Goal: Task Accomplishment & Management: Use online tool/utility

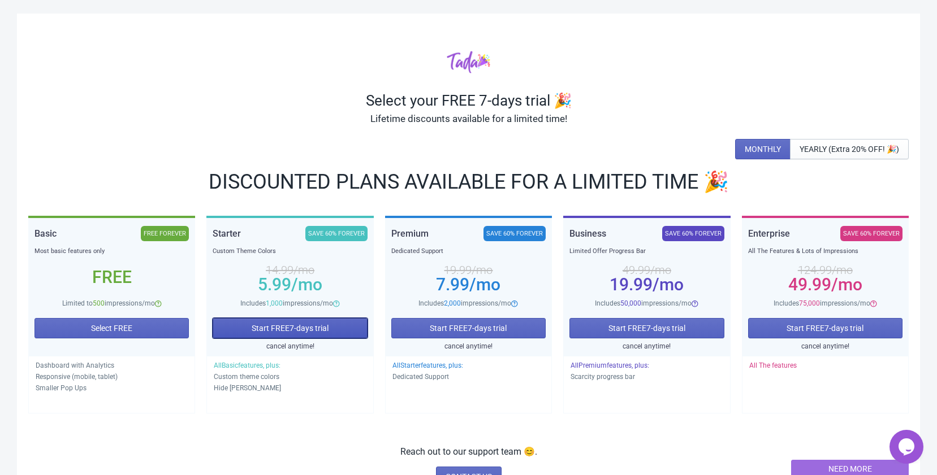
click at [312, 324] on span "Start FREE 7 -days trial" at bounding box center [290, 328] width 77 height 9
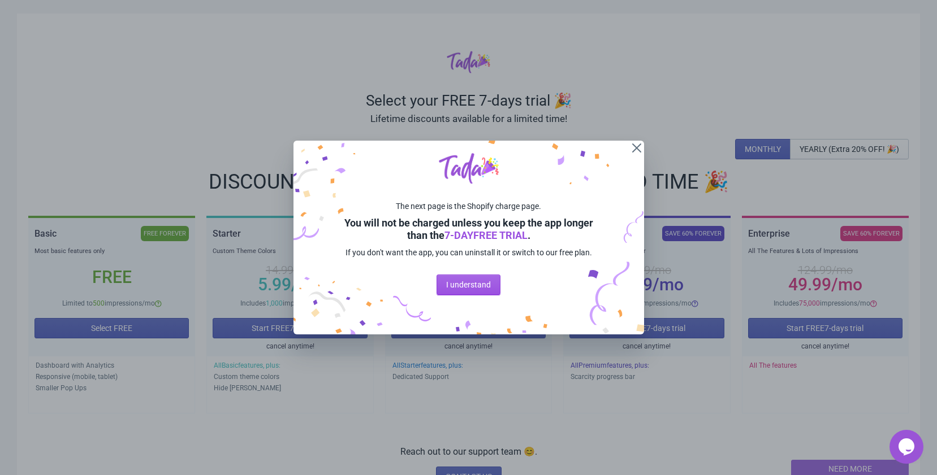
click at [472, 284] on span "I understand" at bounding box center [468, 284] width 45 height 9
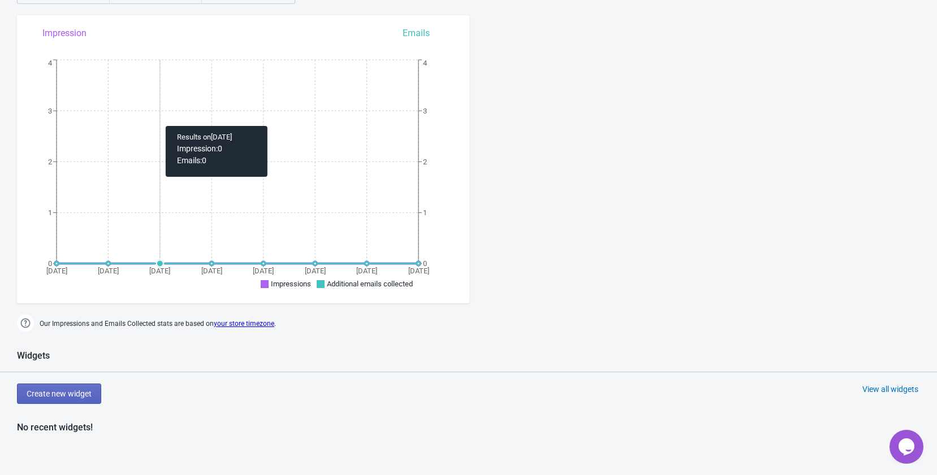
scroll to position [452, 0]
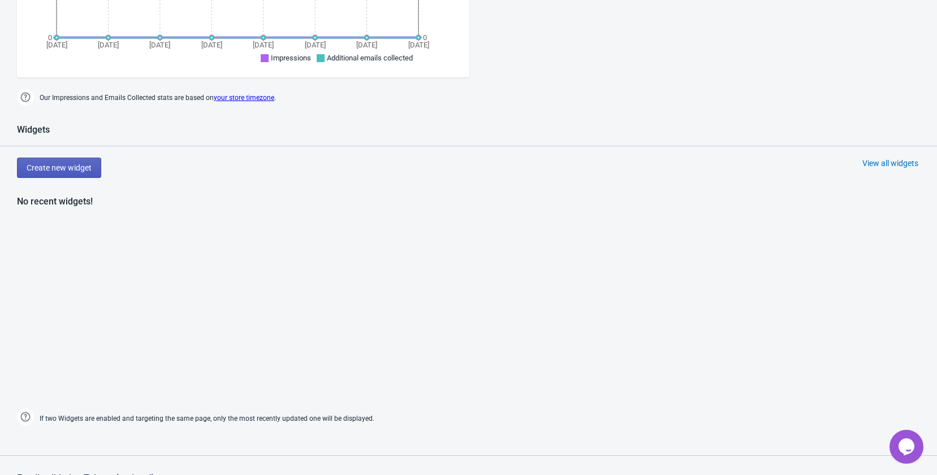
click at [71, 170] on span "Create new widget" at bounding box center [59, 167] width 65 height 9
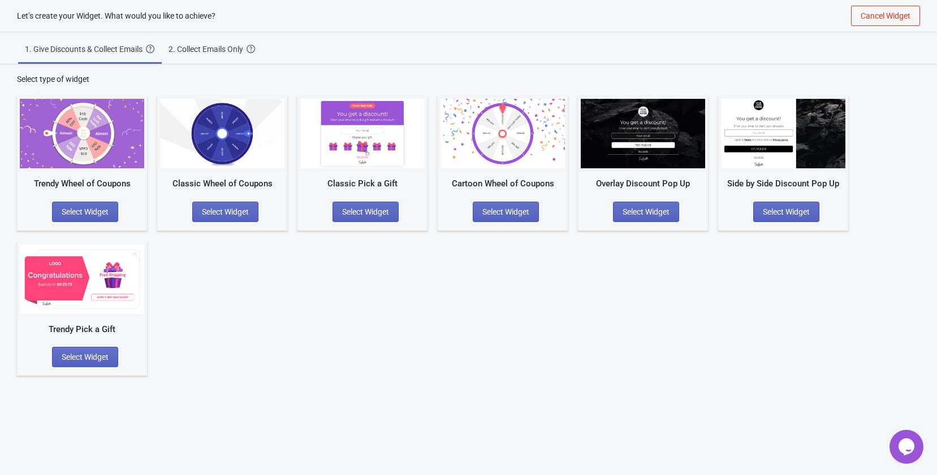
scroll to position [11, 0]
click at [360, 211] on span "Select Widget" at bounding box center [365, 211] width 47 height 9
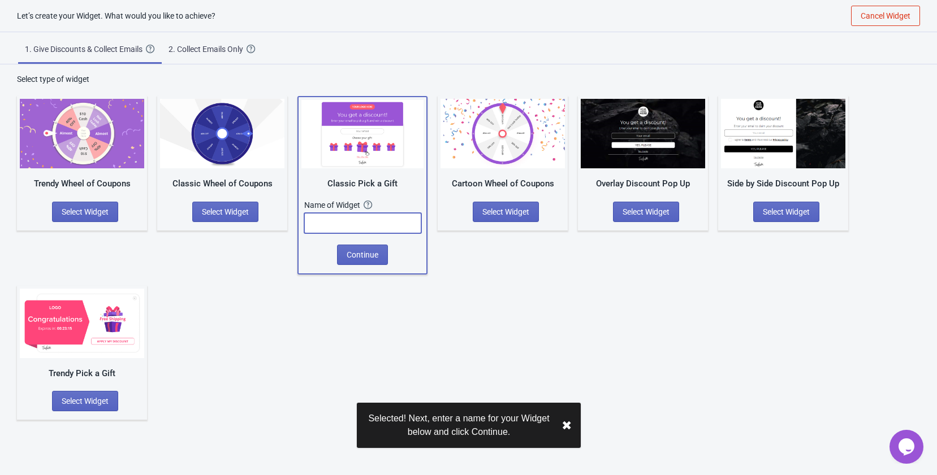
click at [379, 230] on input "text" at bounding box center [362, 223] width 117 height 20
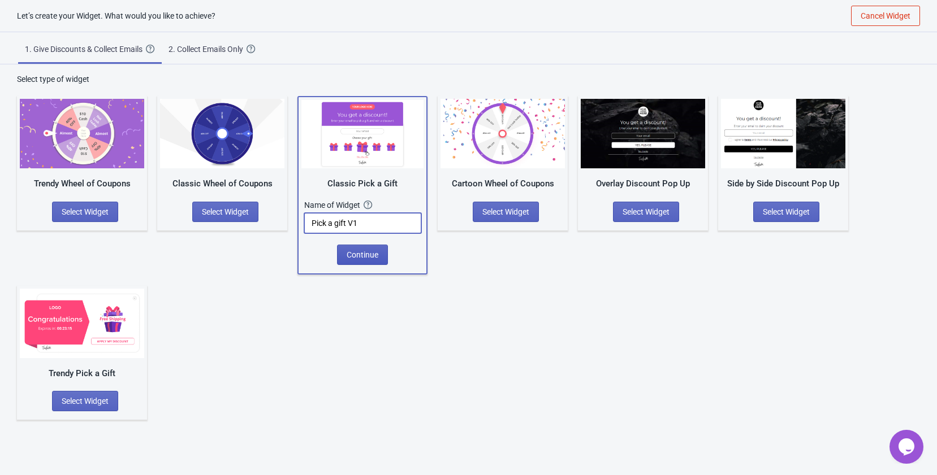
type input "Pick a gift V1"
click at [374, 249] on button "Continue" at bounding box center [362, 255] width 51 height 20
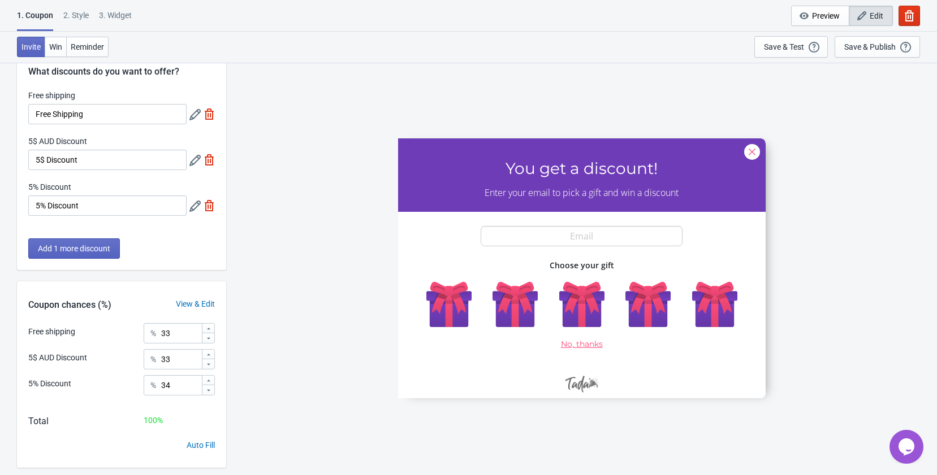
scroll to position [62, 0]
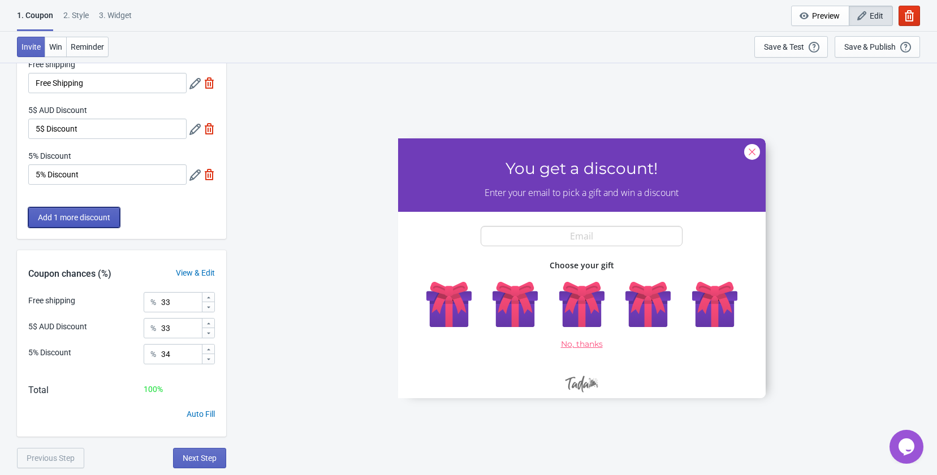
click at [84, 224] on button "Add 1 more discount" at bounding box center [74, 217] width 92 height 20
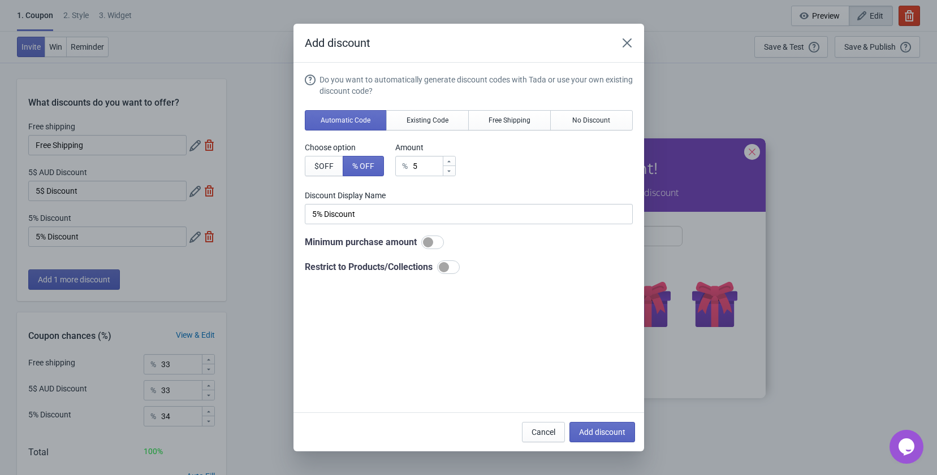
scroll to position [0, 0]
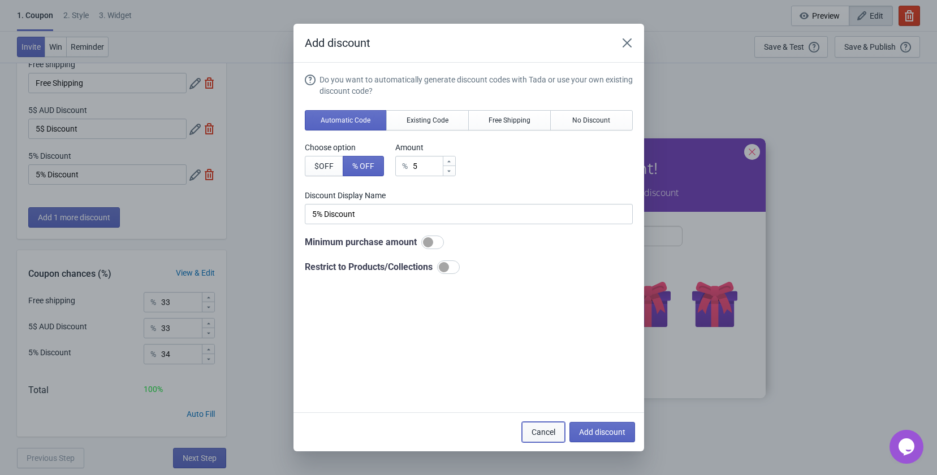
click at [542, 425] on button "Cancel" at bounding box center [543, 432] width 43 height 20
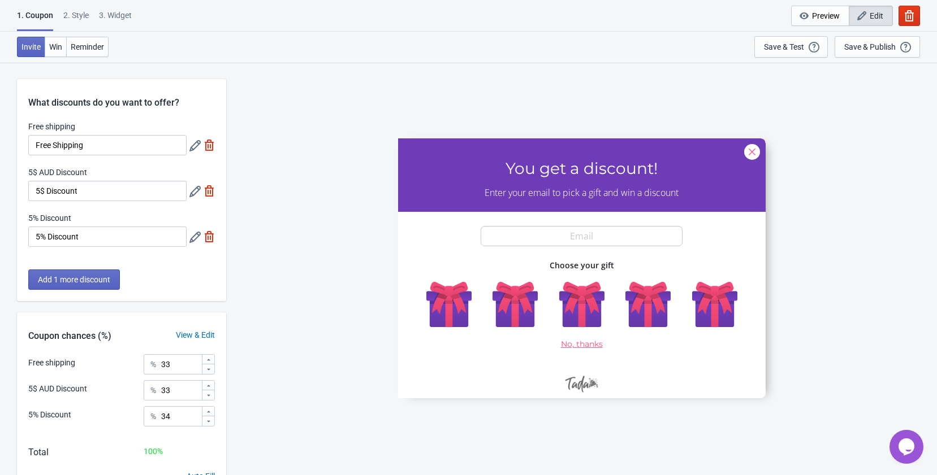
scroll to position [62, 0]
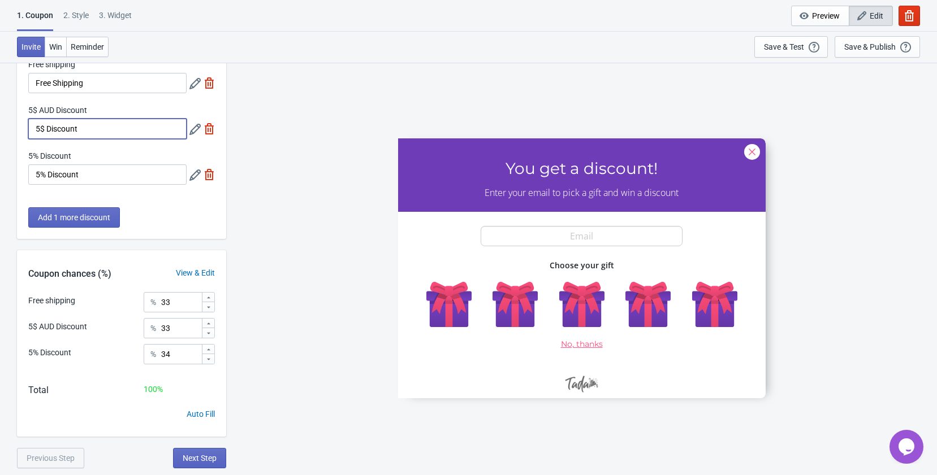
click at [105, 128] on input "5$ Discount" at bounding box center [107, 129] width 158 height 20
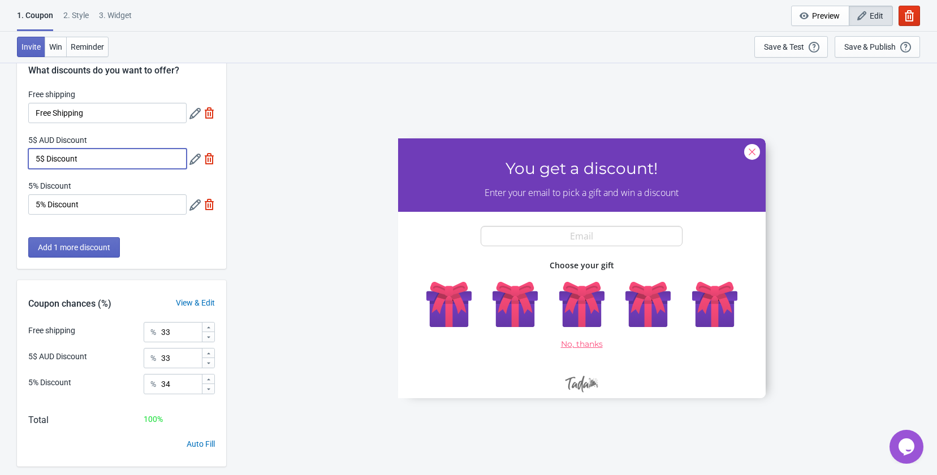
scroll to position [6, 0]
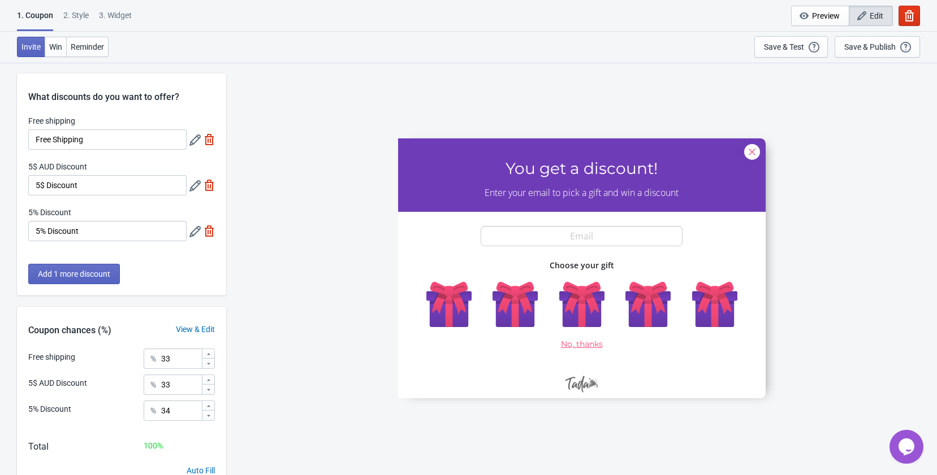
click at [198, 181] on icon at bounding box center [194, 185] width 11 height 11
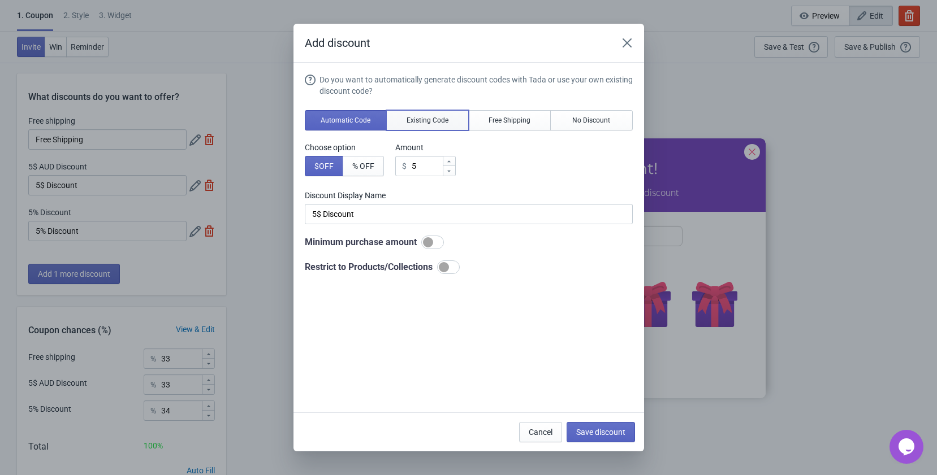
click at [438, 120] on span "Existing Code" at bounding box center [428, 120] width 42 height 9
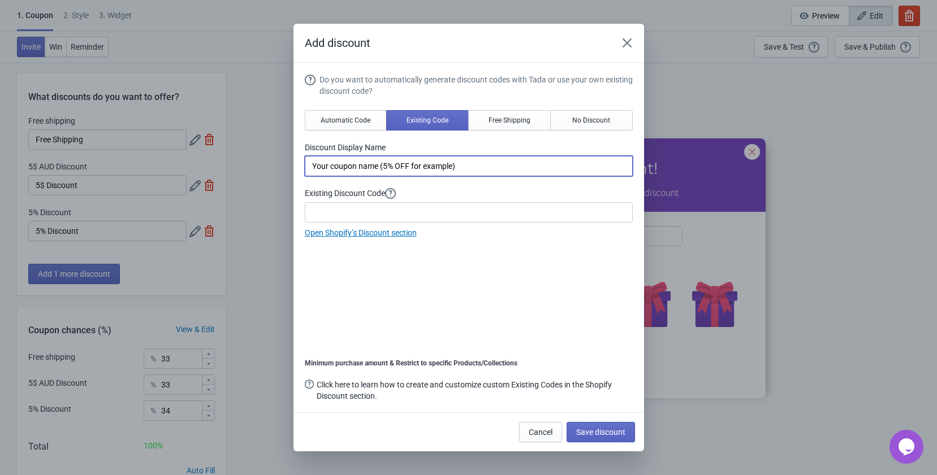
click at [479, 166] on input "Your coupon name (5% OFF for example)" at bounding box center [469, 166] width 328 height 20
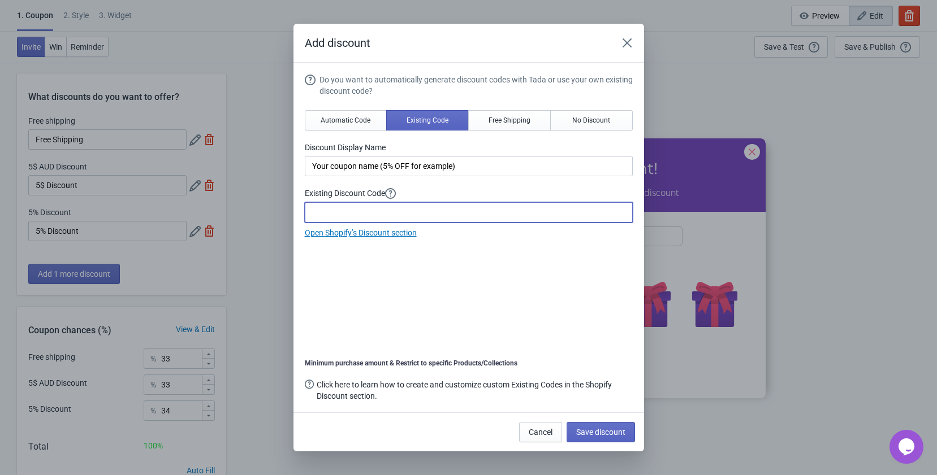
click at [421, 212] on input at bounding box center [469, 212] width 328 height 20
drag, startPoint x: 498, startPoint y: 120, endPoint x: 488, endPoint y: 122, distance: 9.2
click at [498, 120] on span "Free Shipping" at bounding box center [509, 120] width 42 height 9
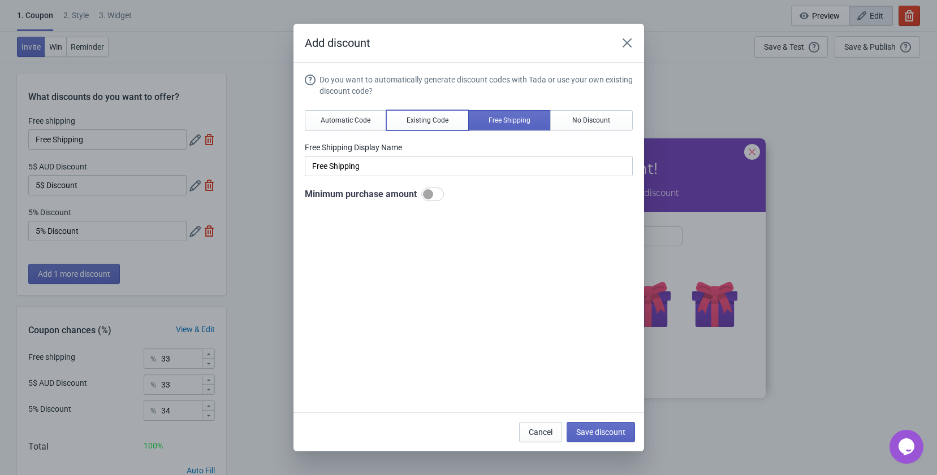
drag, startPoint x: 443, startPoint y: 129, endPoint x: 380, endPoint y: 188, distance: 85.2
click at [439, 133] on div "Do you want to automatically generate discount codes with Tada or use your own …" at bounding box center [469, 137] width 328 height 127
click at [459, 122] on button "Existing Code" at bounding box center [427, 120] width 83 height 20
type input "Your coupon name (5% OFF for example)"
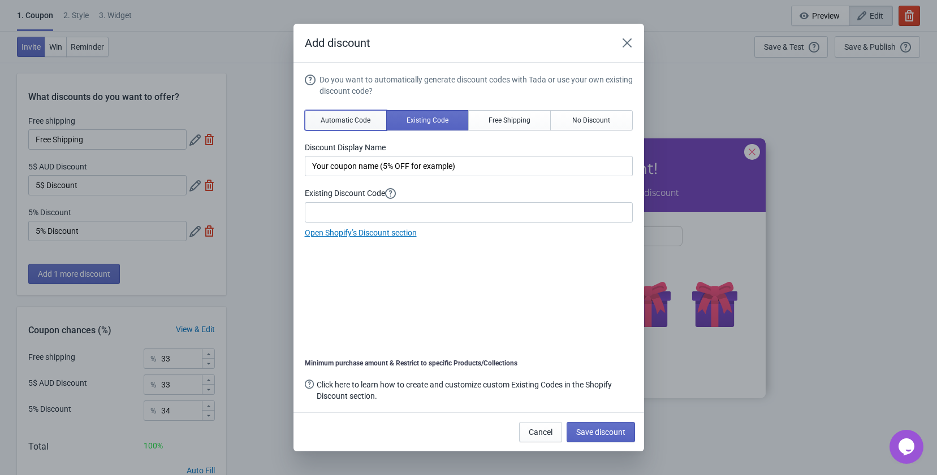
click at [342, 119] on span "Automatic Code" at bounding box center [346, 120] width 50 height 9
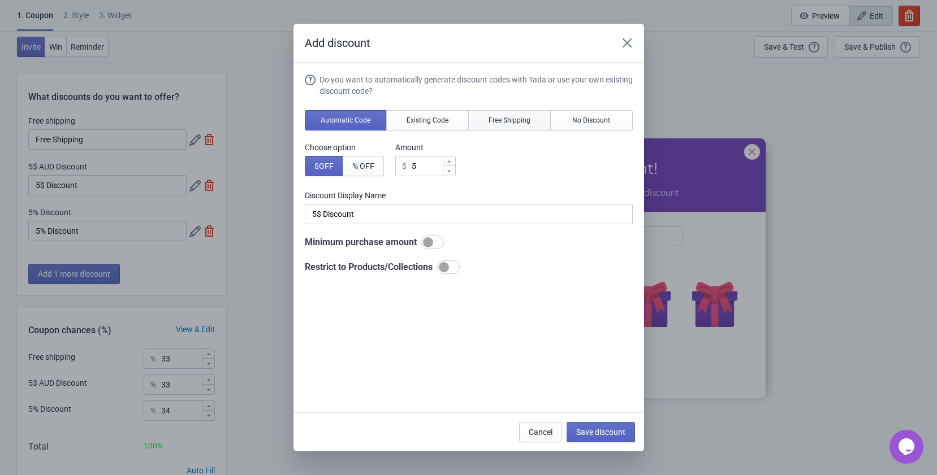
click at [508, 122] on span "Free Shipping" at bounding box center [509, 120] width 42 height 9
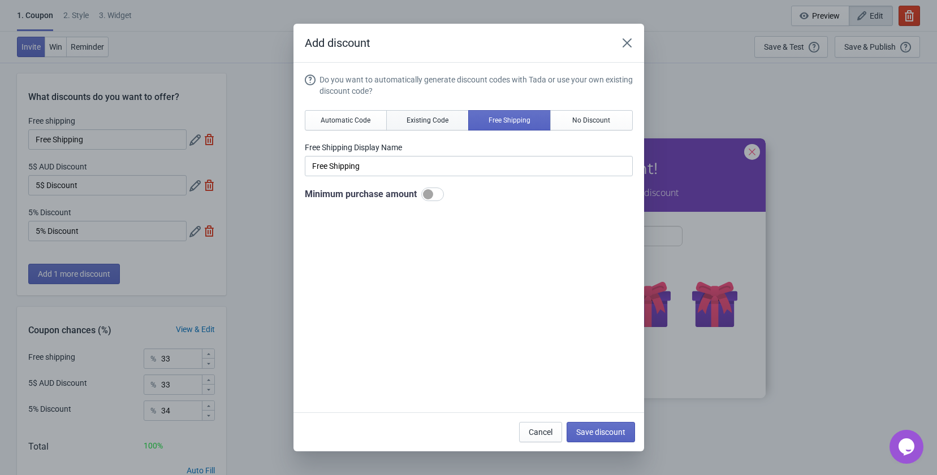
click at [406, 118] on button "Existing Code" at bounding box center [427, 120] width 83 height 20
type input "Your coupon name (5% OFF for example)"
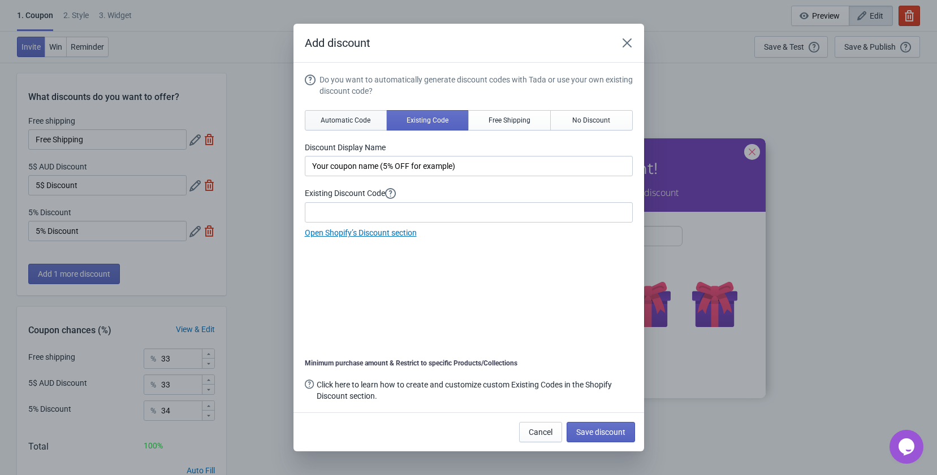
click at [335, 118] on span "Automatic Code" at bounding box center [346, 120] width 50 height 9
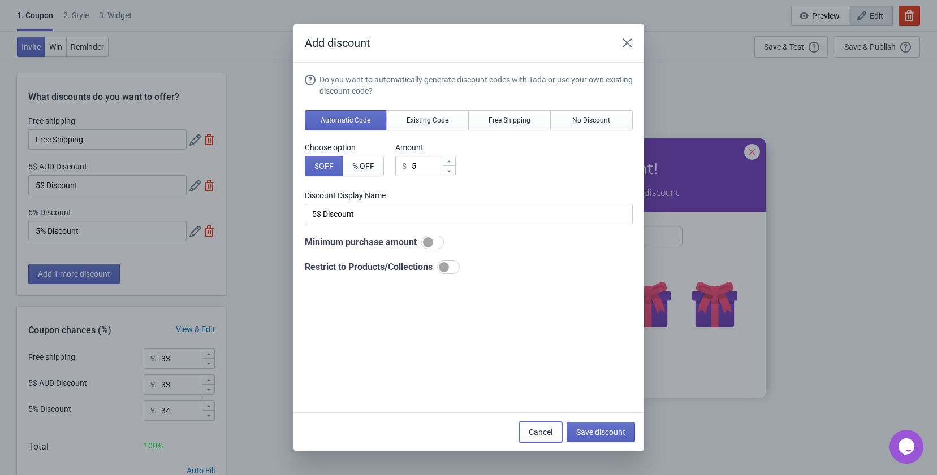
drag, startPoint x: 540, startPoint y: 440, endPoint x: 135, endPoint y: 240, distance: 452.3
click at [538, 437] on button "Cancel" at bounding box center [540, 432] width 43 height 20
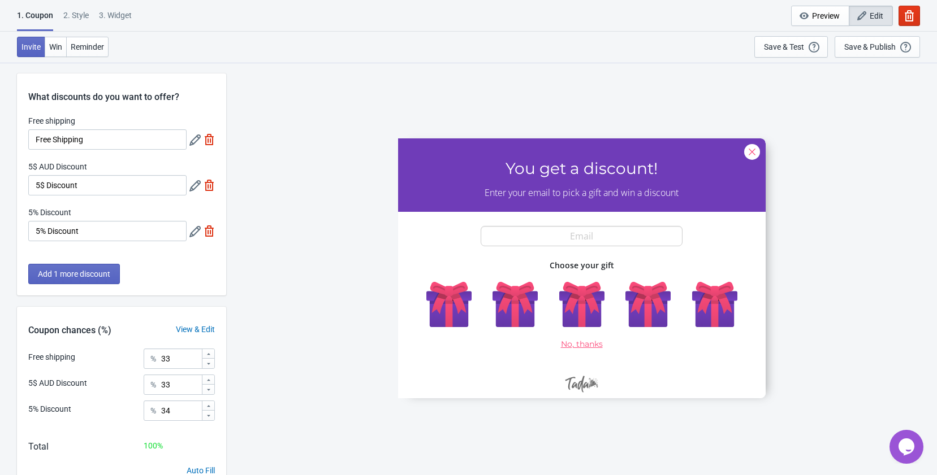
click at [194, 180] on icon at bounding box center [194, 185] width 11 height 11
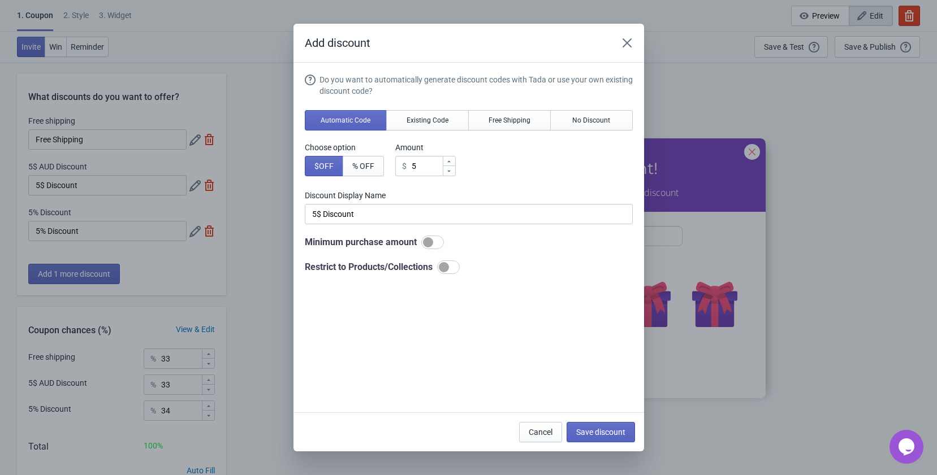
scroll to position [0, 0]
click at [423, 243] on div at bounding box center [428, 242] width 10 height 10
checkbox input "true"
click at [583, 124] on span "No Discount" at bounding box center [591, 120] width 38 height 9
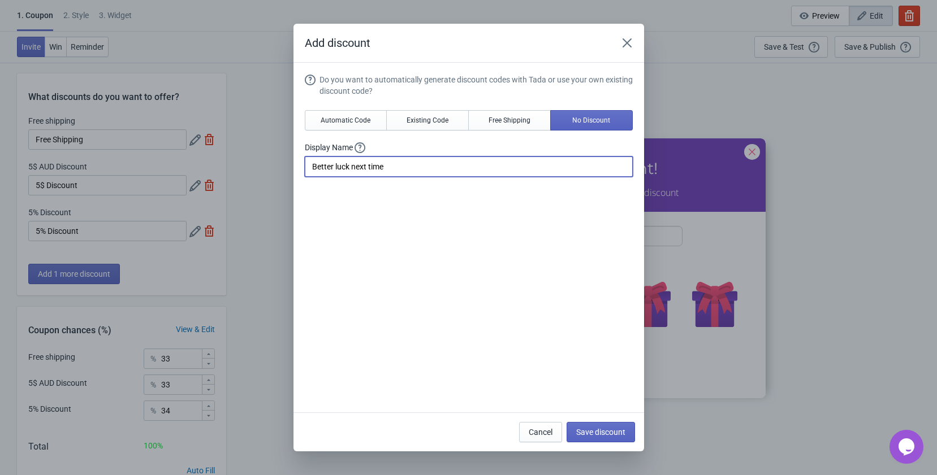
click at [458, 167] on input "Better luck next time" at bounding box center [469, 167] width 328 height 20
click at [520, 115] on button "Free Shipping" at bounding box center [509, 120] width 83 height 20
type input "Free Shipping"
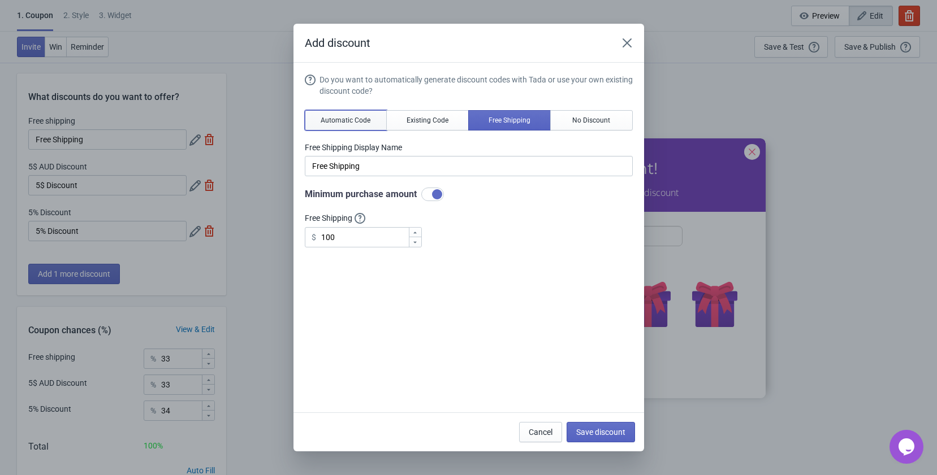
click at [360, 114] on button "Automatic Code" at bounding box center [346, 120] width 83 height 20
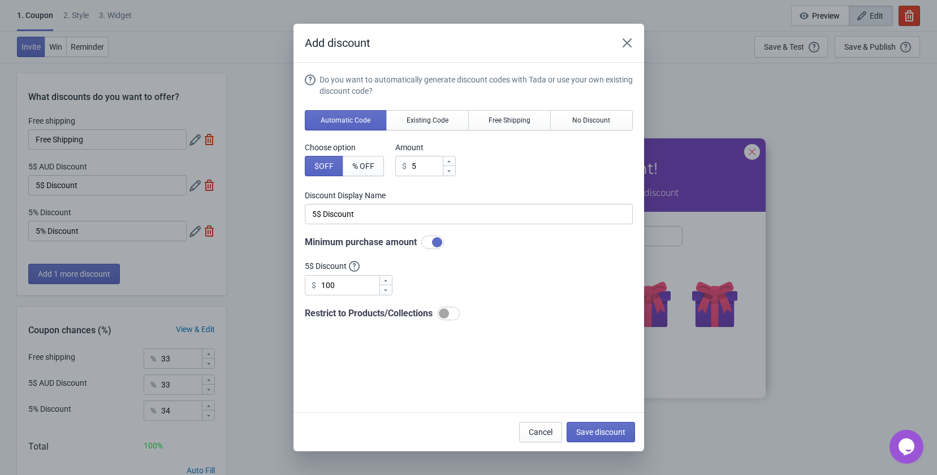
click at [433, 240] on div at bounding box center [437, 242] width 10 height 10
checkbox input "false"
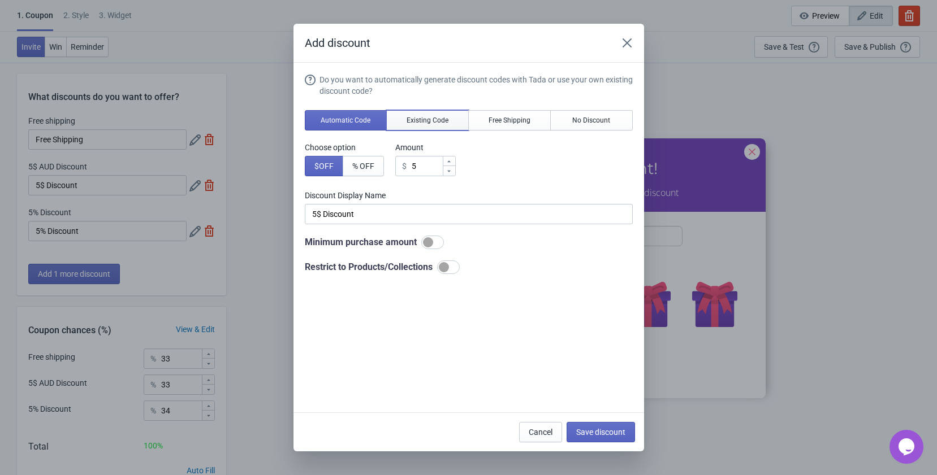
click at [429, 126] on button "Existing Code" at bounding box center [427, 120] width 83 height 20
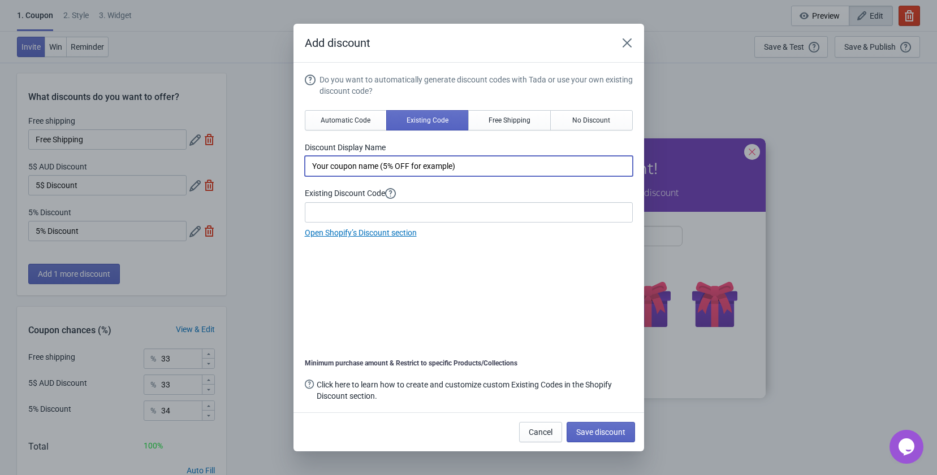
drag, startPoint x: 377, startPoint y: 164, endPoint x: 231, endPoint y: 166, distance: 146.4
click at [231, 166] on div "Add discount Do you want to automatically generate discount codes with Tada or …" at bounding box center [468, 238] width 937 height 428
click at [464, 158] on input "Your coupon name (5% OFF for example)" at bounding box center [469, 166] width 328 height 20
click at [391, 206] on div "Please create your Existing Discount Codes in the “Shopify Discount’ section be…" at bounding box center [393, 224] width 131 height 50
click at [351, 231] on link "Open Shopify’s Discount section" at bounding box center [361, 232] width 112 height 9
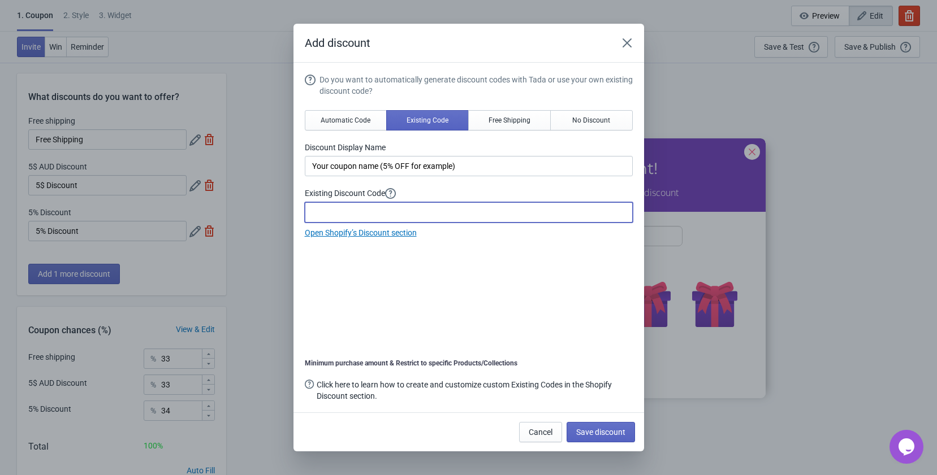
click at [358, 216] on input at bounding box center [469, 212] width 328 height 20
click at [360, 212] on input at bounding box center [469, 212] width 328 height 20
type input "KICKBACK"
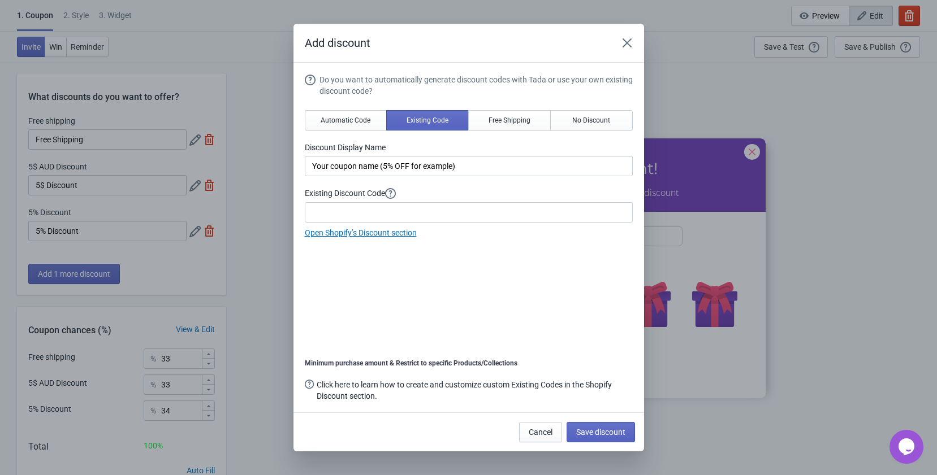
click at [455, 327] on div "Do you want to automatically generate discount codes with Tada or use your own …" at bounding box center [469, 239] width 328 height 330
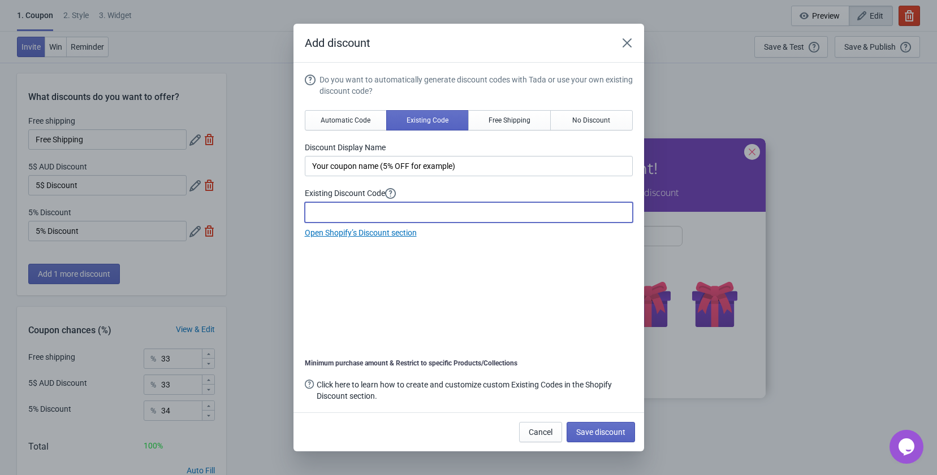
click at [397, 213] on input at bounding box center [469, 212] width 328 height 20
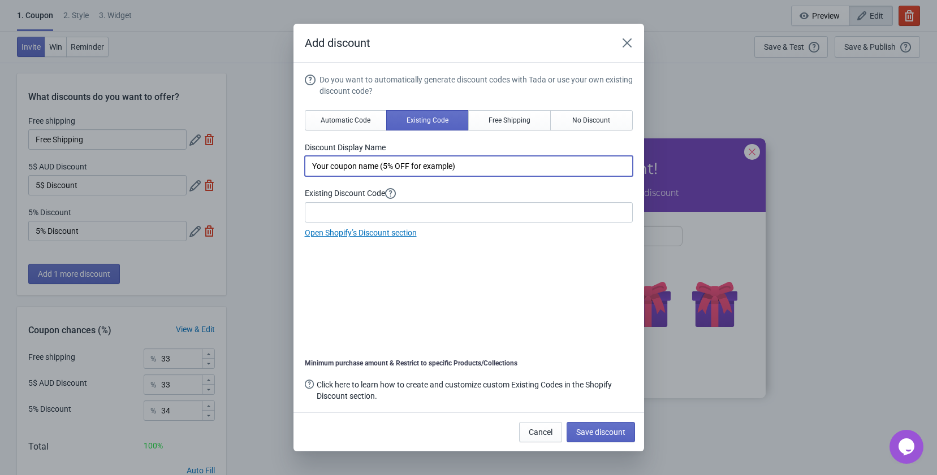
drag, startPoint x: 377, startPoint y: 166, endPoint x: 267, endPoint y: 167, distance: 109.1
click at [268, 166] on div "Add discount Do you want to automatically generate discount codes with Tada or …" at bounding box center [468, 238] width 937 height 428
type input "Your coupon name (5% OFF for example)"
click at [442, 165] on input "Your coupon name (5% OFF for example)" at bounding box center [469, 166] width 328 height 20
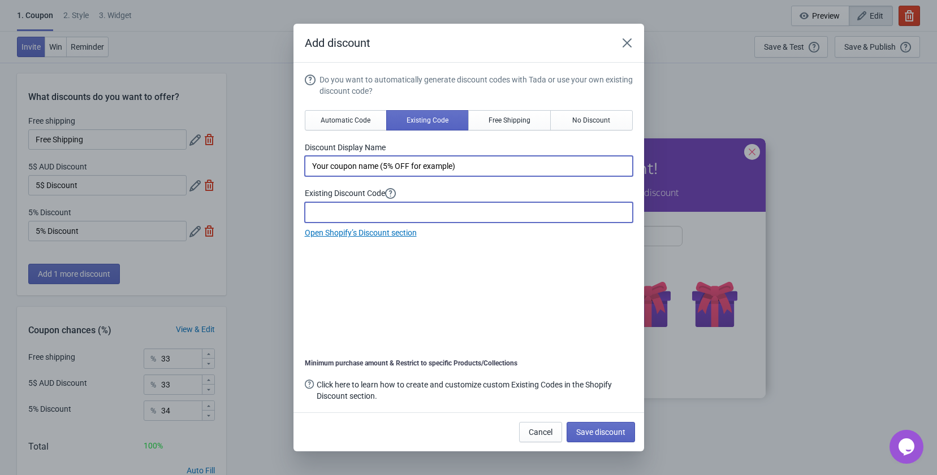
click at [331, 217] on input at bounding box center [469, 212] width 328 height 20
type input "I"
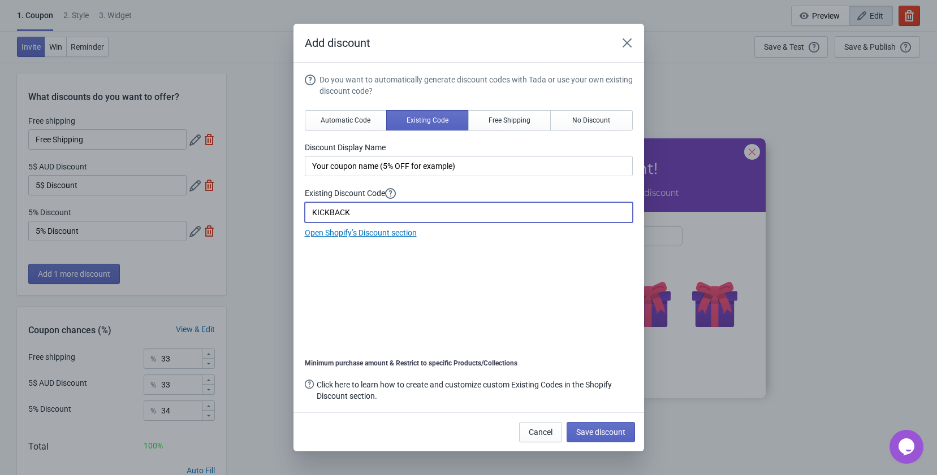
type input "KICKBACK"
drag, startPoint x: 392, startPoint y: 215, endPoint x: 275, endPoint y: 214, distance: 117.6
click at [275, 214] on div "Add discount Do you want to automatically generate discount codes with Tada or …" at bounding box center [468, 238] width 937 height 428
click at [361, 127] on button "Automatic Code" at bounding box center [346, 120] width 83 height 20
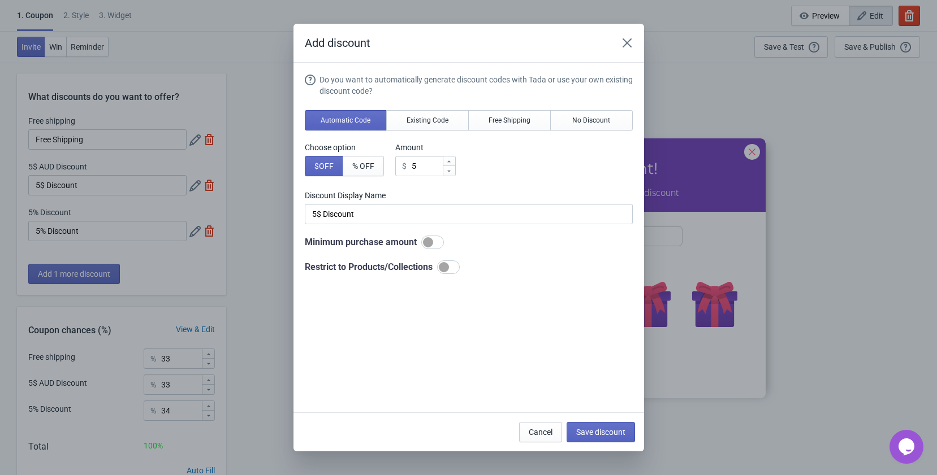
click at [433, 241] on div at bounding box center [432, 243] width 23 height 14
checkbox input "true"
click at [441, 319] on div at bounding box center [448, 314] width 23 height 14
click at [443, 319] on div at bounding box center [448, 314] width 23 height 14
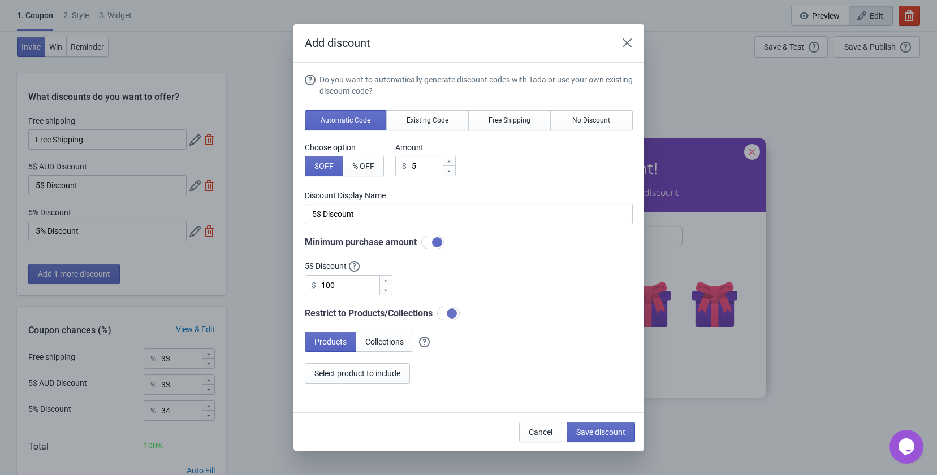
click at [453, 311] on div at bounding box center [452, 314] width 10 height 10
checkbox input "false"
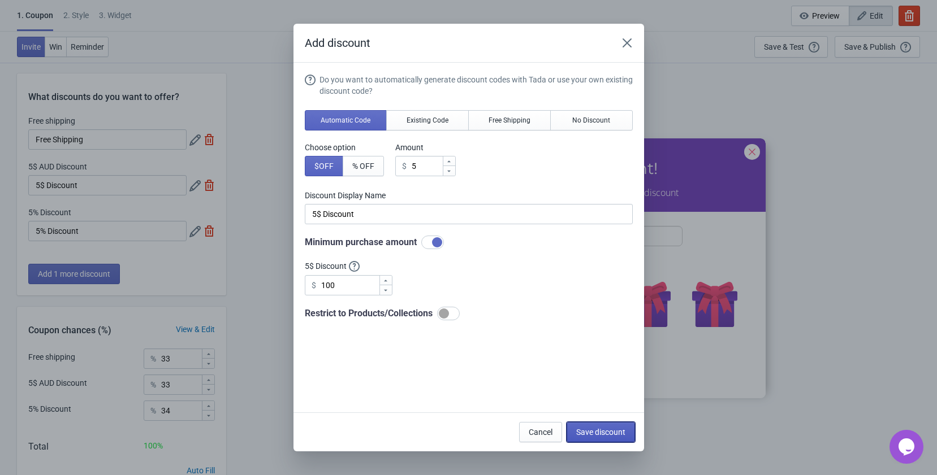
click at [600, 439] on button "Save discount" at bounding box center [601, 432] width 68 height 20
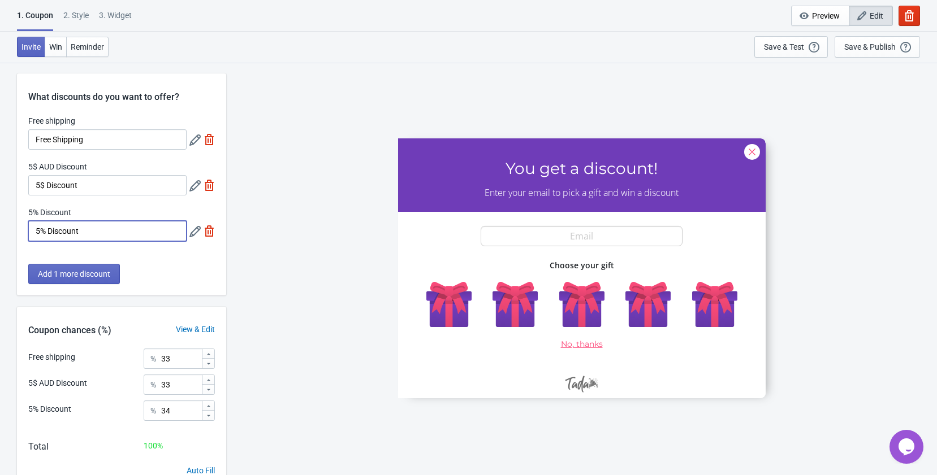
click at [144, 228] on input "5% Discount" at bounding box center [107, 231] width 158 height 20
click at [197, 226] on icon at bounding box center [194, 231] width 11 height 11
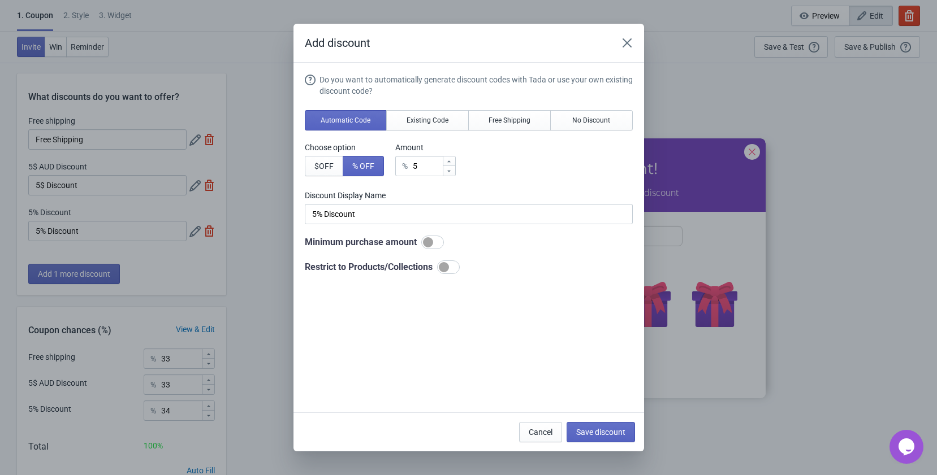
click at [431, 245] on div at bounding box center [428, 242] width 10 height 10
checkbox input "true"
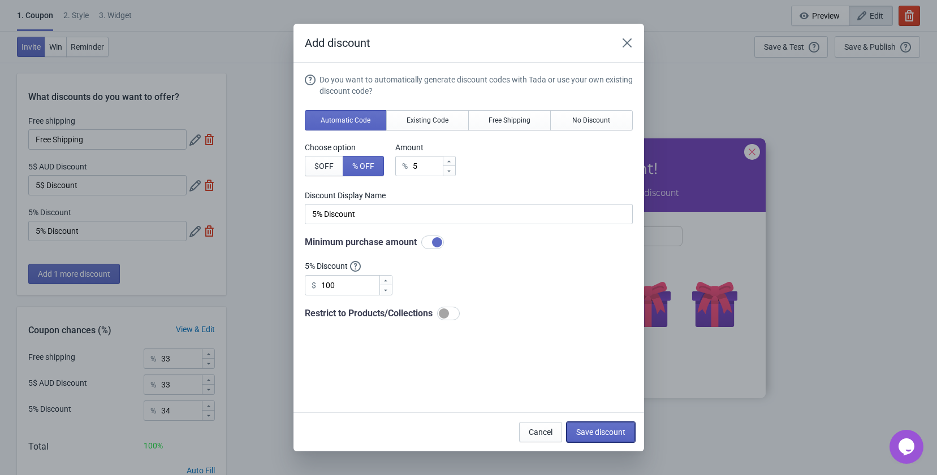
drag, startPoint x: 592, startPoint y: 428, endPoint x: 219, endPoint y: 198, distance: 437.6
click at [590, 426] on button "Save discount" at bounding box center [601, 432] width 68 height 20
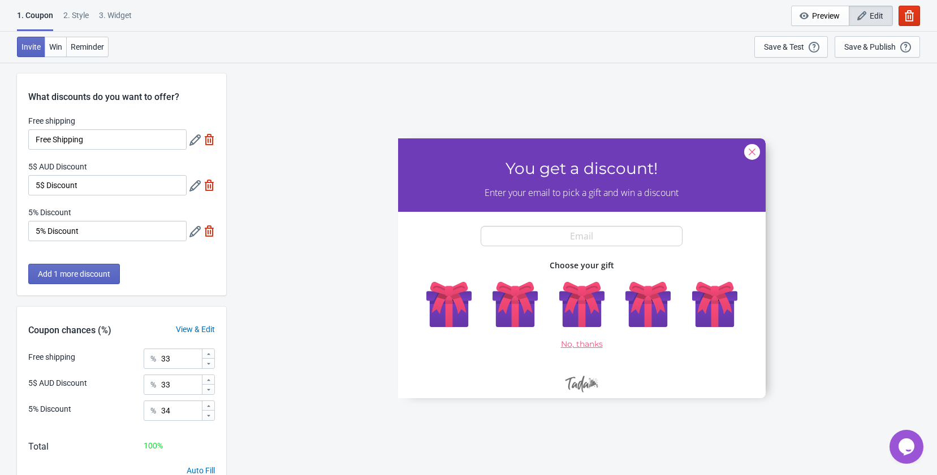
click at [196, 141] on icon at bounding box center [194, 140] width 11 height 11
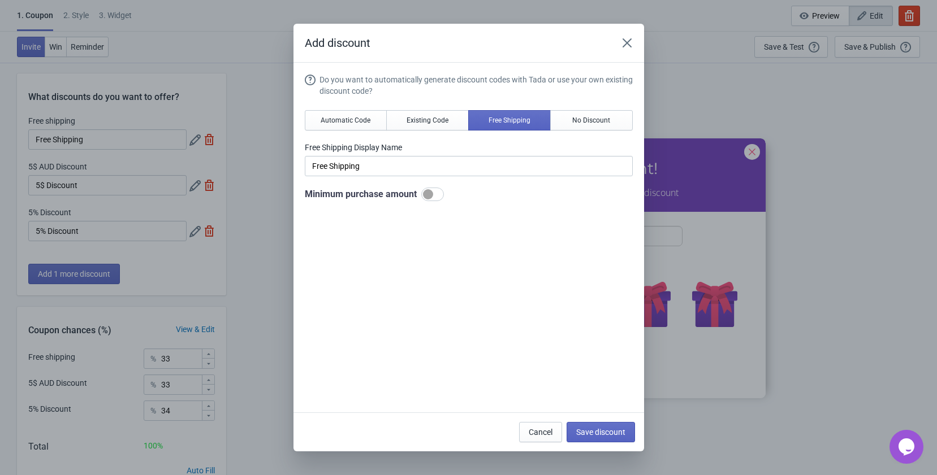
click at [422, 196] on div at bounding box center [432, 195] width 23 height 14
click at [428, 198] on div at bounding box center [428, 194] width 10 height 10
checkbox input "true"
click at [344, 124] on span "Automatic Code" at bounding box center [346, 120] width 50 height 9
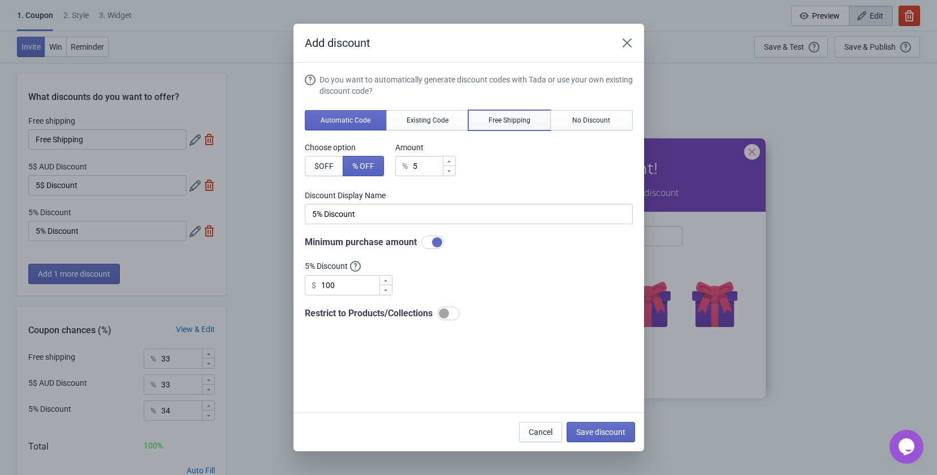
drag, startPoint x: 497, startPoint y: 122, endPoint x: 512, endPoint y: 196, distance: 76.1
click at [498, 125] on button "Free Shipping" at bounding box center [509, 120] width 83 height 20
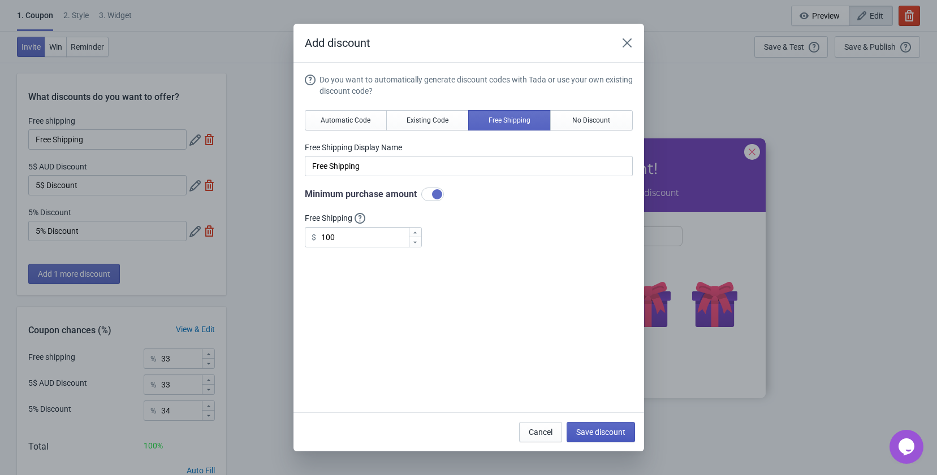
click at [589, 431] on span "Save discount" at bounding box center [600, 432] width 49 height 9
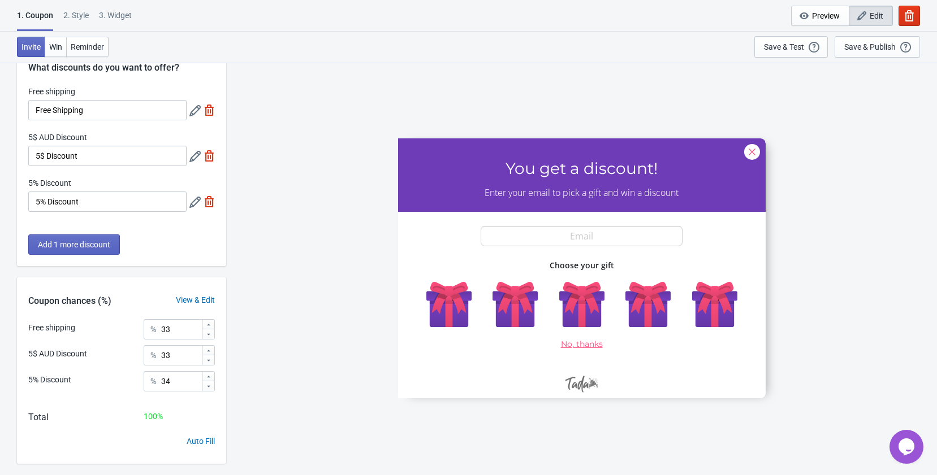
scroll to position [62, 0]
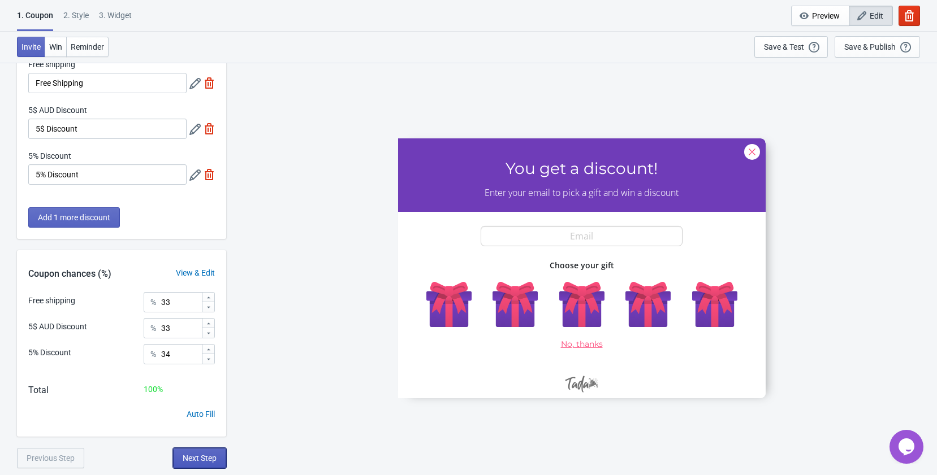
click at [211, 465] on button "Next Step" at bounding box center [199, 458] width 53 height 20
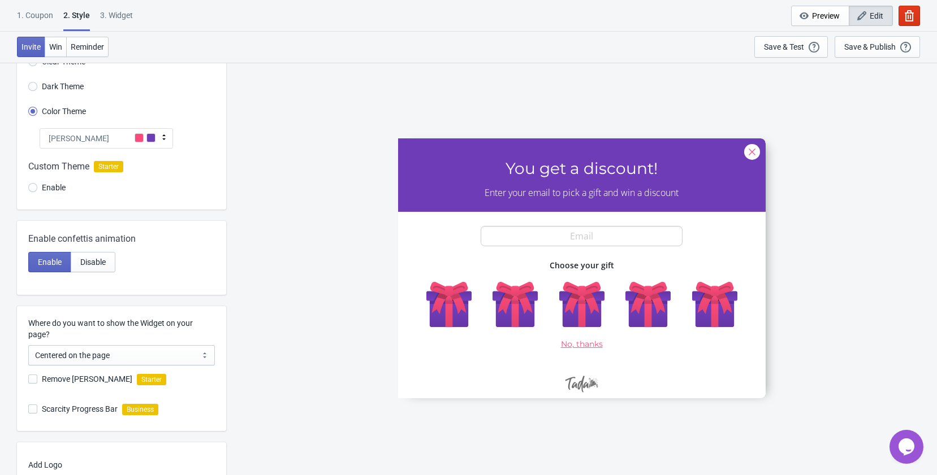
scroll to position [0, 0]
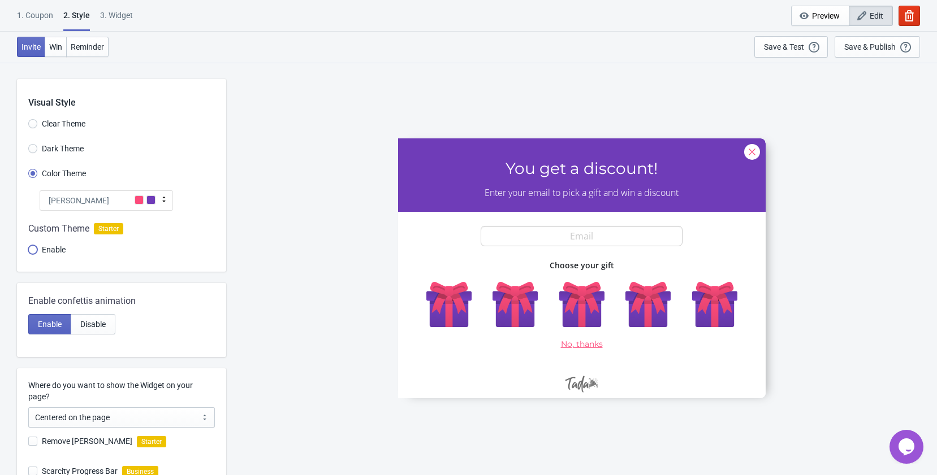
click at [35, 253] on input "Enable" at bounding box center [32, 255] width 9 height 20
radio input "true"
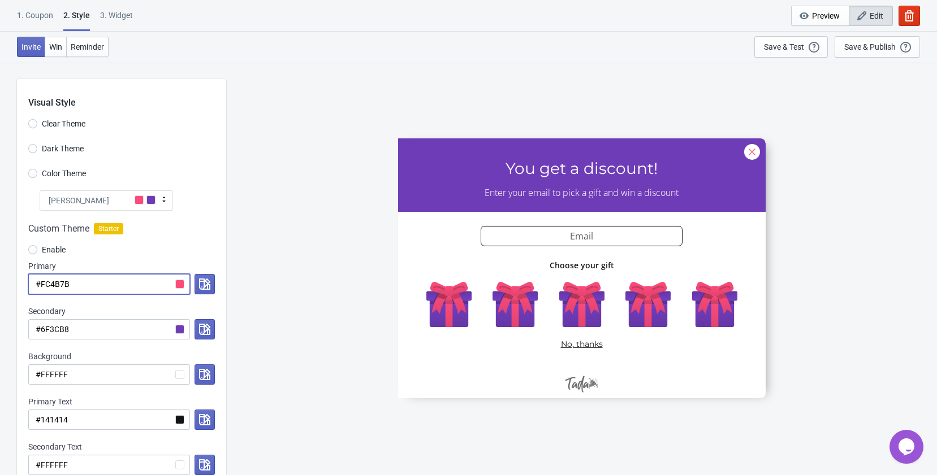
click at [178, 283] on input "#FC4B7B" at bounding box center [109, 284] width 162 height 20
click at [214, 283] on button "button" at bounding box center [204, 284] width 20 height 20
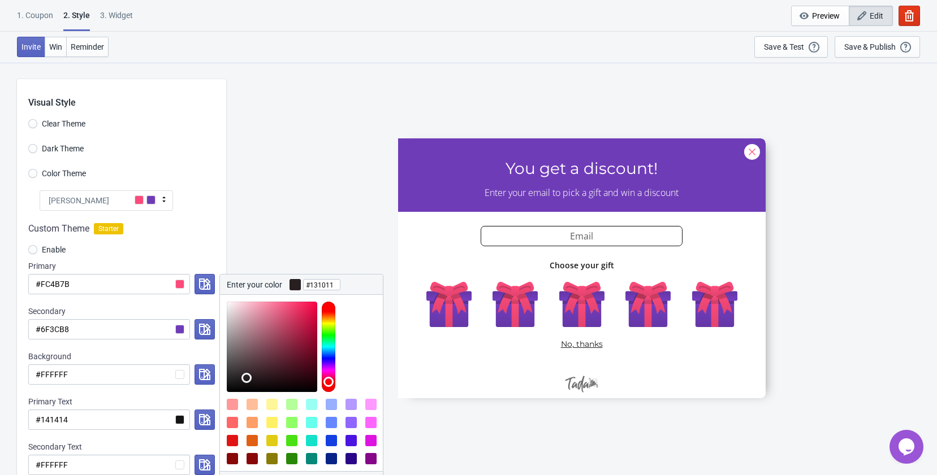
drag, startPoint x: 252, startPoint y: 361, endPoint x: 242, endPoint y: 386, distance: 26.4
click at [242, 386] on div at bounding box center [272, 347] width 90 height 90
type input "#000000"
drag, startPoint x: 191, startPoint y: 399, endPoint x: 183, endPoint y: 409, distance: 12.5
click at [183, 409] on div "Custom Theme Starter Enable Primary #FC4B7B Enter your color #000000 Cancel Acc…" at bounding box center [121, 354] width 209 height 287
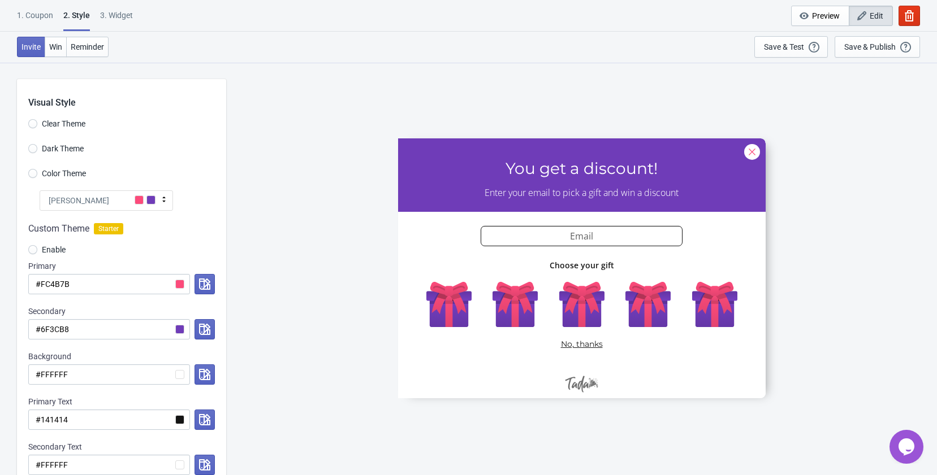
click at [168, 234] on div "Custom Theme Starter" at bounding box center [121, 229] width 187 height 14
drag, startPoint x: 197, startPoint y: 285, endPoint x: 213, endPoint y: 292, distance: 16.9
click at [200, 285] on button "button" at bounding box center [204, 284] width 20 height 20
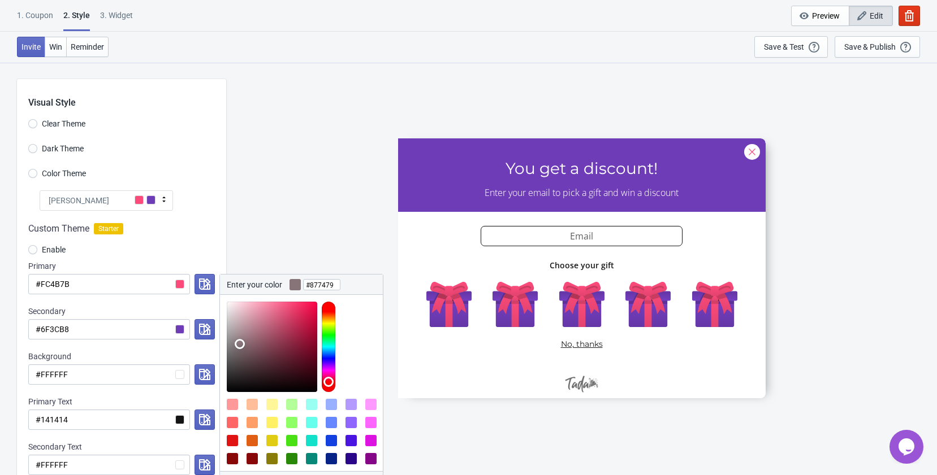
click at [240, 344] on div at bounding box center [272, 347] width 90 height 90
click at [242, 380] on div at bounding box center [272, 347] width 90 height 90
type input "#161515"
click at [231, 384] on div at bounding box center [272, 347] width 90 height 90
click at [186, 257] on div "Enable" at bounding box center [121, 251] width 187 height 19
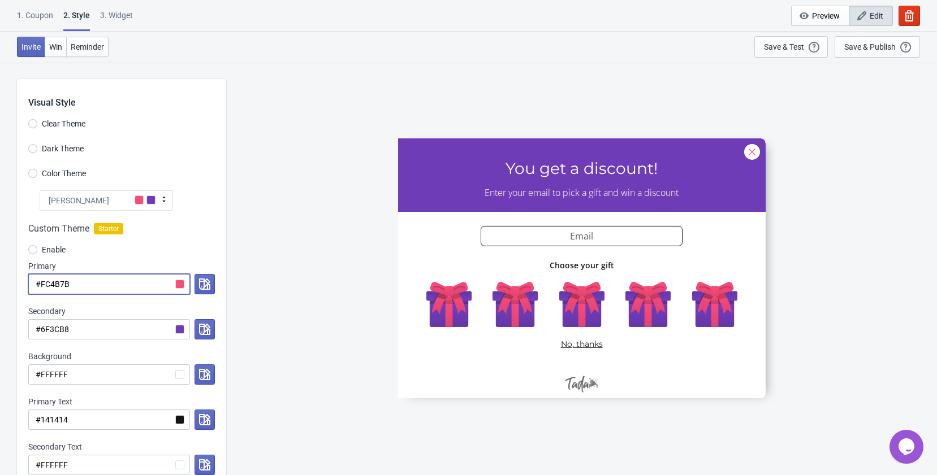
click at [182, 288] on input "#FC4B7B" at bounding box center [109, 284] width 162 height 20
click at [178, 286] on input "#FC4B7B" at bounding box center [109, 284] width 162 height 20
click at [199, 286] on button "button" at bounding box center [204, 284] width 20 height 20
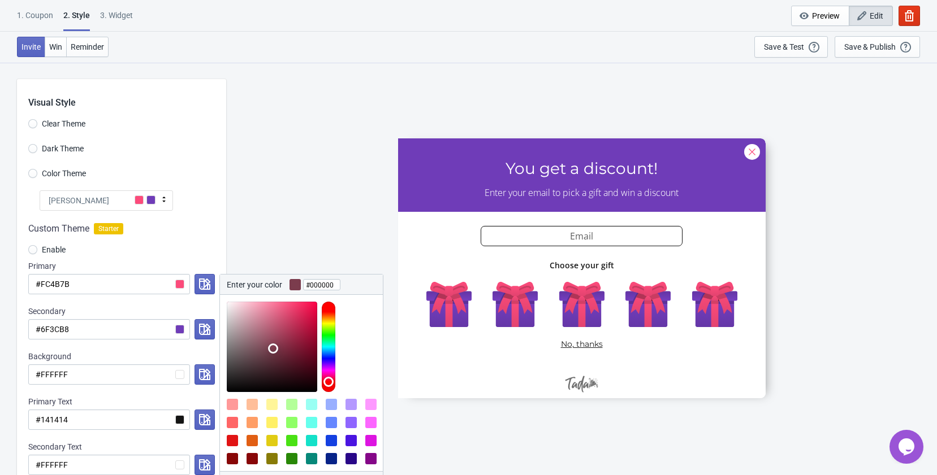
drag, startPoint x: 273, startPoint y: 349, endPoint x: 178, endPoint y: 408, distance: 112.0
click at [149, 423] on div "Custom Theme Starter Enable Primary #FC4B7B Enter your color #000000 Cancel Acc…" at bounding box center [121, 354] width 209 height 287
click at [329, 281] on input "#000000" at bounding box center [321, 285] width 37 height 20
click at [179, 283] on input "#FC4B7B" at bounding box center [109, 284] width 162 height 20
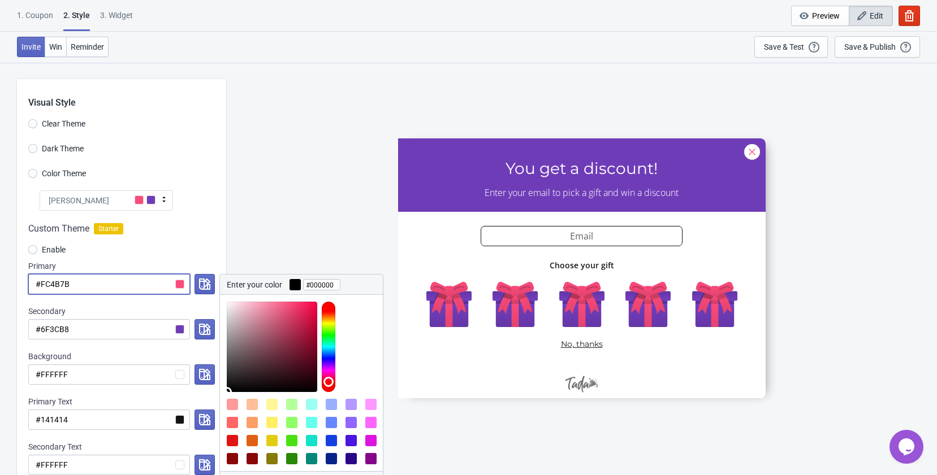
click at [179, 283] on input "#FC4B7B" at bounding box center [109, 284] width 162 height 20
type input "#cc8397"
click at [259, 320] on div at bounding box center [272, 347] width 90 height 90
click at [107, 283] on input "#FC4B7B" at bounding box center [109, 284] width 162 height 20
paste input "000000"
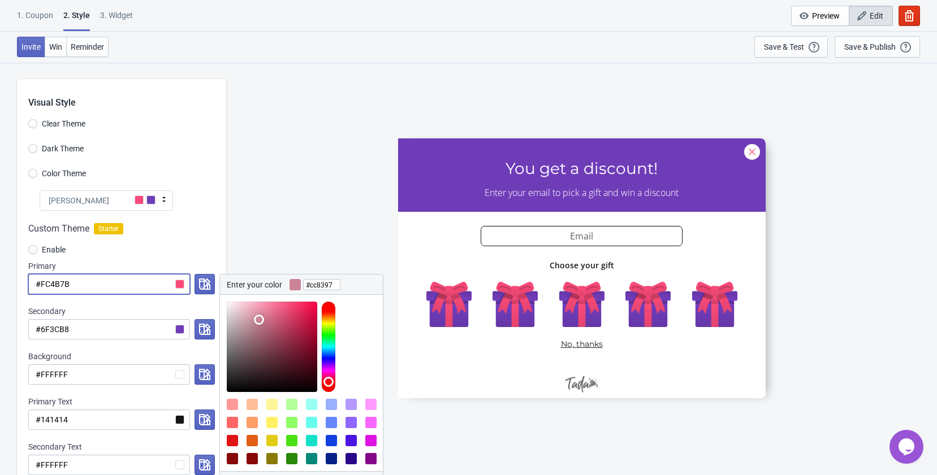
radio input "true"
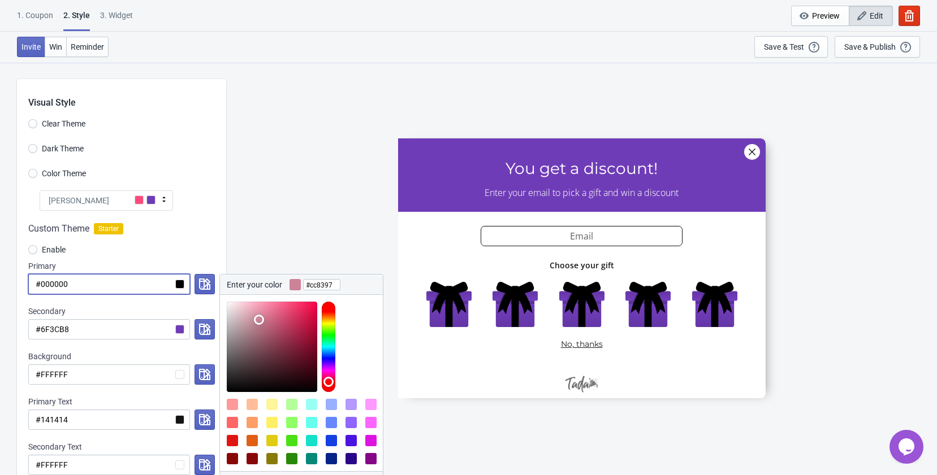
type input "#000000"
click at [113, 283] on input "#000000" at bounding box center [109, 284] width 162 height 20
paste input "facf"
radio input "true"
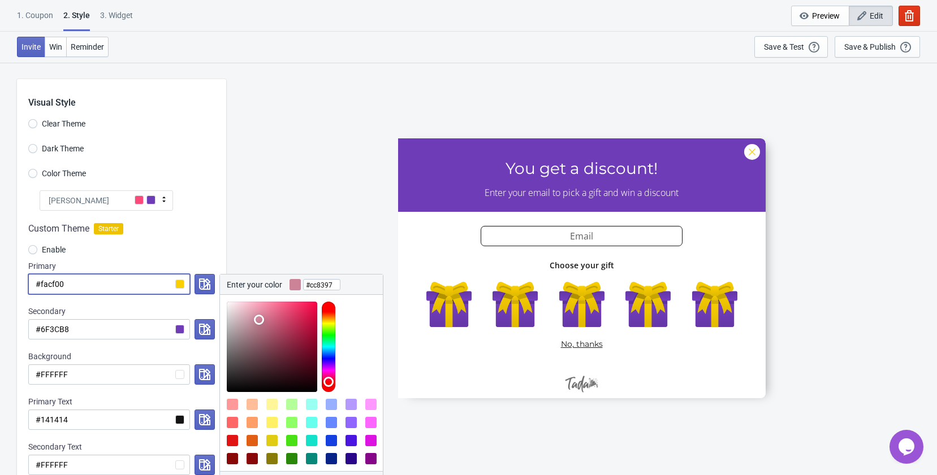
type input "#facf00"
click at [157, 265] on div "Primary" at bounding box center [121, 266] width 187 height 11
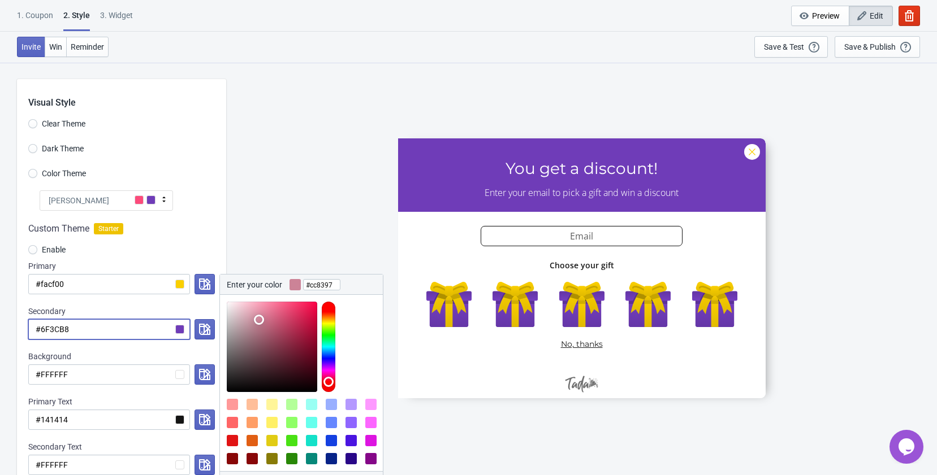
click at [110, 338] on input "#6F3CB8" at bounding box center [109, 329] width 162 height 20
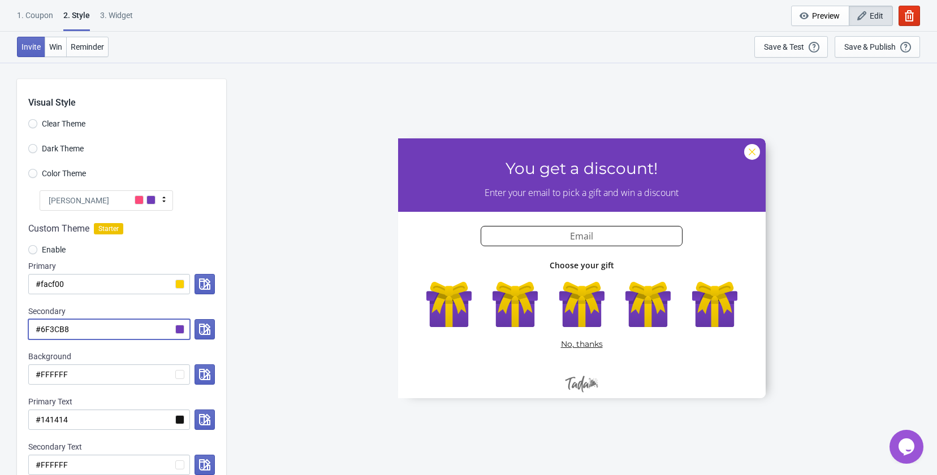
paste input "e30024"
radio input "true"
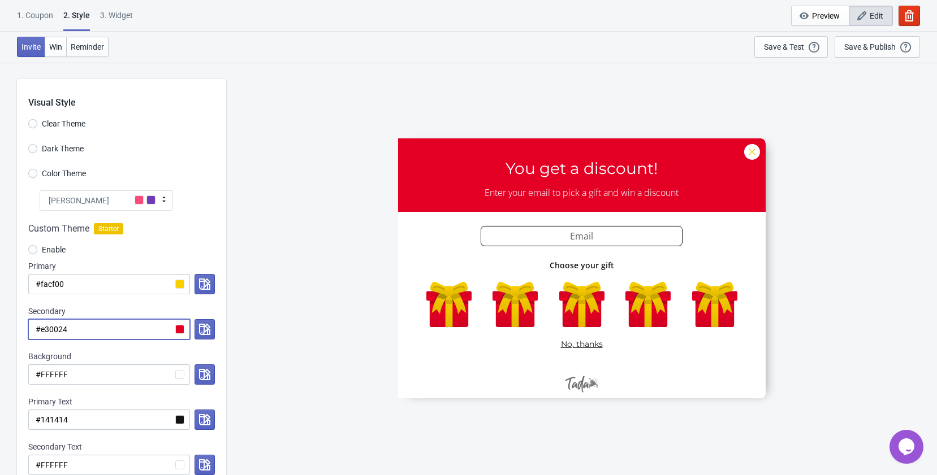
type input "#e30024"
click at [114, 308] on div "Secondary" at bounding box center [121, 311] width 187 height 11
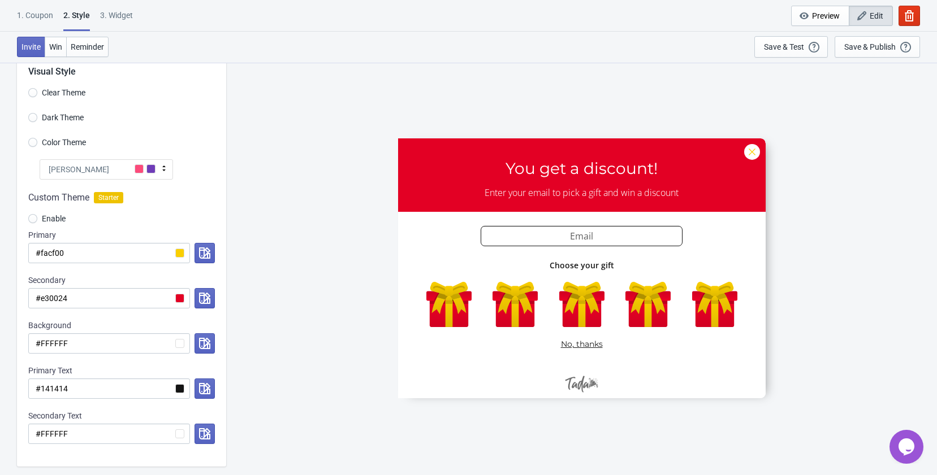
scroll to position [57, 0]
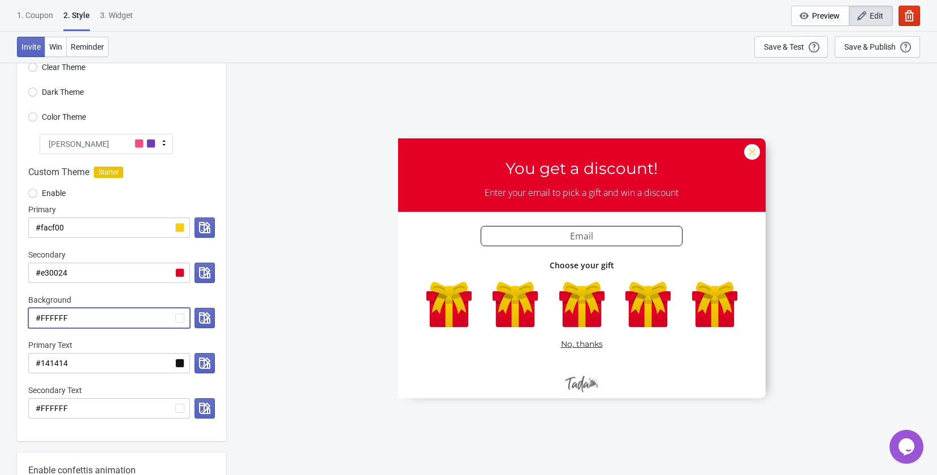
click at [181, 321] on input "#FFFFFF" at bounding box center [109, 318] width 162 height 20
click at [179, 319] on input "#FFFFFF" at bounding box center [109, 318] width 162 height 20
click at [205, 315] on icon "button" at bounding box center [204, 318] width 11 height 11
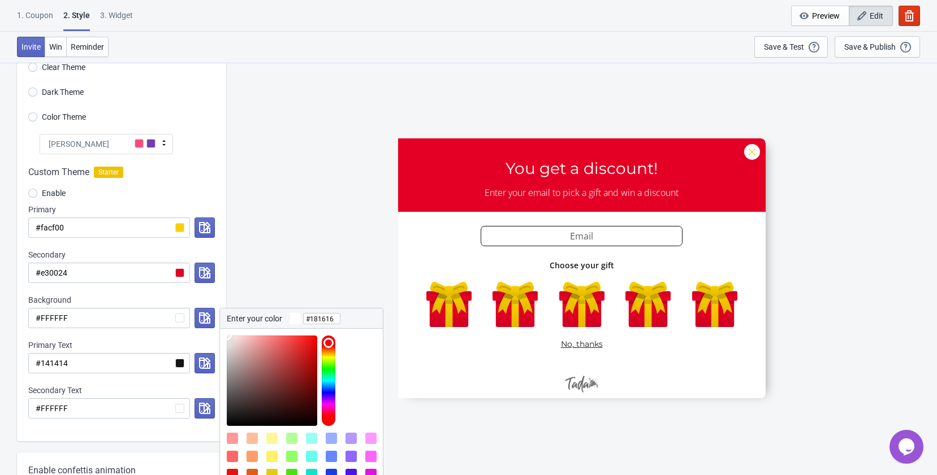
type input "#000000"
drag, startPoint x: 241, startPoint y: 403, endPoint x: 221, endPoint y: 448, distance: 49.4
click at [221, 448] on div at bounding box center [301, 417] width 163 height 176
click at [313, 319] on input "#000000" at bounding box center [321, 319] width 37 height 20
click at [148, 321] on input "#FFFFFF" at bounding box center [109, 318] width 162 height 20
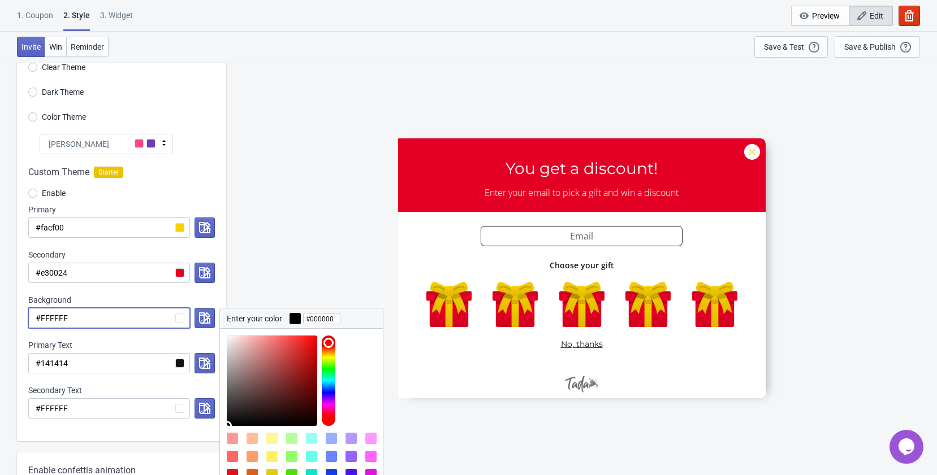
paste input "000000"
radio input "true"
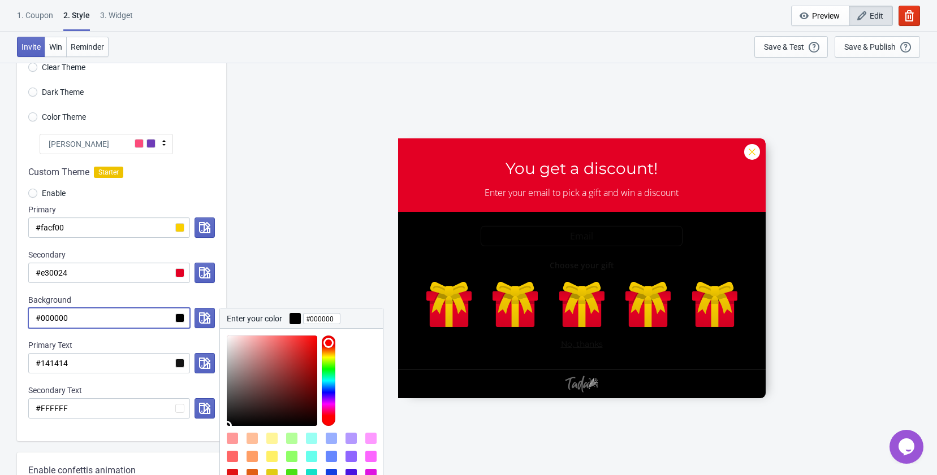
type input "#000000"
click at [141, 301] on div "Background" at bounding box center [121, 300] width 187 height 11
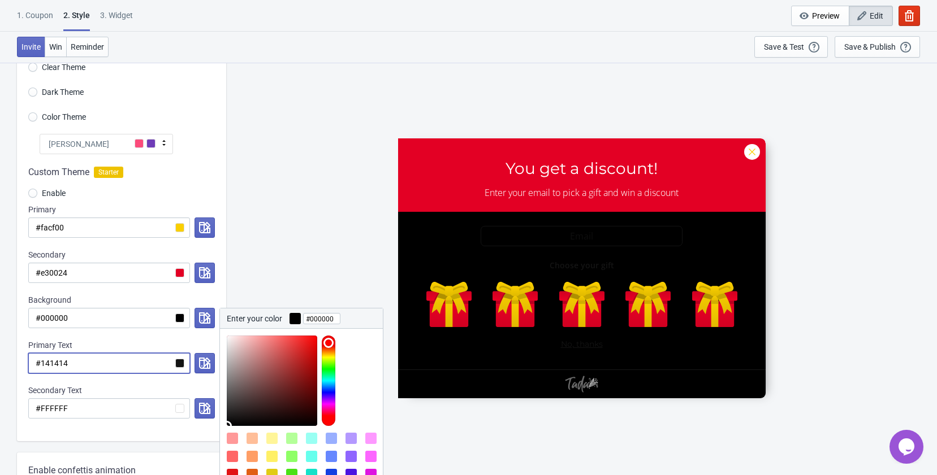
click at [181, 364] on input "#141414" at bounding box center [109, 363] width 162 height 20
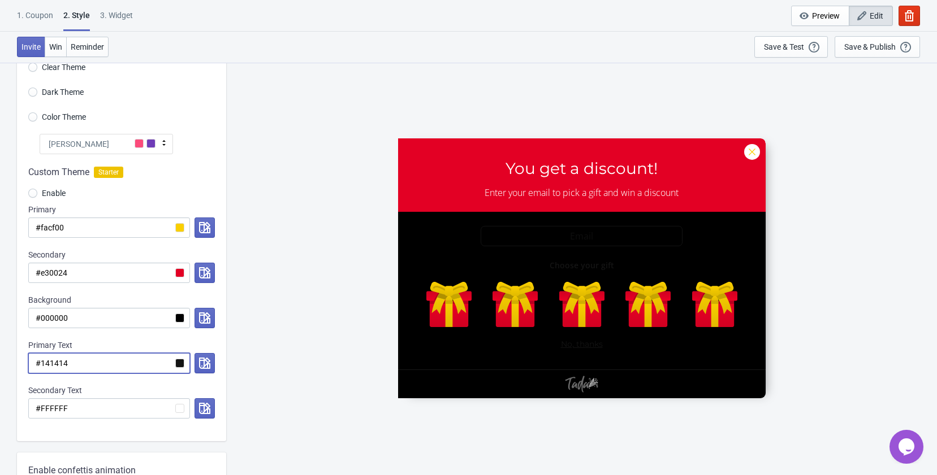
click at [174, 362] on input "#141414" at bounding box center [109, 363] width 162 height 20
click at [180, 364] on input "#141414" at bounding box center [109, 363] width 162 height 20
click at [200, 363] on icon "button" at bounding box center [204, 363] width 11 height 11
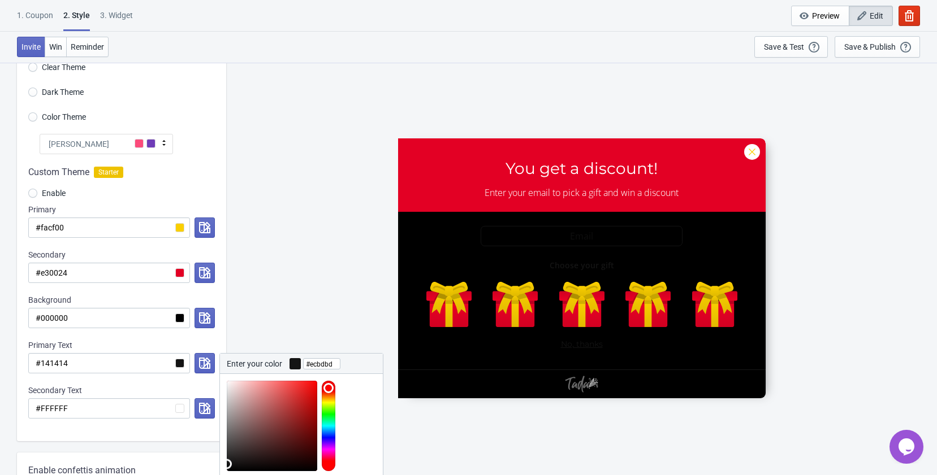
type input "#ffffff"
drag, startPoint x: 271, startPoint y: 398, endPoint x: 183, endPoint y: 356, distance: 97.1
click at [183, 356] on div "#141414 Enter your color #ffffff Cancel Accept" at bounding box center [121, 363] width 187 height 20
click at [325, 367] on input "#ffffff" at bounding box center [321, 364] width 37 height 20
click at [90, 363] on input "#141414" at bounding box center [109, 363] width 162 height 20
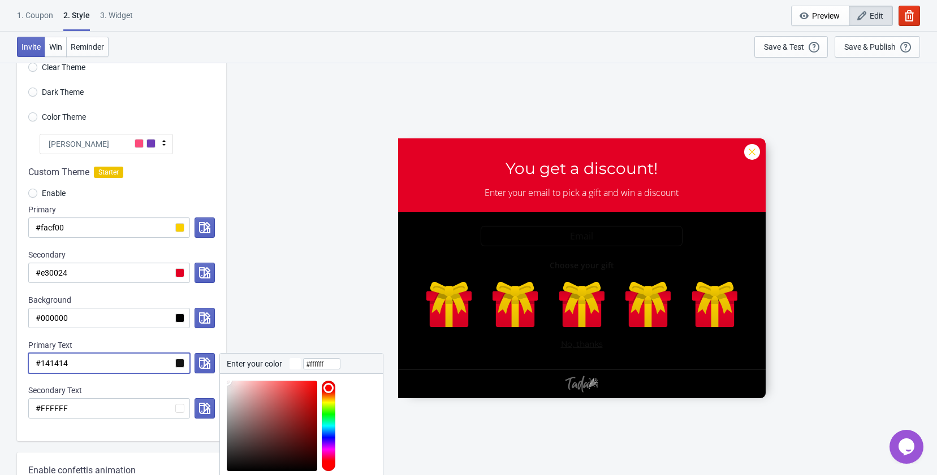
paste input "ffffff"
radio input "true"
type input "#ffffff"
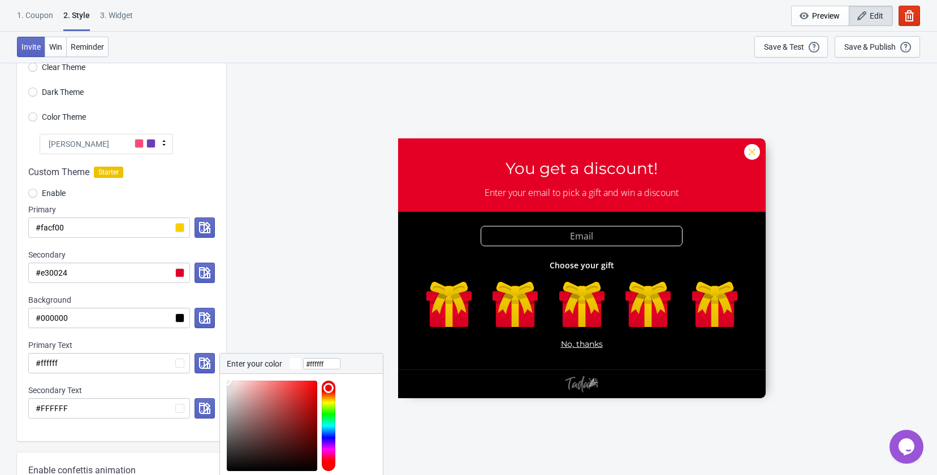
click at [102, 348] on div "Primary Text" at bounding box center [121, 345] width 187 height 11
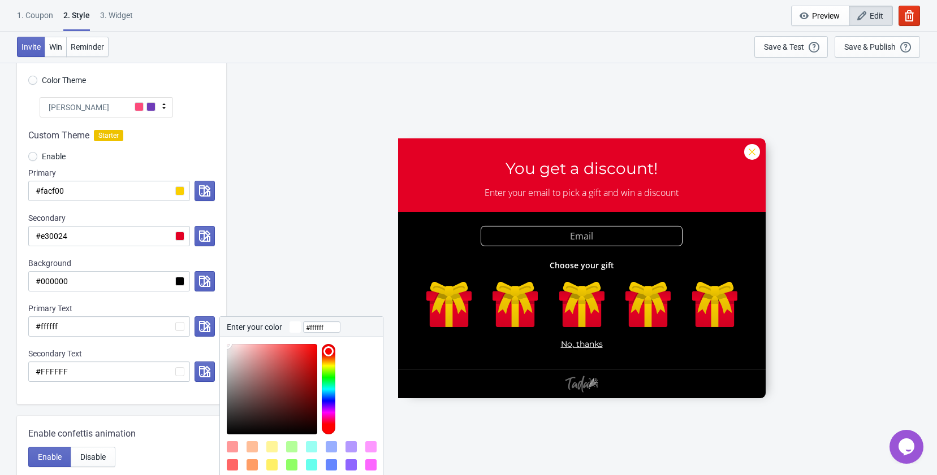
scroll to position [113, 0]
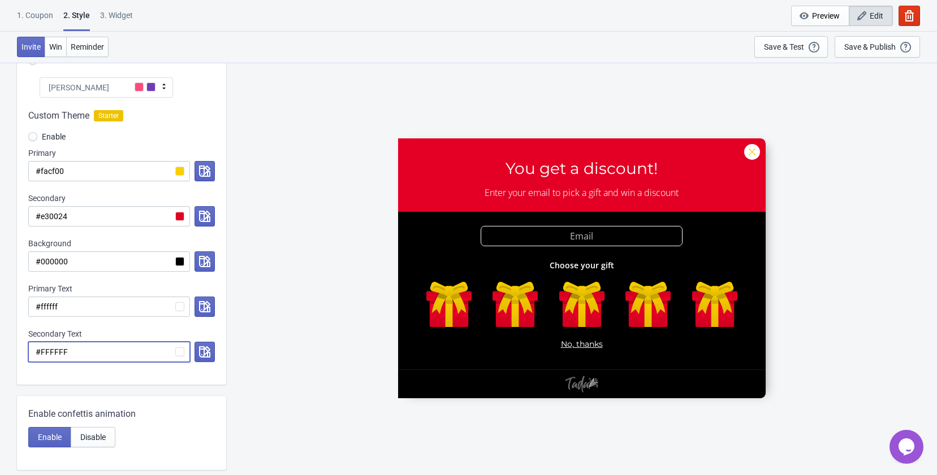
click at [181, 354] on input "#FFFFFF" at bounding box center [109, 352] width 162 height 20
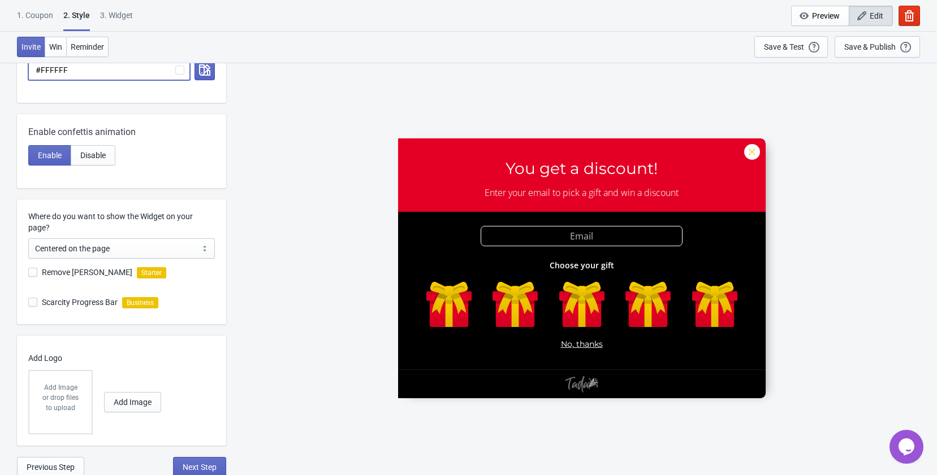
scroll to position [396, 0]
click at [158, 249] on select "Centered on the page Left side of the page" at bounding box center [121, 248] width 187 height 20
click at [34, 274] on span at bounding box center [32, 271] width 9 height 9
click at [29, 274] on input "Remove Tada Branding" at bounding box center [28, 277] width 1 height 20
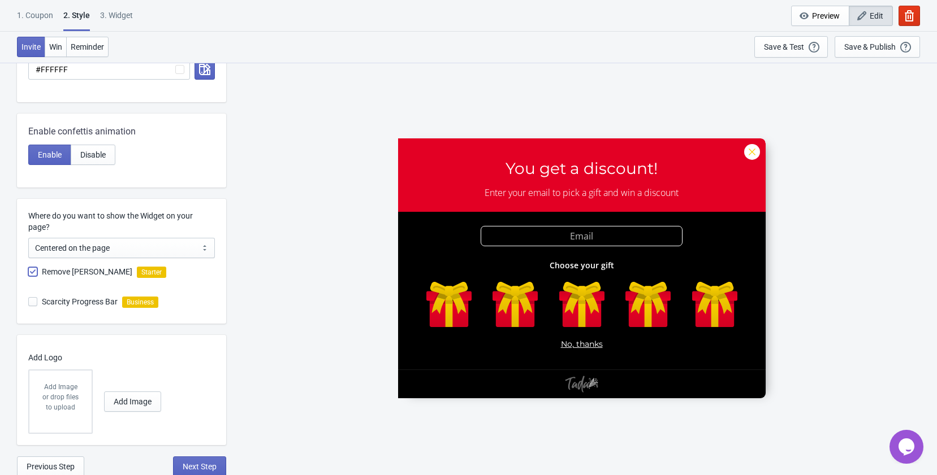
checkbox input "true"
radio input "true"
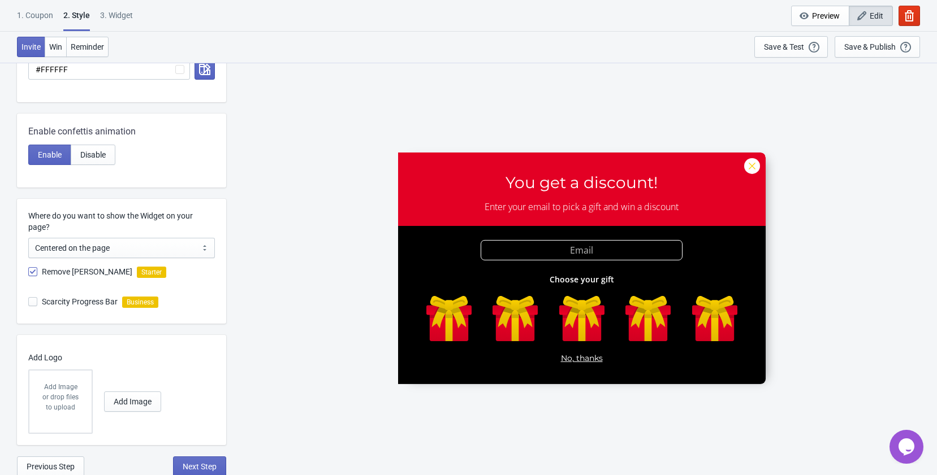
click at [36, 302] on span at bounding box center [32, 301] width 9 height 9
click at [29, 302] on input "Scarcity Progress Bar" at bounding box center [28, 307] width 1 height 20
checkbox input "false"
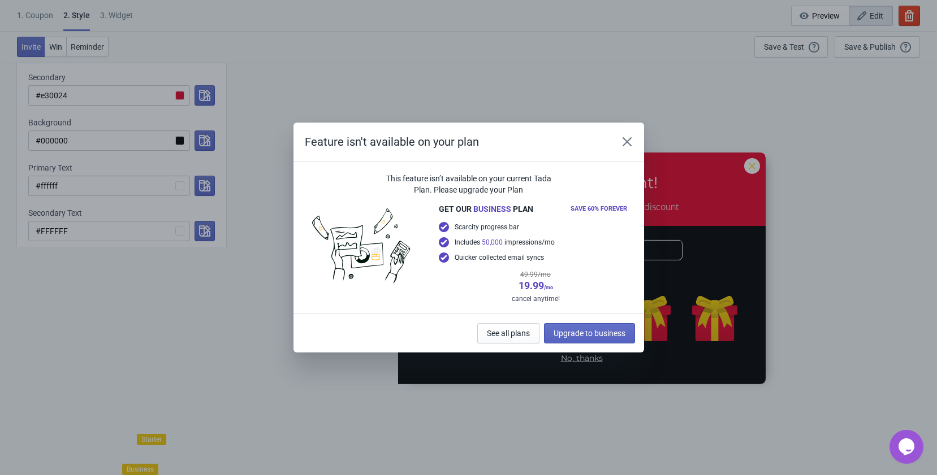
scroll to position [228, 0]
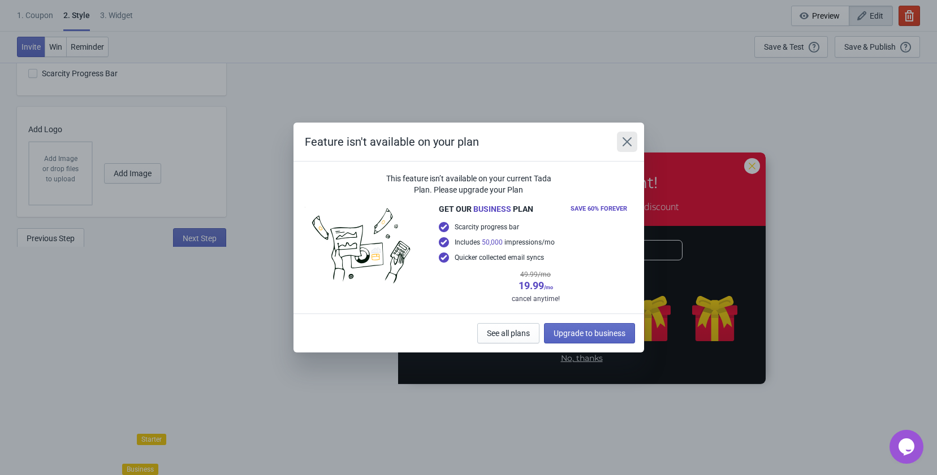
click at [635, 149] on button "Close" at bounding box center [627, 142] width 20 height 20
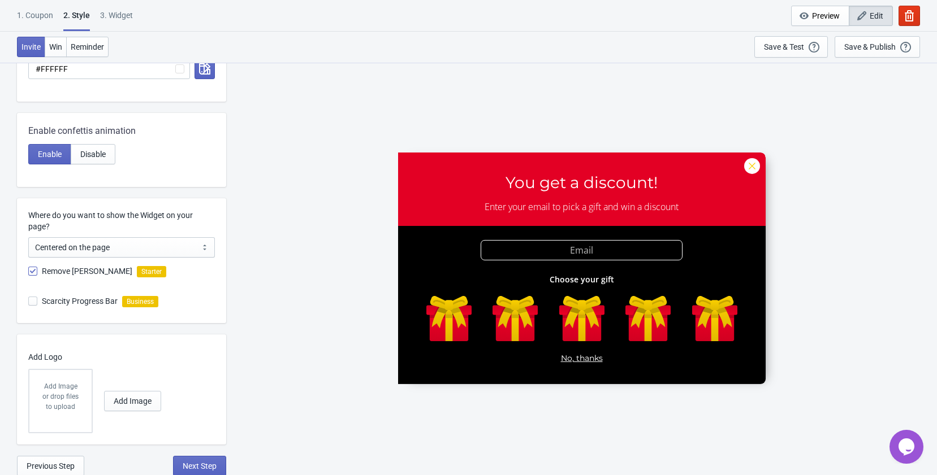
scroll to position [397, 0]
click at [116, 396] on span "Add Image" at bounding box center [133, 400] width 38 height 9
click at [126, 398] on span "Add Image" at bounding box center [133, 400] width 38 height 9
click at [63, 395] on div "or drop files to upload" at bounding box center [61, 401] width 40 height 20
drag, startPoint x: 129, startPoint y: 387, endPoint x: 133, endPoint y: 393, distance: 7.2
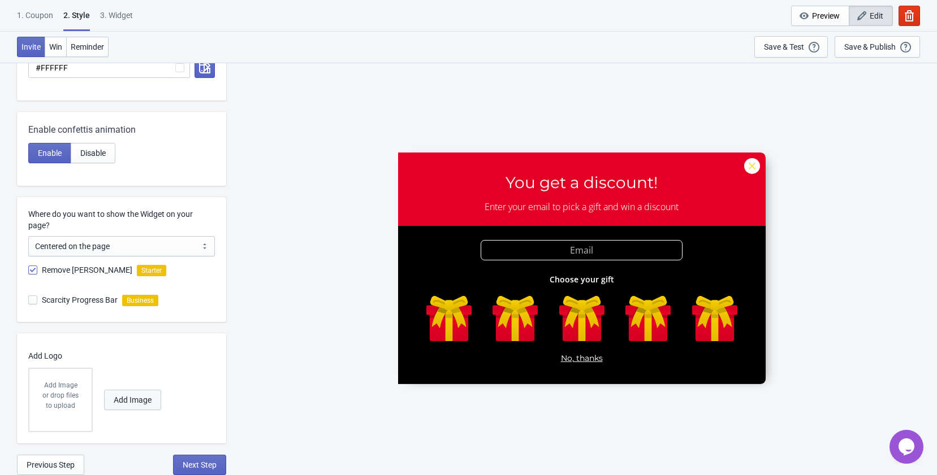
click at [129, 388] on div "Add Image or drop files to upload Add Image" at bounding box center [118, 400] width 181 height 64
click at [133, 393] on button "Add Image" at bounding box center [132, 400] width 57 height 20
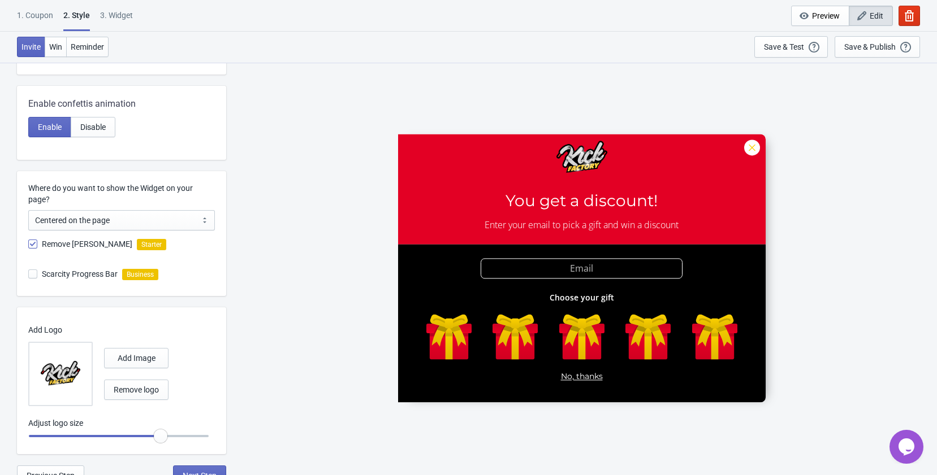
scroll to position [434, 0]
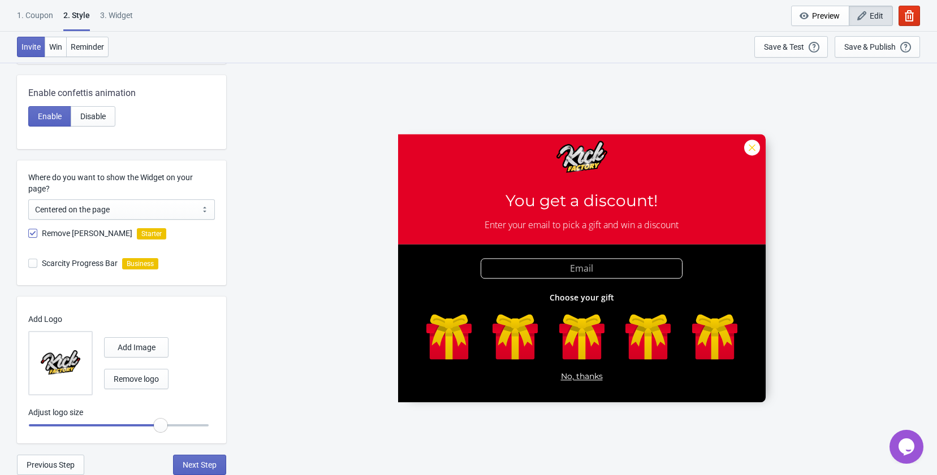
radio input "true"
type input "1.05"
radio input "true"
type input "1.1"
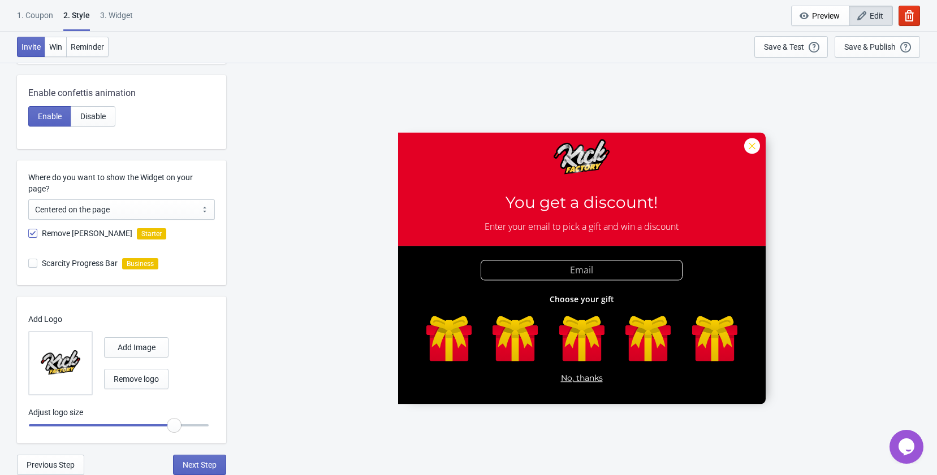
radio input "true"
type input "1.15"
radio input "true"
type input "1.2"
radio input "true"
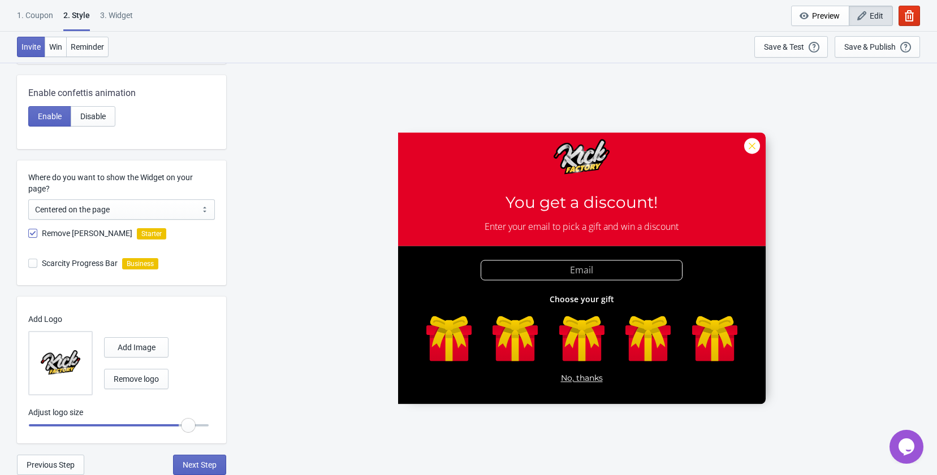
type input "1.25"
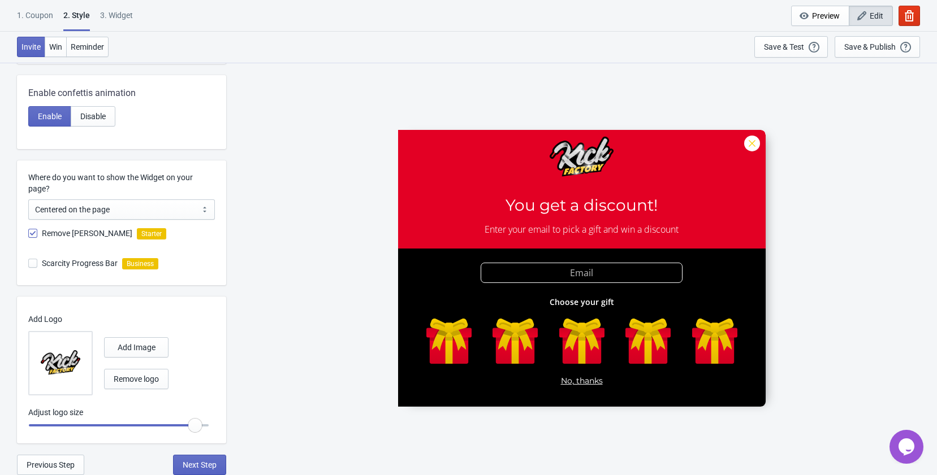
radio input "true"
type input "1.3"
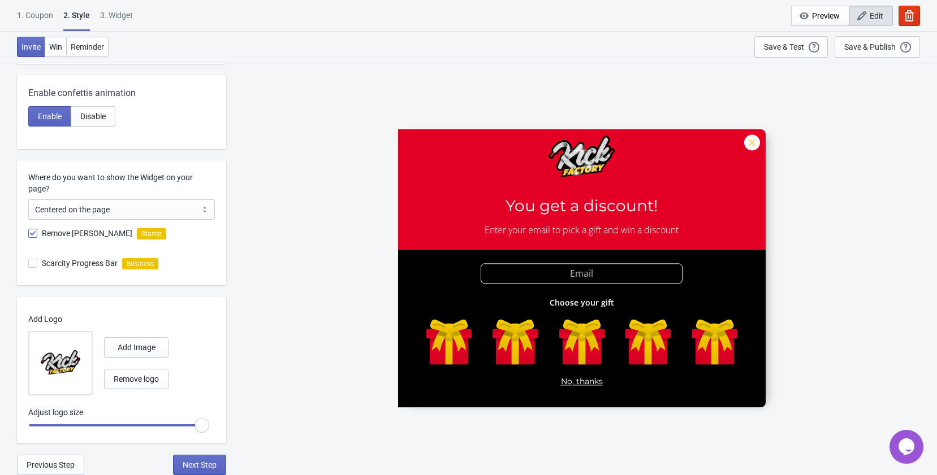
radio input "true"
type input "1.25"
radio input "true"
type input "1.2"
radio input "true"
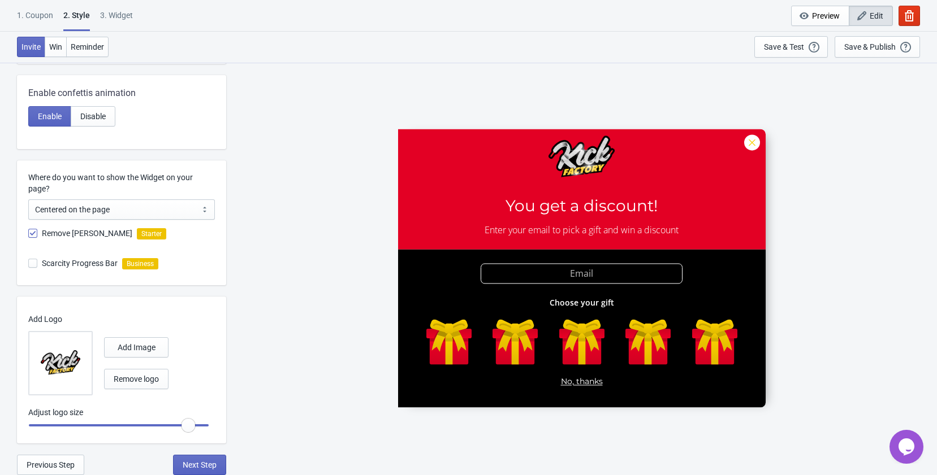
type input "1.15"
radio input "true"
type input "1.1"
radio input "true"
type input "1.05"
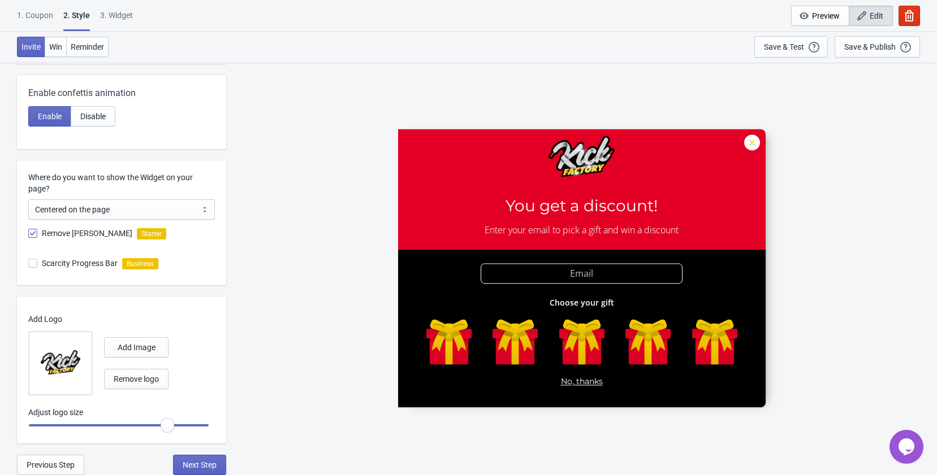
radio input "true"
type input "1"
radio input "true"
type input "0.95"
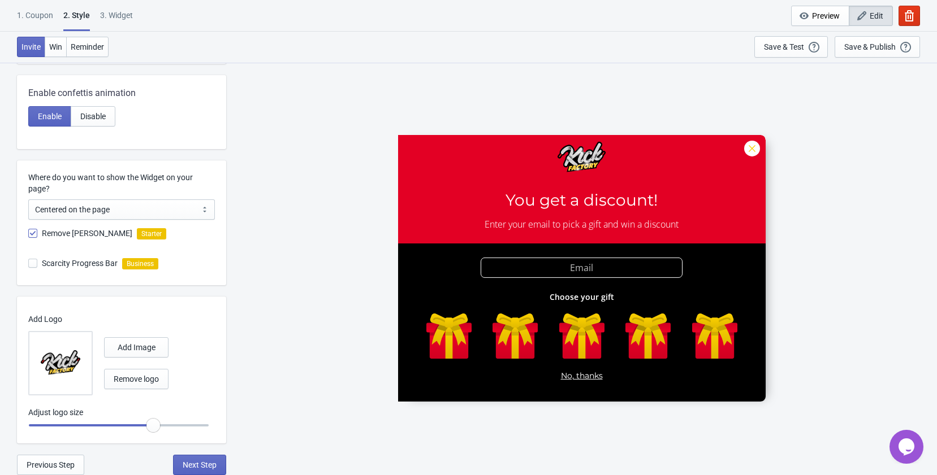
radio input "true"
type input "0.9"
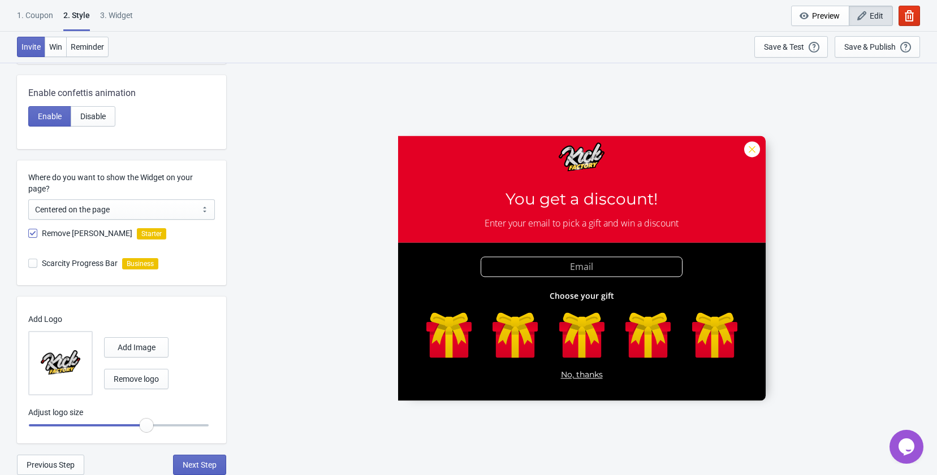
radio input "true"
type input "0.95"
radio input "true"
type input "0.9"
radio input "true"
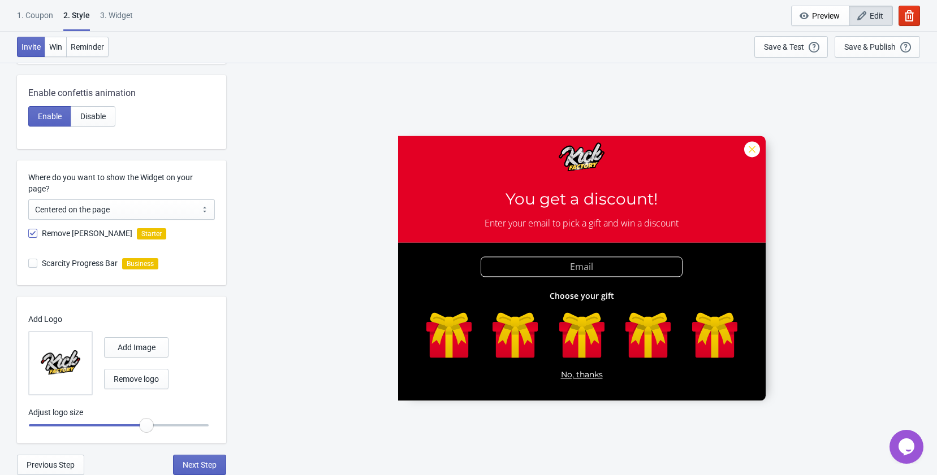
type input "0.85"
radio input "true"
type input "0.8"
radio input "true"
type input "0.75"
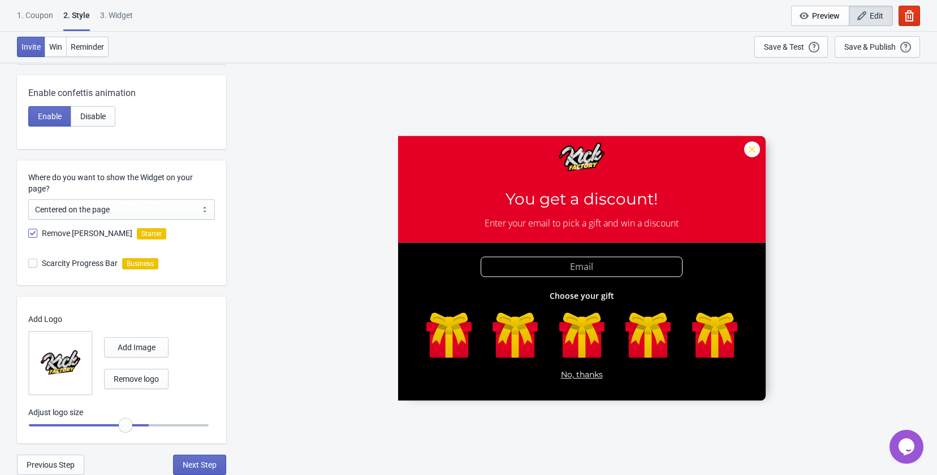
radio input "true"
type input "0.65"
radio input "true"
type input "0.6"
radio input "true"
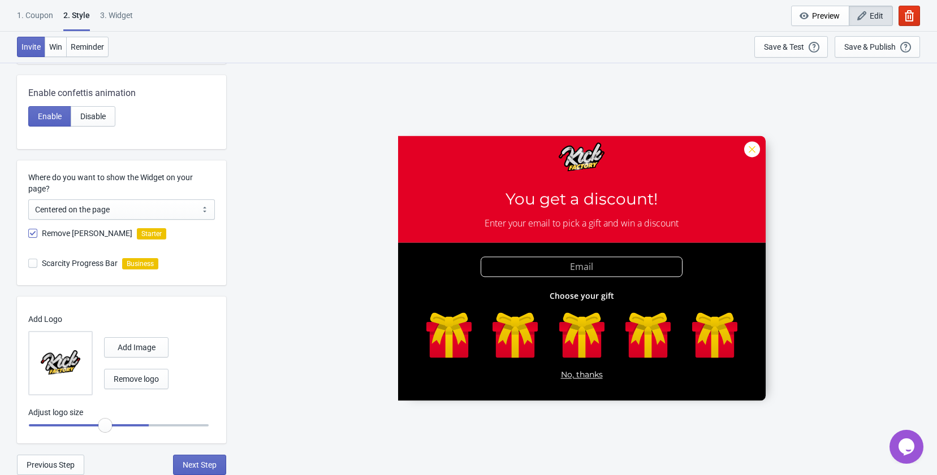
type input "0.5"
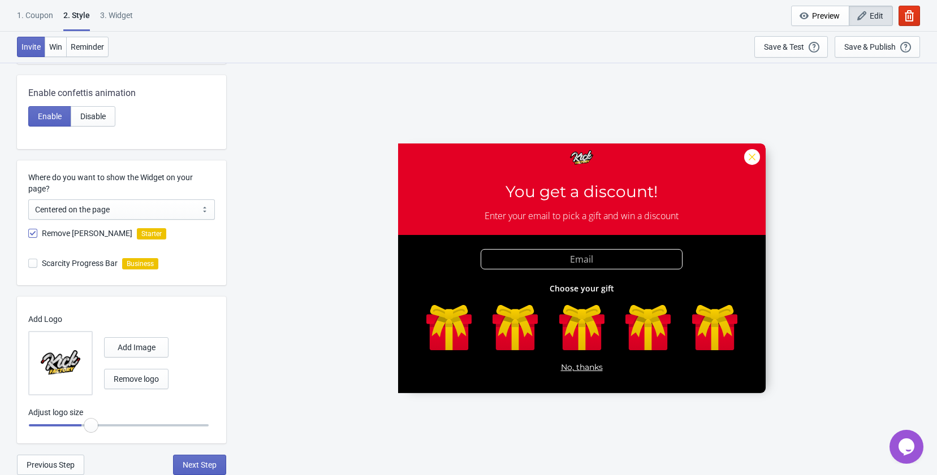
radio input "true"
type input "0.45"
radio input "true"
type input "0.4"
radio input "true"
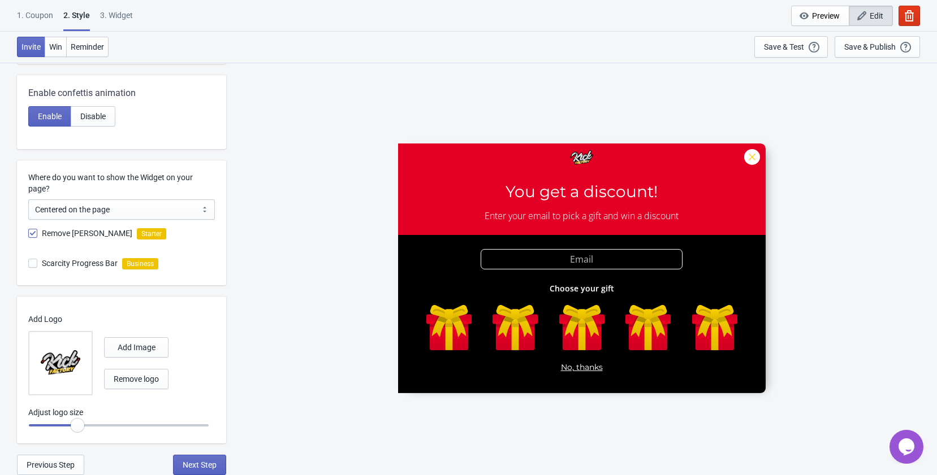
type input "0.35"
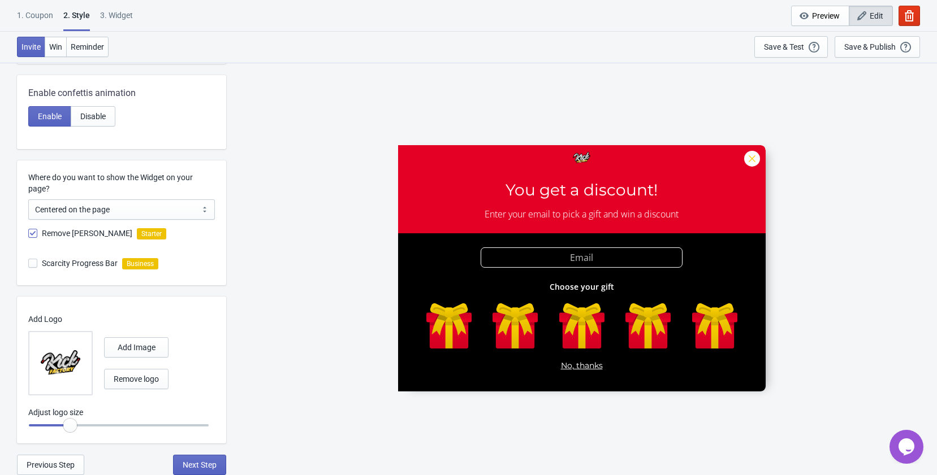
radio input "true"
type input "0.4"
radio input "true"
type input "0.5"
radio input "true"
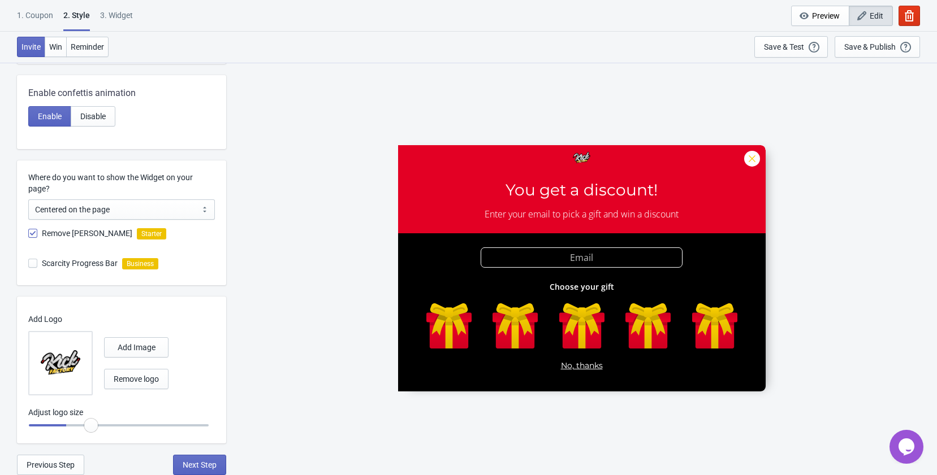
type input "0.6"
radio input "true"
type input "0.85"
radio input "true"
type input "1"
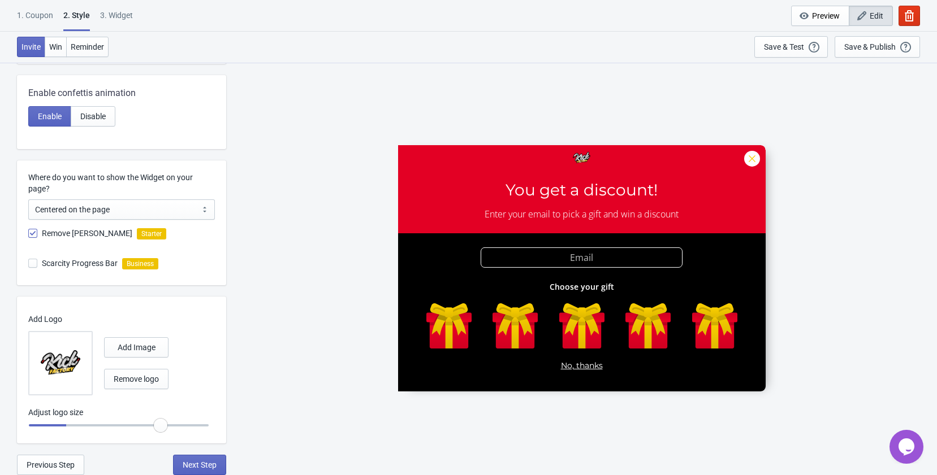
radio input "true"
type input "1.15"
radio input "true"
type input "1.25"
radio input "true"
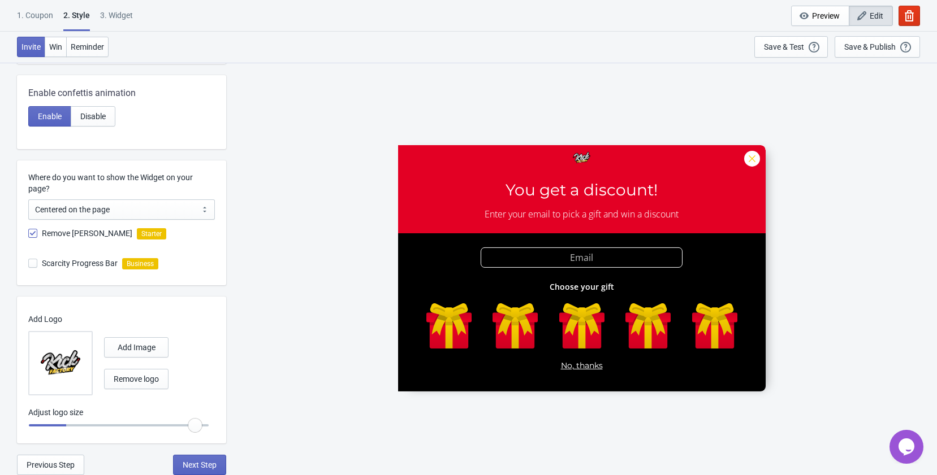
type input "1.3"
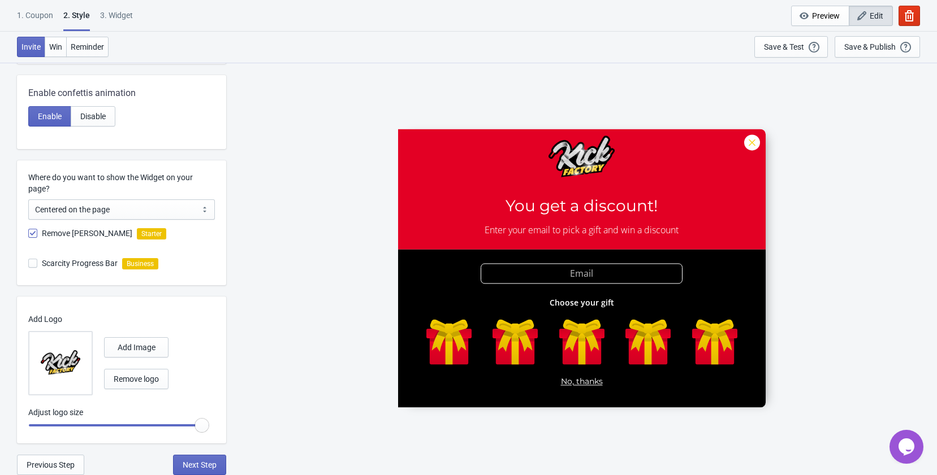
radio input "true"
type input "1.25"
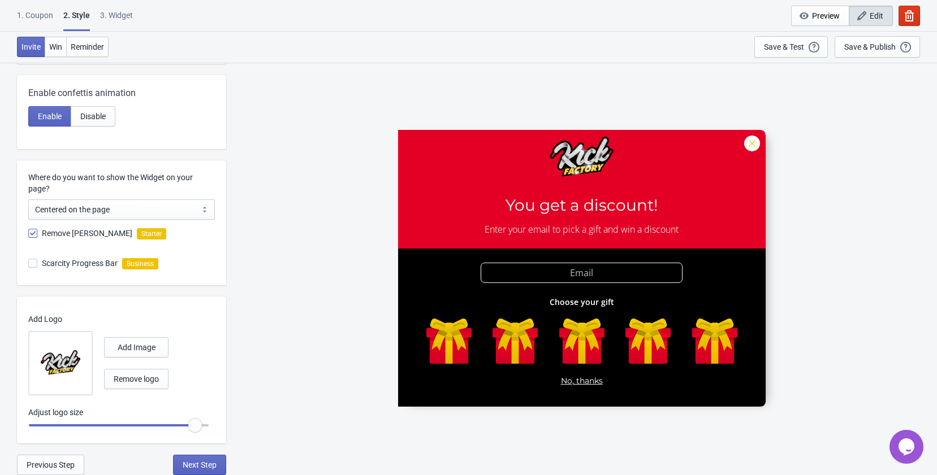
radio input "true"
type input "1.2"
radio input "true"
type input "1.15"
radio input "true"
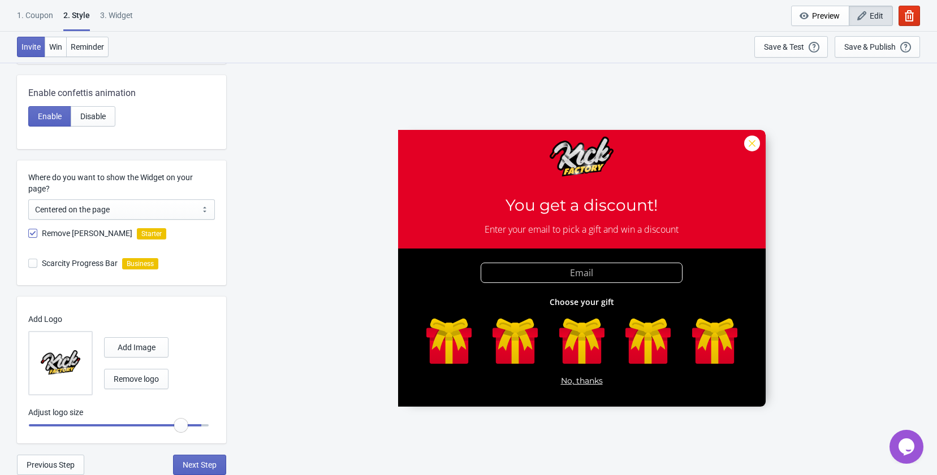
type input "1.1"
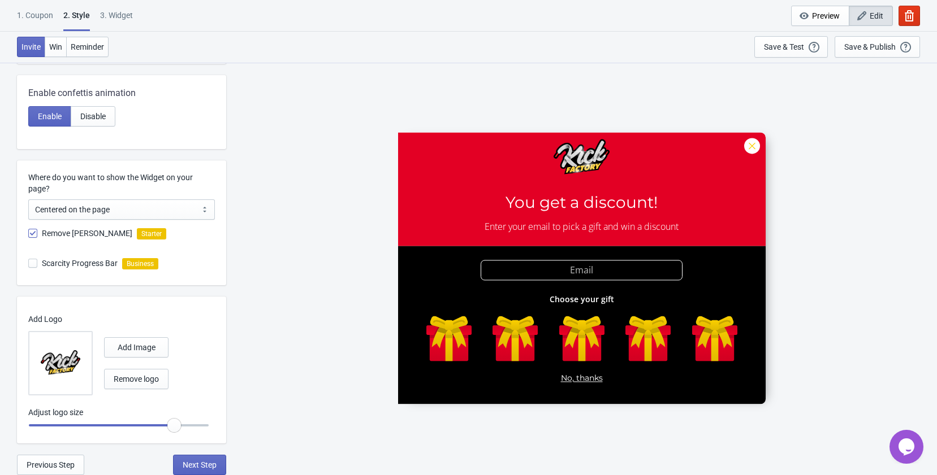
radio input "true"
type input "1.15"
radio input "true"
type input "1.3"
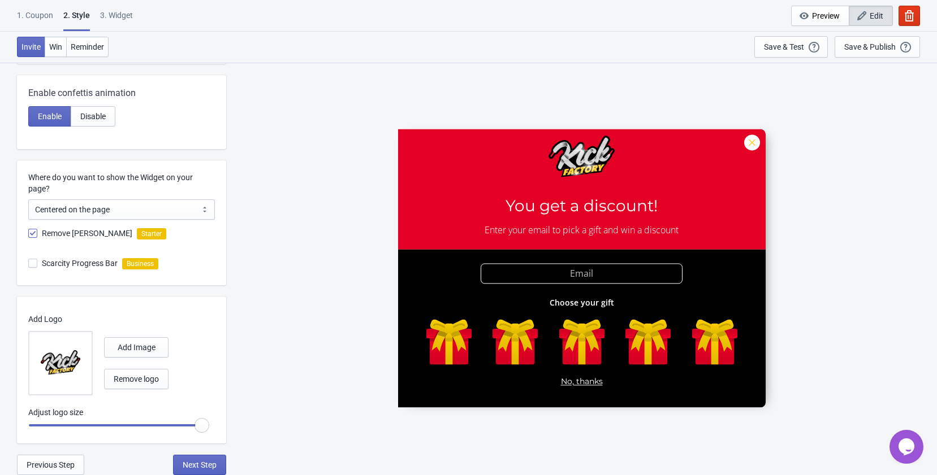
radio input "true"
type input "1.25"
radio input "true"
type input "1.2"
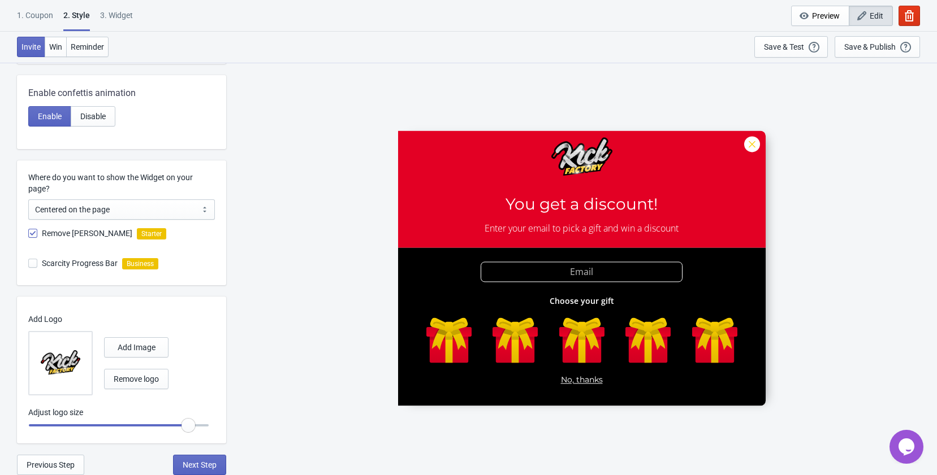
radio input "true"
type input "1.15"
radio input "true"
type input "1.1"
radio input "true"
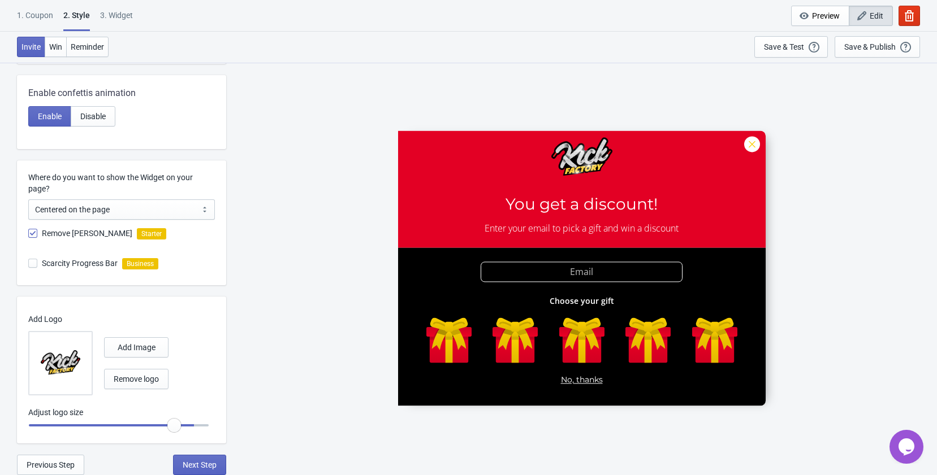
type input "1.05"
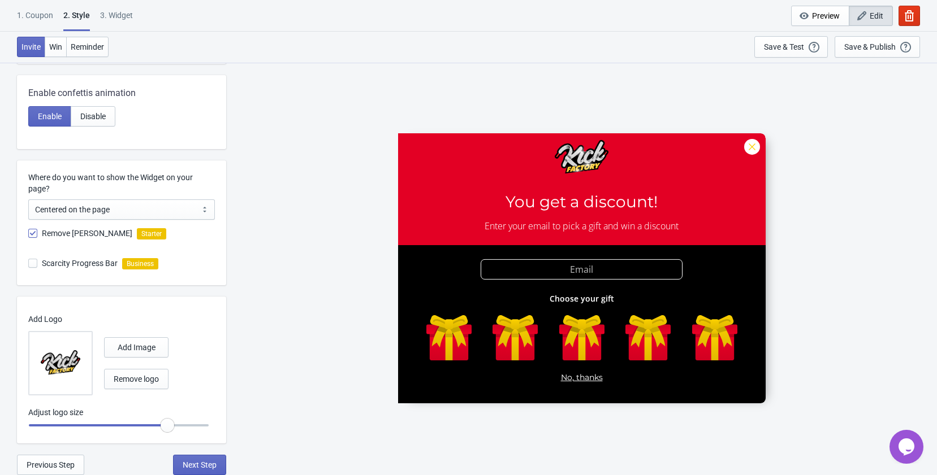
radio input "true"
type input "1.1"
radio input "true"
type input "1.15"
radio input "true"
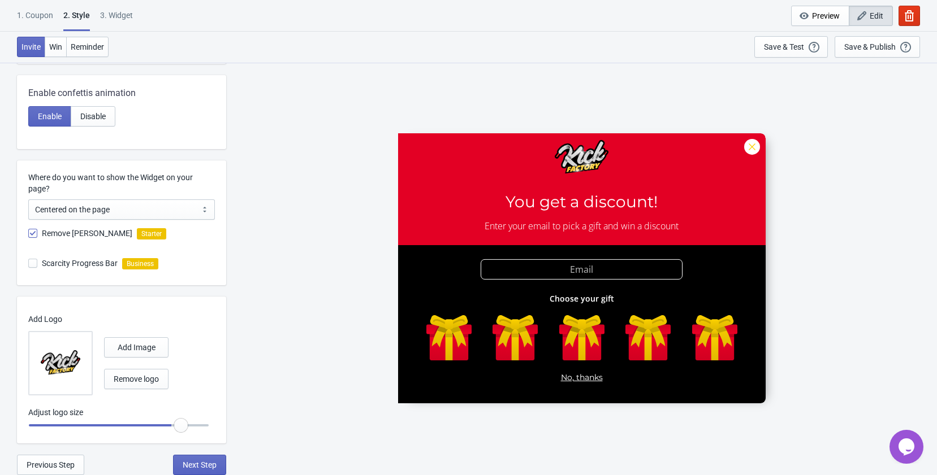
type input "1.2"
radio input "true"
type input "1.25"
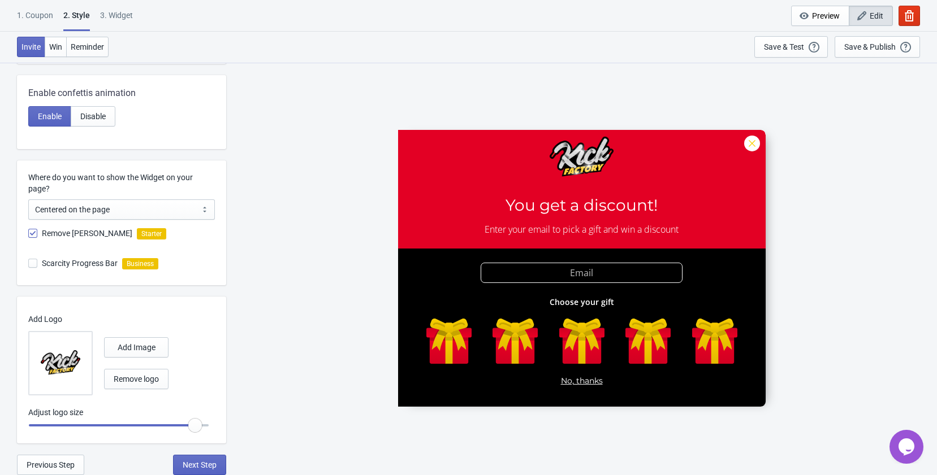
radio input "true"
type input "1.3"
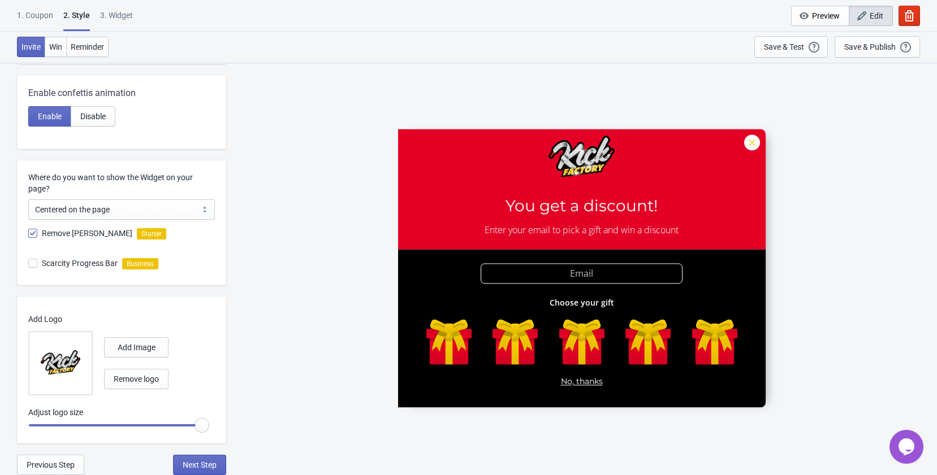
radio input "true"
type input "1.25"
radio input "true"
type input "1.2"
radio input "true"
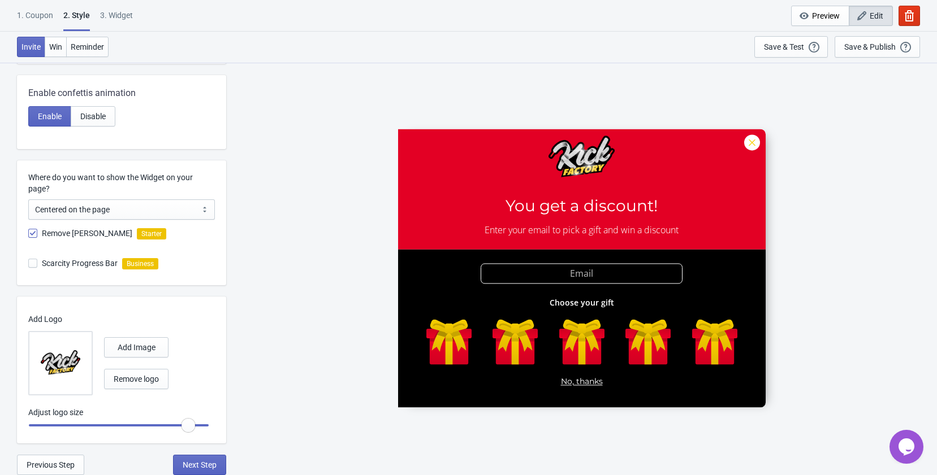
type input "1.15"
radio input "true"
type input "1.1"
radio input "true"
type input "1.05"
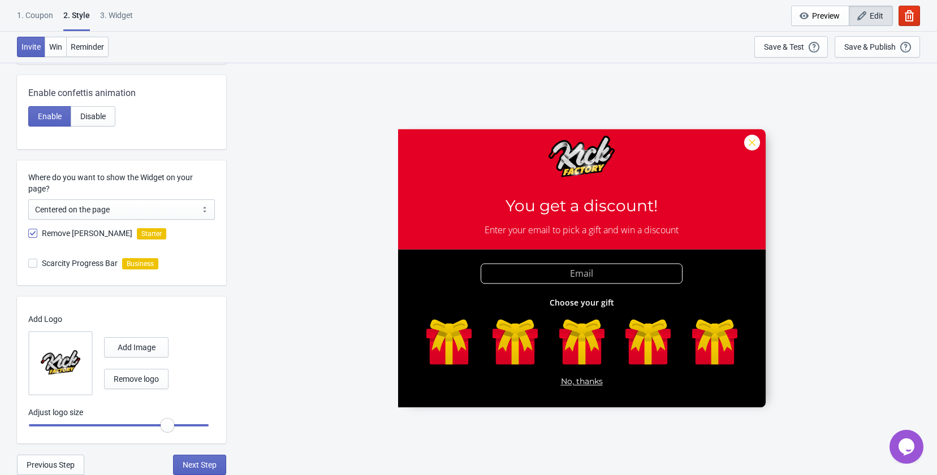
radio input "true"
type input "1"
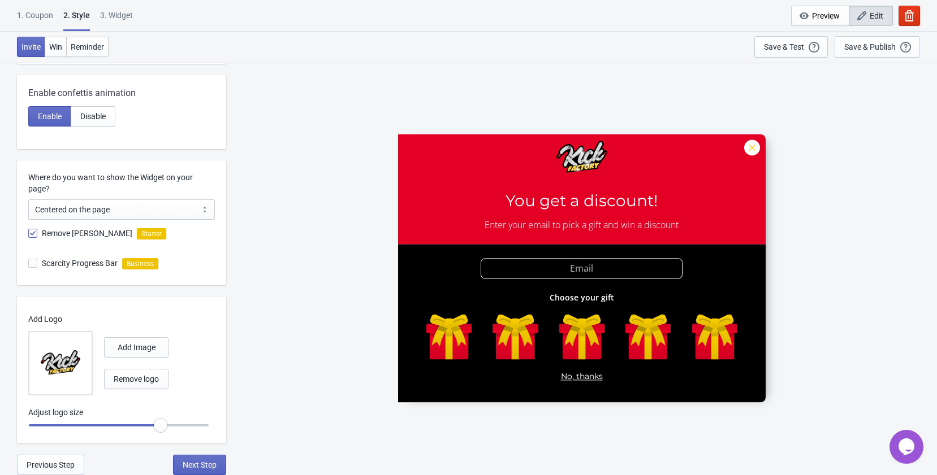
radio input "true"
type input "1.05"
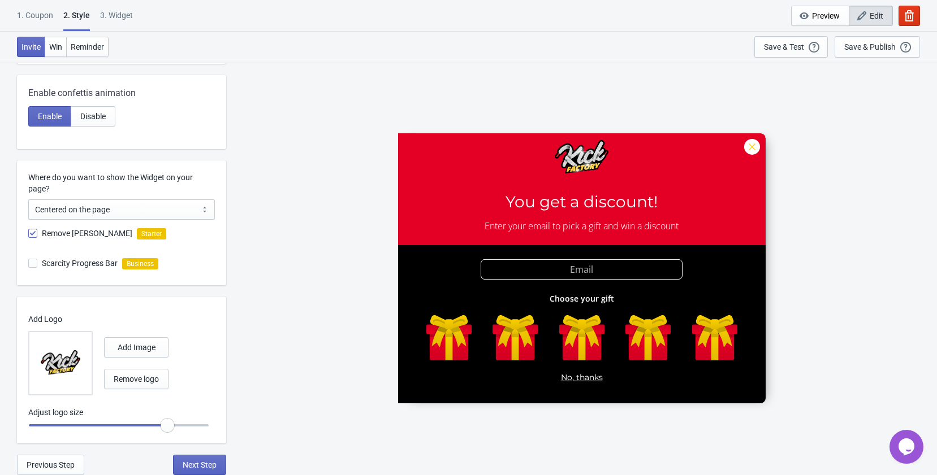
radio input "true"
type input "1.1"
radio input "true"
type input "1.15"
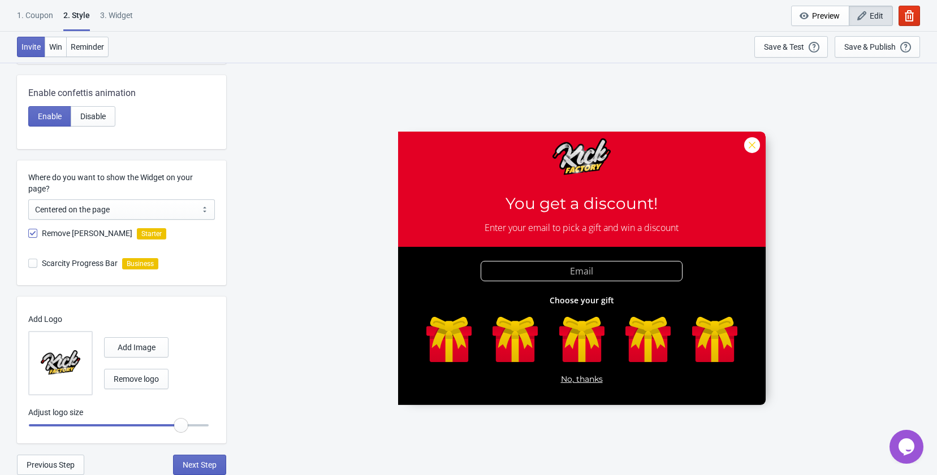
radio input "true"
type input "1.2"
radio input "true"
type input "1.25"
radio input "true"
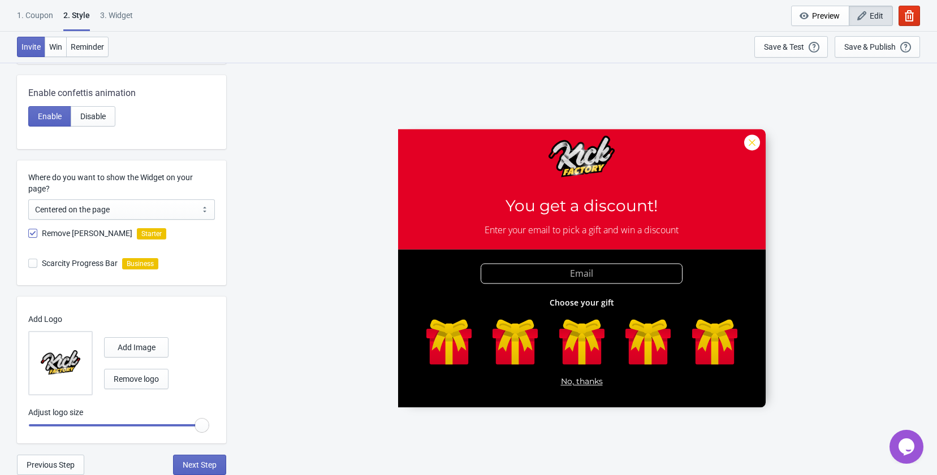
drag, startPoint x: 161, startPoint y: 426, endPoint x: 233, endPoint y: 426, distance: 72.9
type input "1.3"
click at [209, 426] on input "range" at bounding box center [118, 426] width 181 height 20
click at [206, 465] on span "Next Step" at bounding box center [200, 465] width 34 height 9
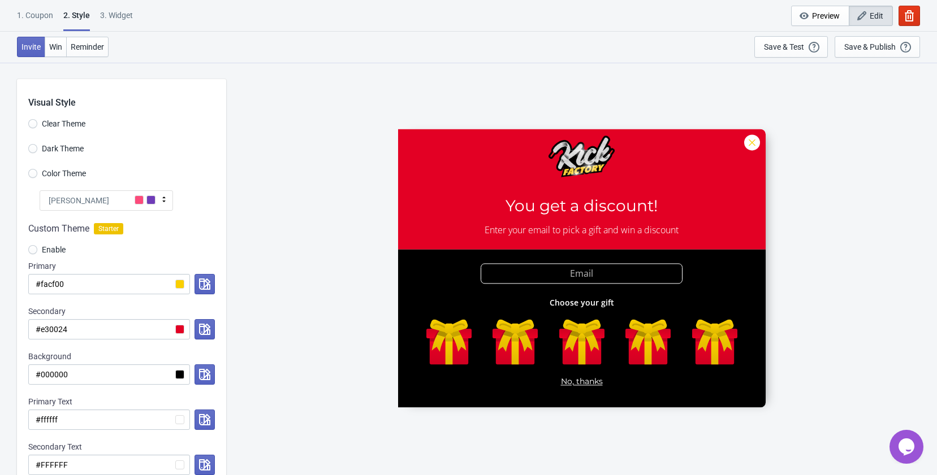
select select "once"
select select "1"
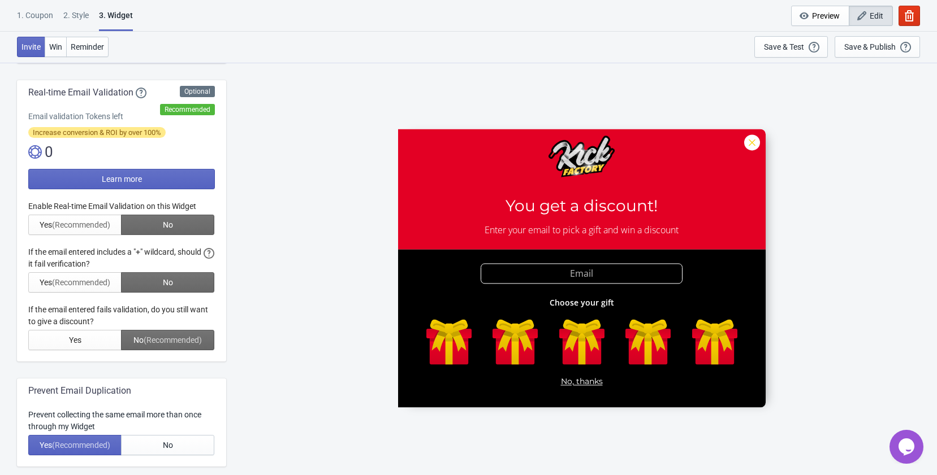
scroll to position [226, 0]
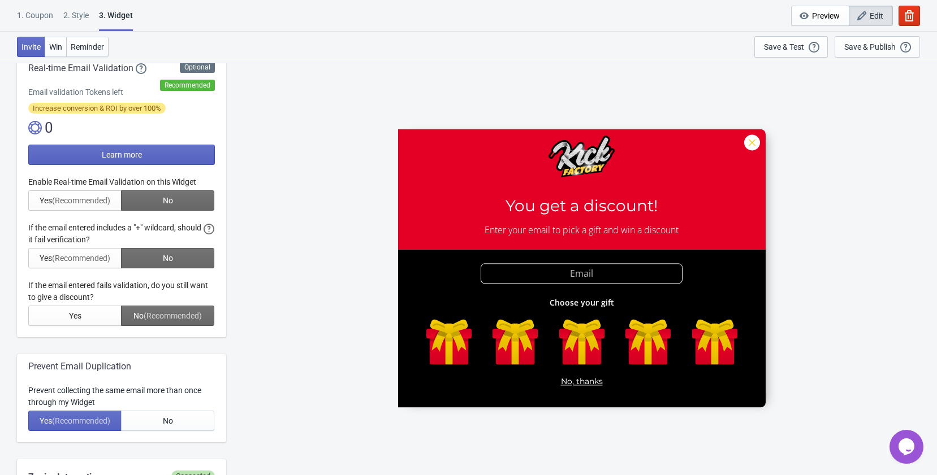
click at [96, 199] on div at bounding box center [121, 251] width 187 height 150
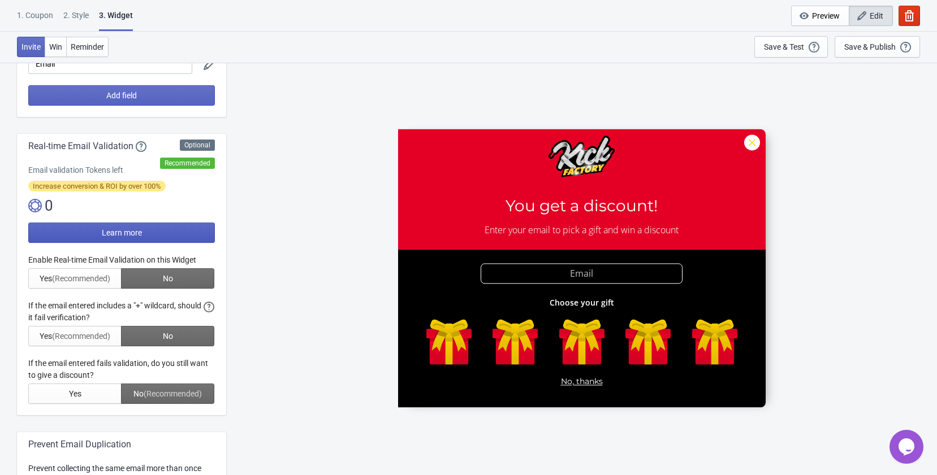
scroll to position [283, 0]
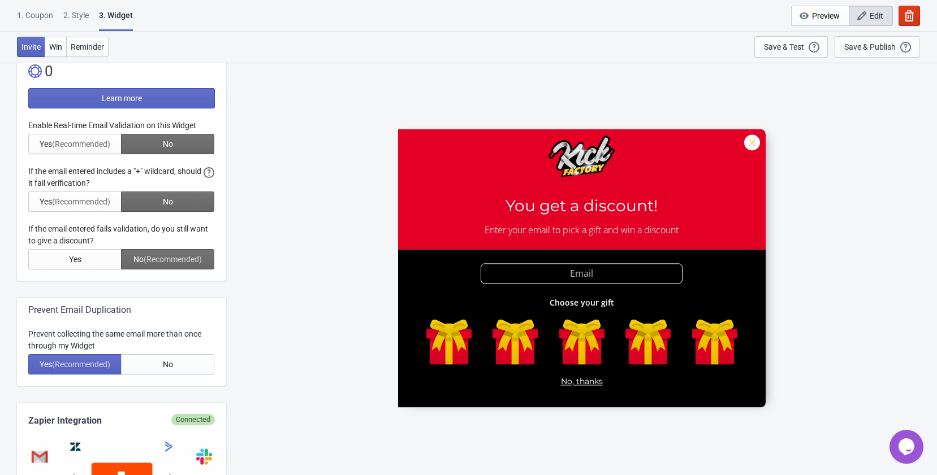
click at [92, 206] on div at bounding box center [121, 195] width 187 height 150
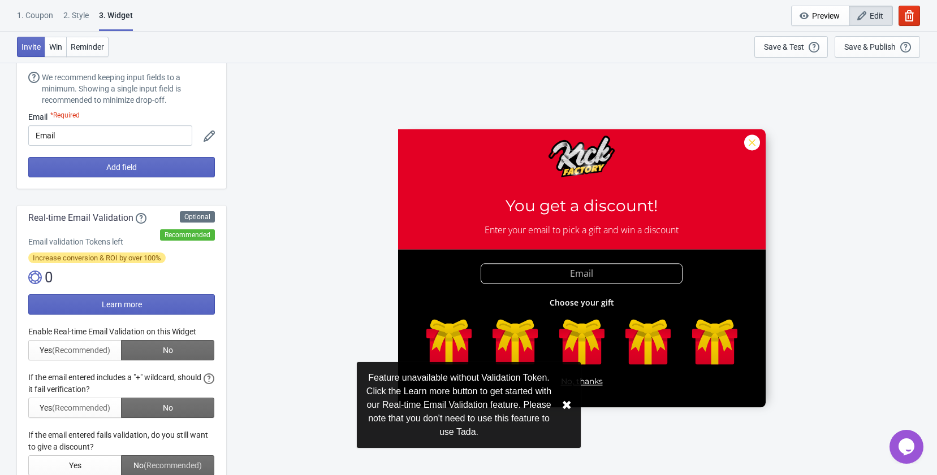
scroll to position [57, 0]
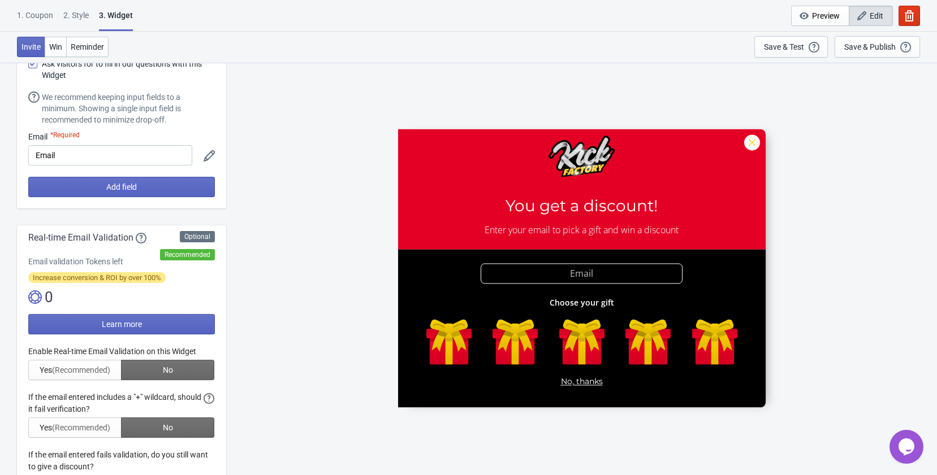
click at [58, 297] on div "0" at bounding box center [121, 297] width 187 height 18
click at [41, 291] on img at bounding box center [35, 298] width 14 height 14
click at [144, 239] on icon at bounding box center [141, 238] width 11 height 11
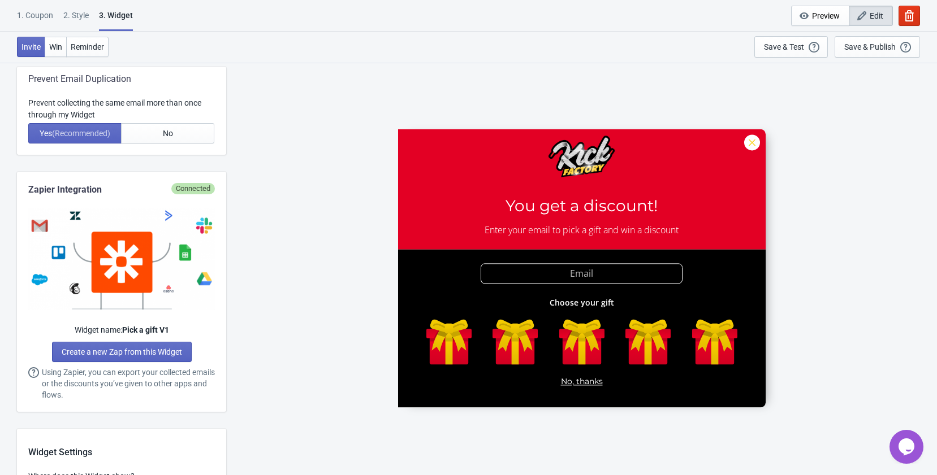
scroll to position [678, 0]
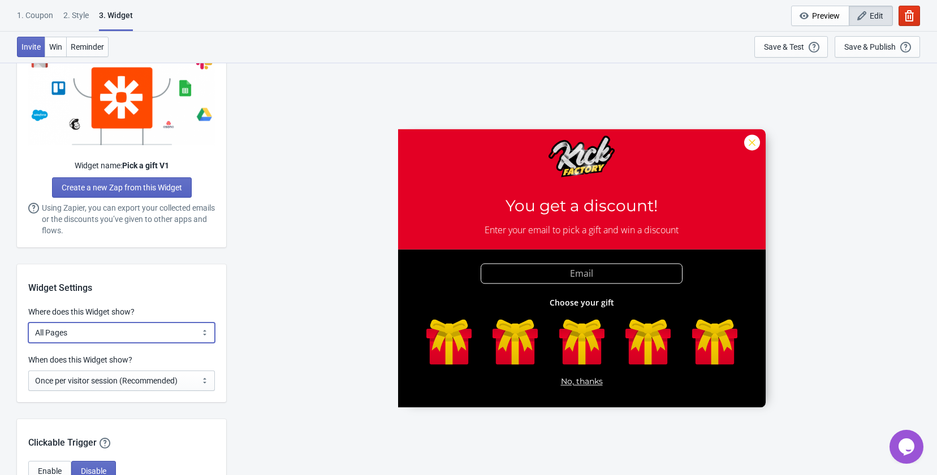
click at [121, 331] on select "All Pages All Product Pages All Blog Pages All Static Pages Specific Product(s)…" at bounding box center [121, 333] width 187 height 20
click at [121, 332] on select "All Pages All Product Pages All Blog Pages All Static Pages Specific Product(s)…" at bounding box center [121, 333] width 187 height 20
click at [133, 385] on select "Every new visit of page Once every period of time Once per visitor session (Rec…" at bounding box center [121, 381] width 187 height 20
click at [133, 384] on select "Every new visit of page Once every period of time Once per visitor session (Rec…" at bounding box center [121, 381] width 187 height 20
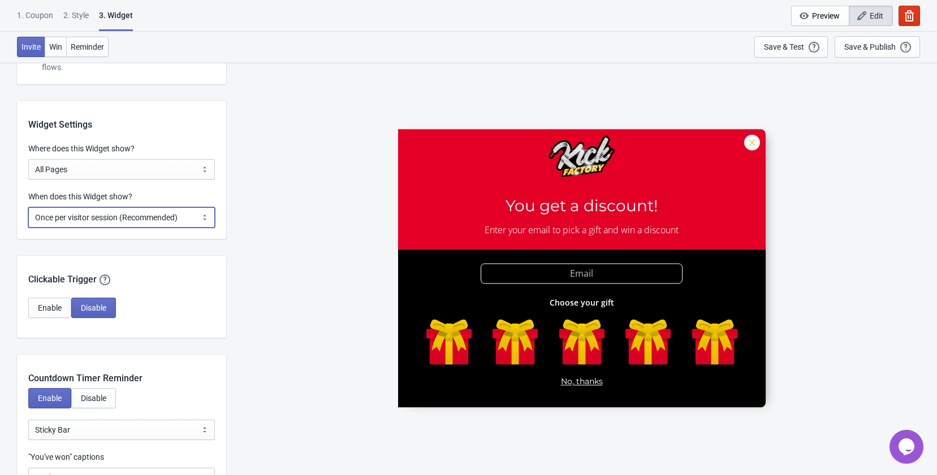
scroll to position [848, 0]
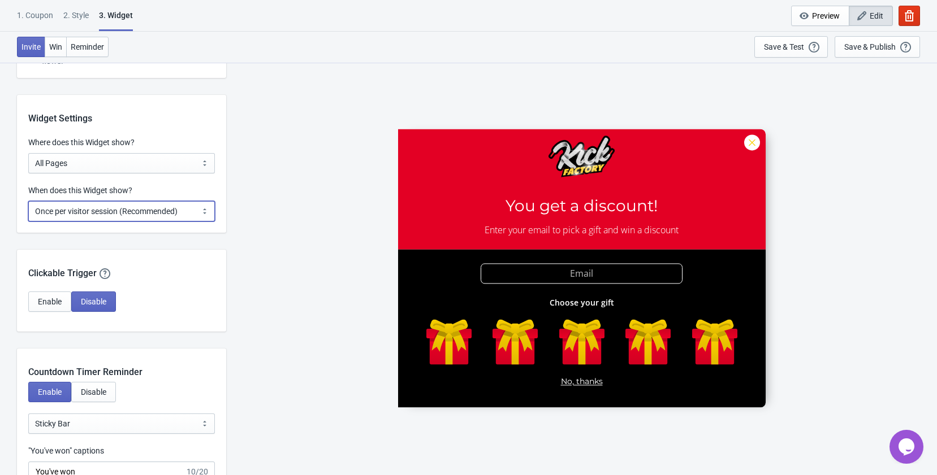
click at [114, 213] on select "Every new visit of page Once every period of time Once per visitor session (Rec…" at bounding box center [121, 211] width 187 height 20
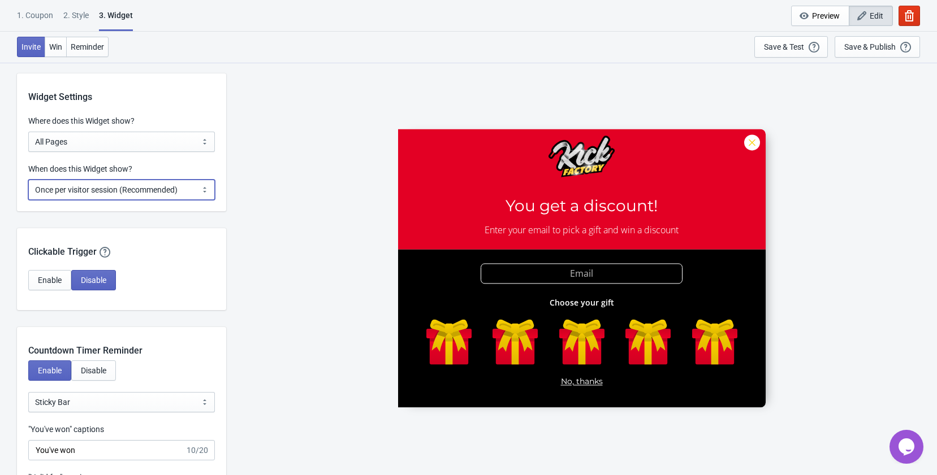
scroll to position [905, 0]
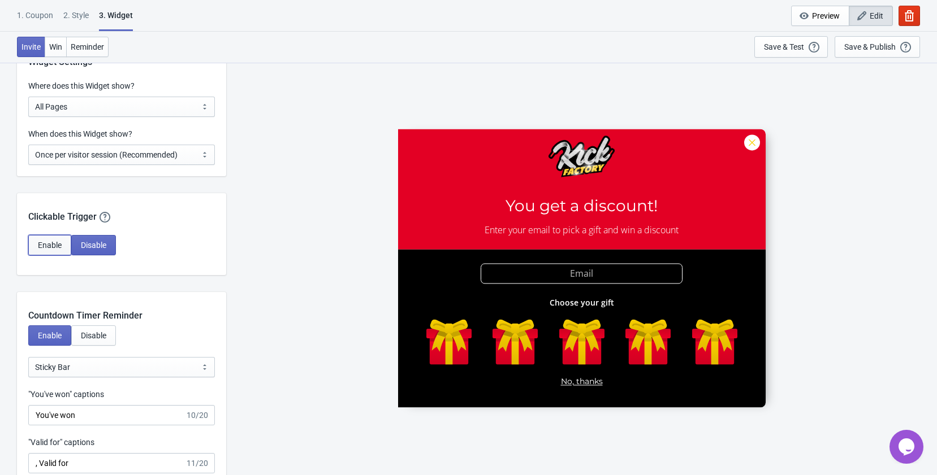
click at [49, 244] on span "Enable" at bounding box center [50, 245] width 24 height 9
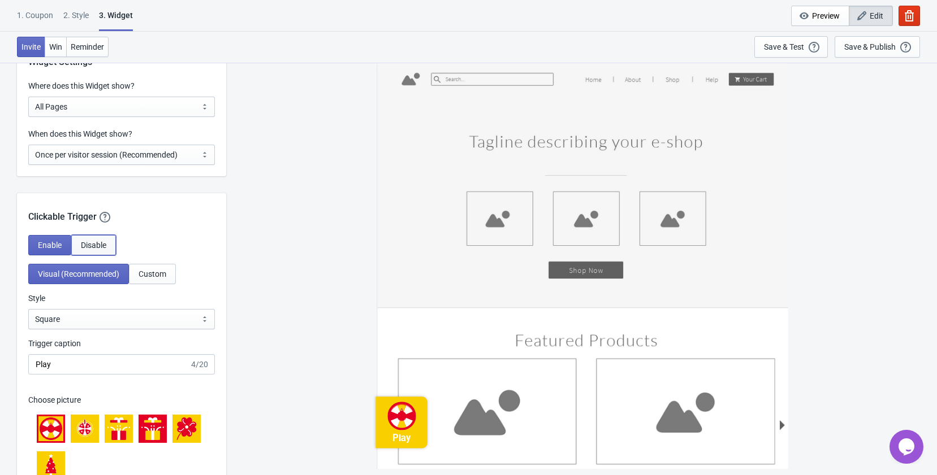
click at [94, 246] on span "Disable" at bounding box center [93, 245] width 25 height 9
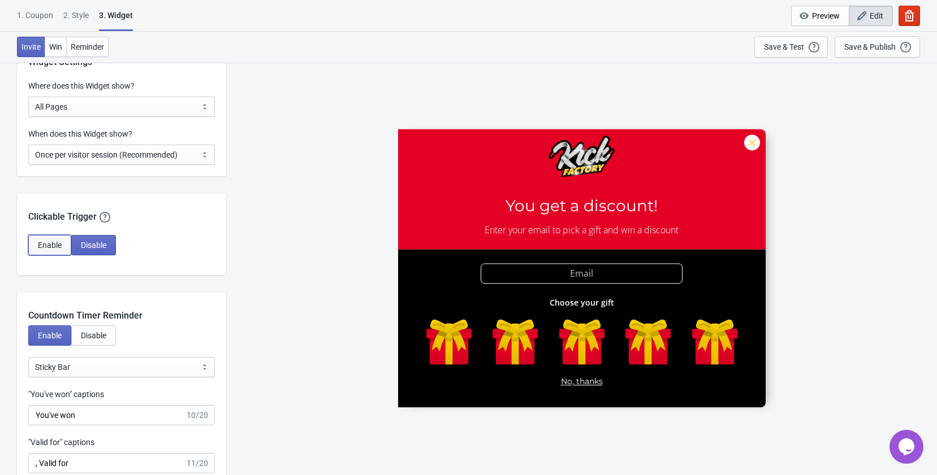
click at [44, 242] on span "Enable" at bounding box center [50, 245] width 24 height 9
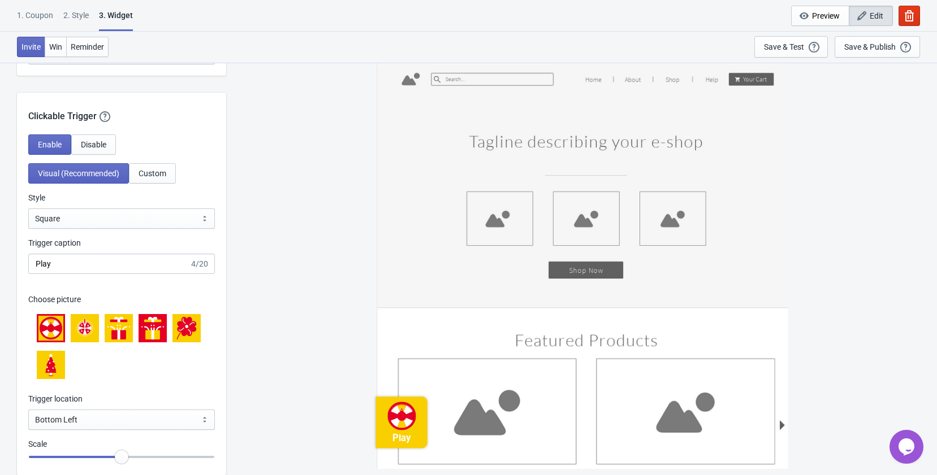
scroll to position [1018, 0]
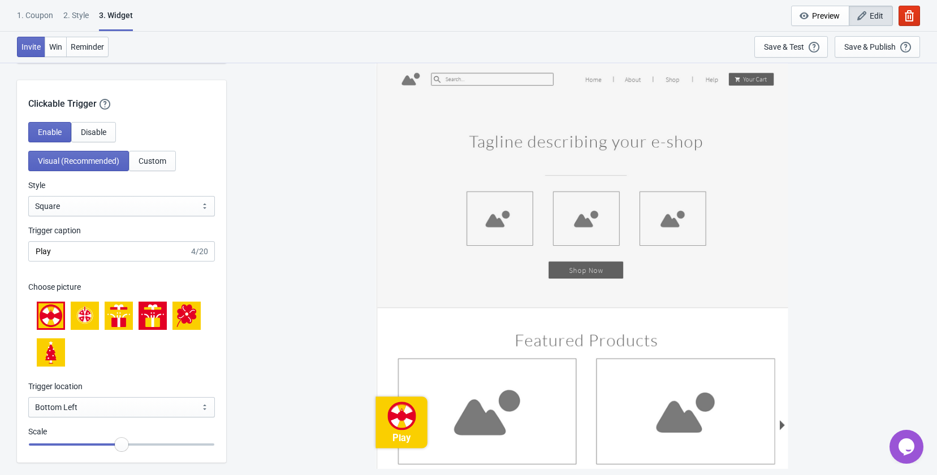
click at [158, 328] on div at bounding box center [153, 316] width 28 height 28
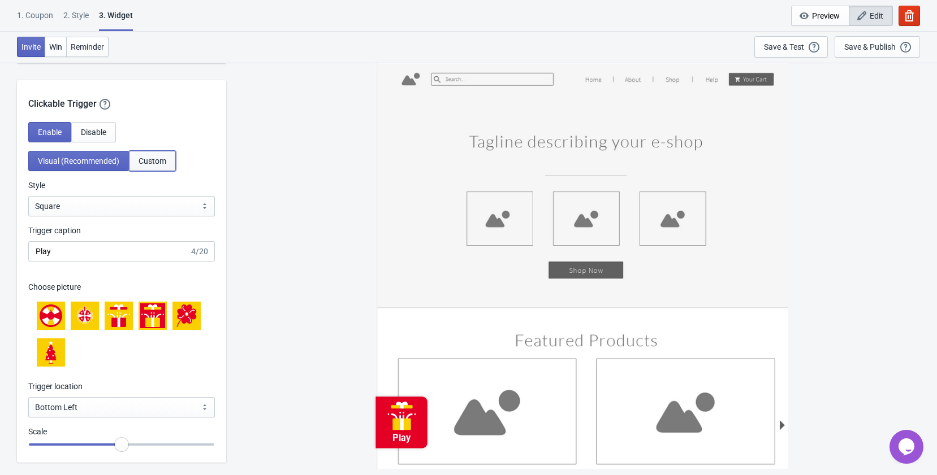
click at [132, 157] on button "Custom" at bounding box center [152, 161] width 47 height 20
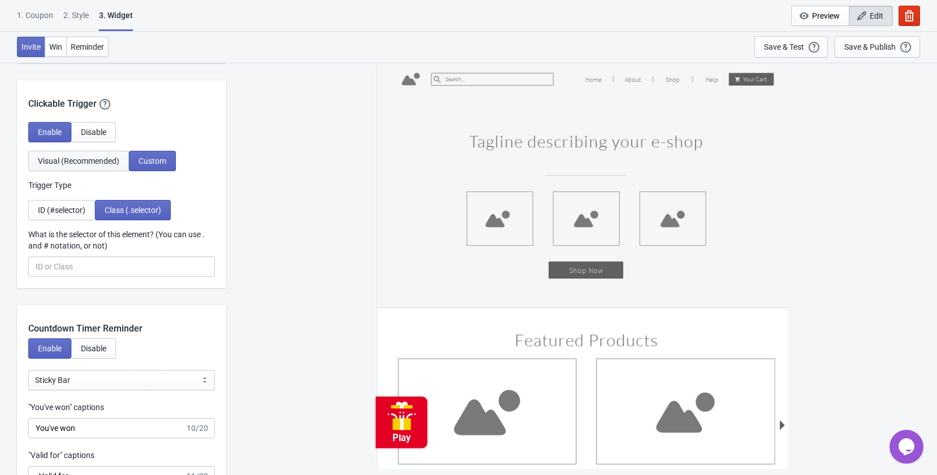
click at [86, 161] on span "Visual (Recommended)" at bounding box center [78, 161] width 81 height 9
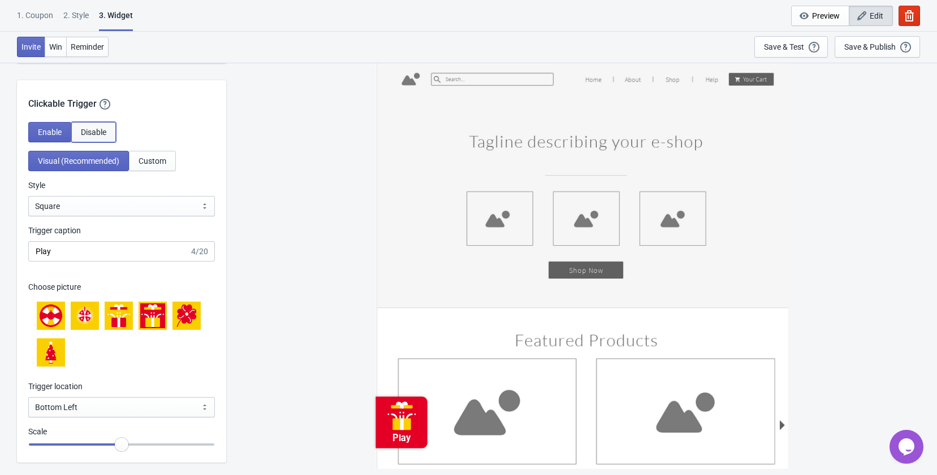
click at [95, 127] on button "Disable" at bounding box center [93, 132] width 45 height 20
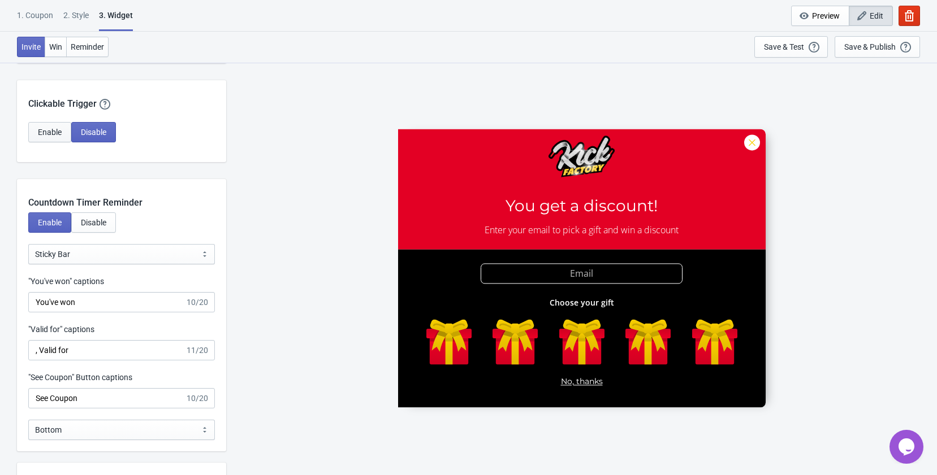
click at [62, 133] on button "Enable" at bounding box center [49, 132] width 43 height 20
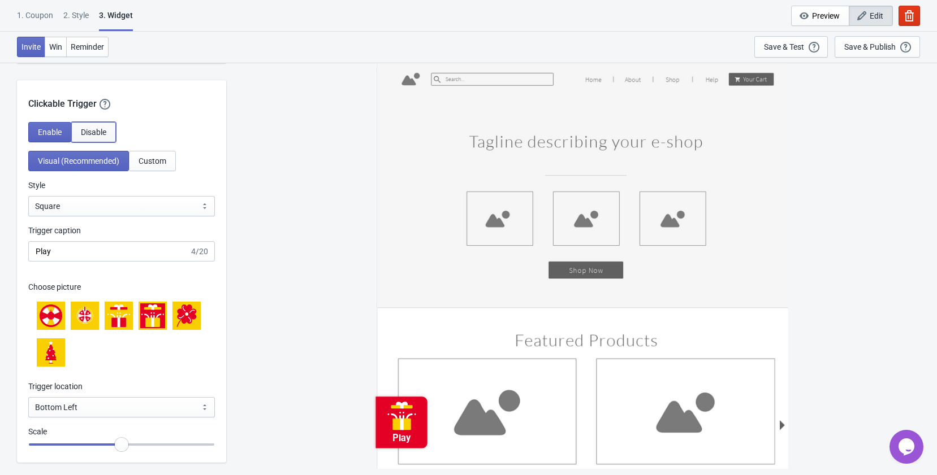
click at [92, 126] on button "Disable" at bounding box center [93, 132] width 45 height 20
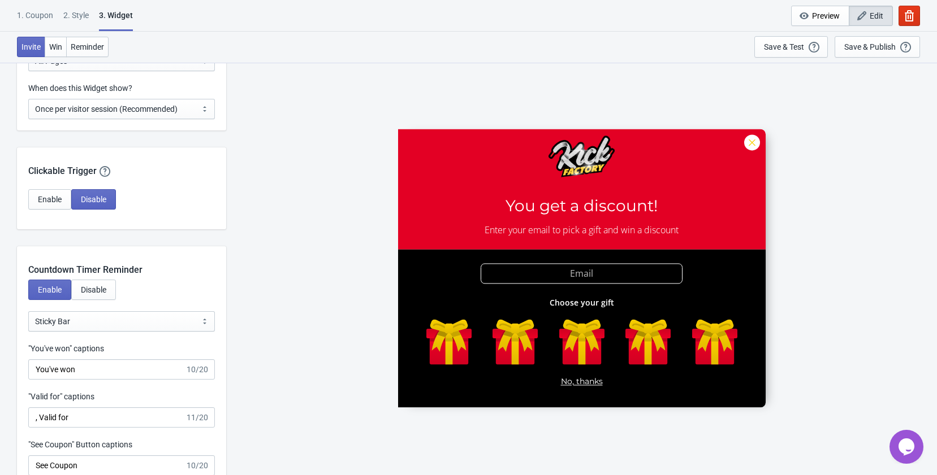
scroll to position [848, 0]
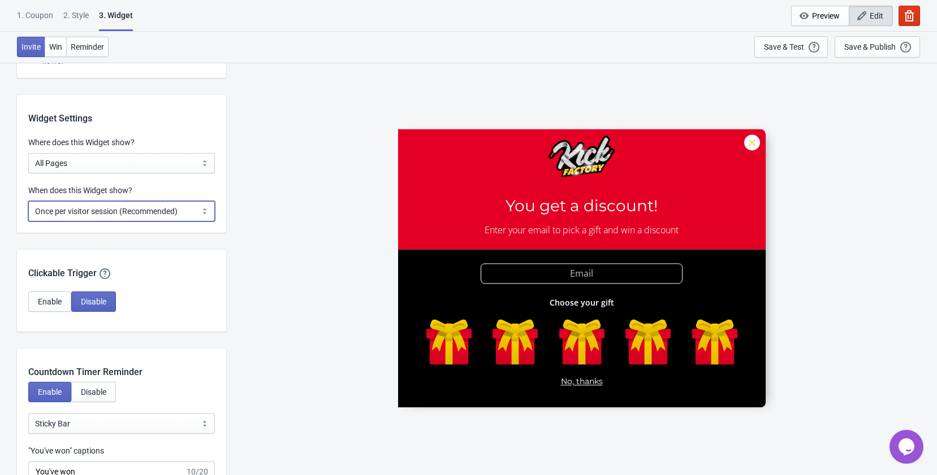
click at [153, 206] on select "Every new visit of page Once every period of time Once per visitor session (Rec…" at bounding box center [121, 211] width 187 height 20
click at [28, 201] on select "Every new visit of page Once every period of time Once per visitor session (Rec…" at bounding box center [121, 211] width 187 height 20
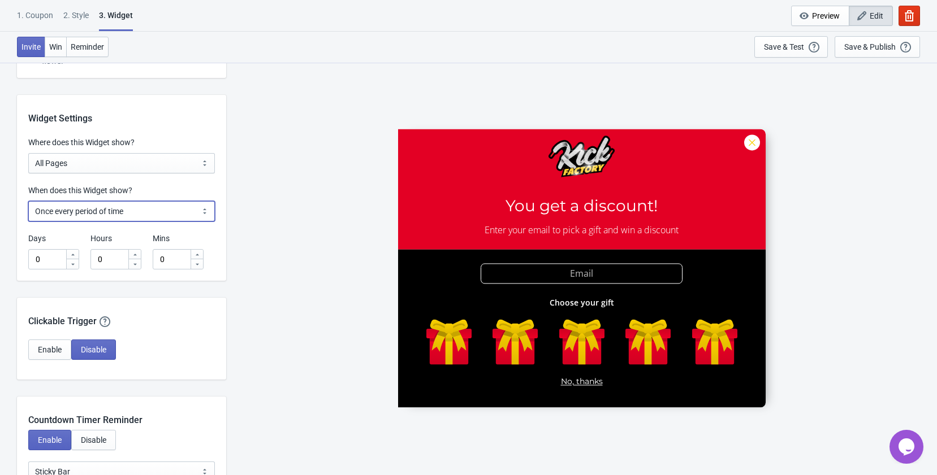
click at [105, 204] on select "Every new visit of page Once every period of time Once per visitor session (Rec…" at bounding box center [121, 211] width 187 height 20
select select "once"
click at [28, 201] on select "Every new visit of page Once every period of time Once per visitor session (Rec…" at bounding box center [121, 211] width 187 height 20
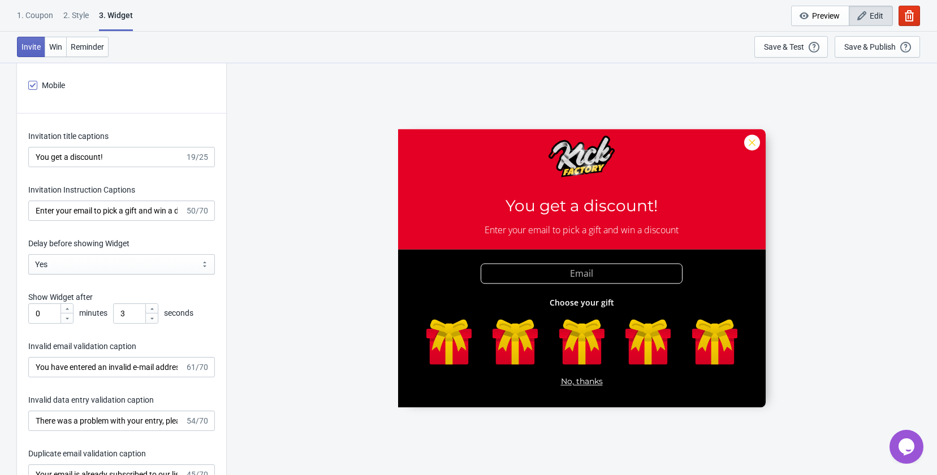
scroll to position [1527, 0]
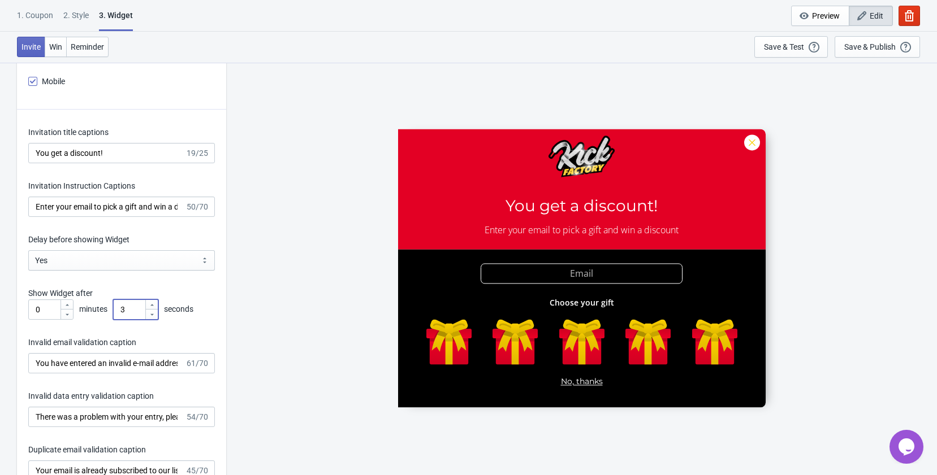
click at [154, 304] on icon at bounding box center [152, 305] width 7 height 7
drag, startPoint x: 139, startPoint y: 310, endPoint x: 102, endPoint y: 313, distance: 37.5
click at [102, 313] on div "0 minutes 4 seconds" at bounding box center [121, 310] width 187 height 20
click at [166, 289] on p "Show Widget after" at bounding box center [121, 294] width 187 height 12
drag, startPoint x: 137, startPoint y: 310, endPoint x: 96, endPoint y: 314, distance: 40.9
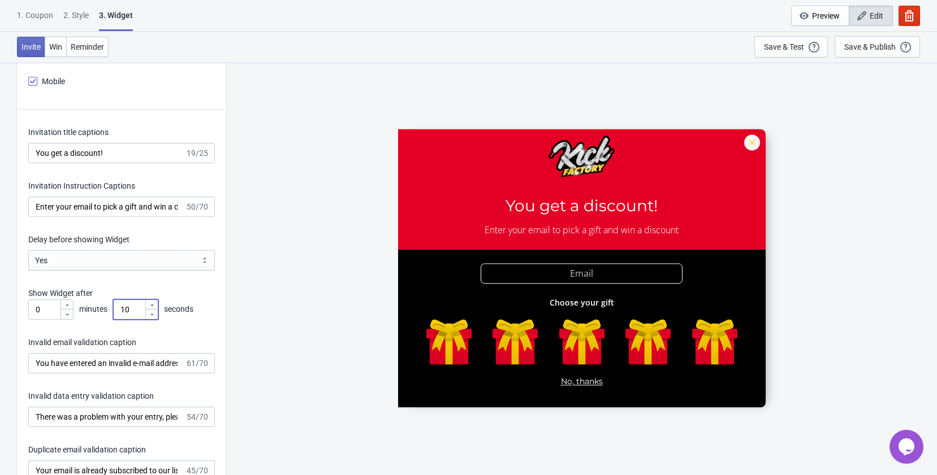
click at [96, 314] on div "0 minutes 10 seconds" at bounding box center [121, 310] width 187 height 20
type input "8"
click at [178, 284] on div "Invitation title captions You get a discount! 19/25 Invitation Instruction Capt…" at bounding box center [121, 405] width 209 height 590
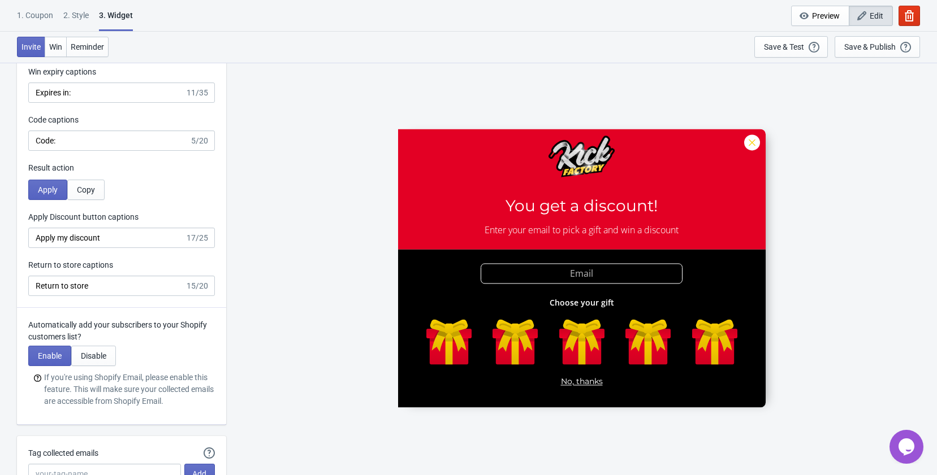
scroll to position [2318, 0]
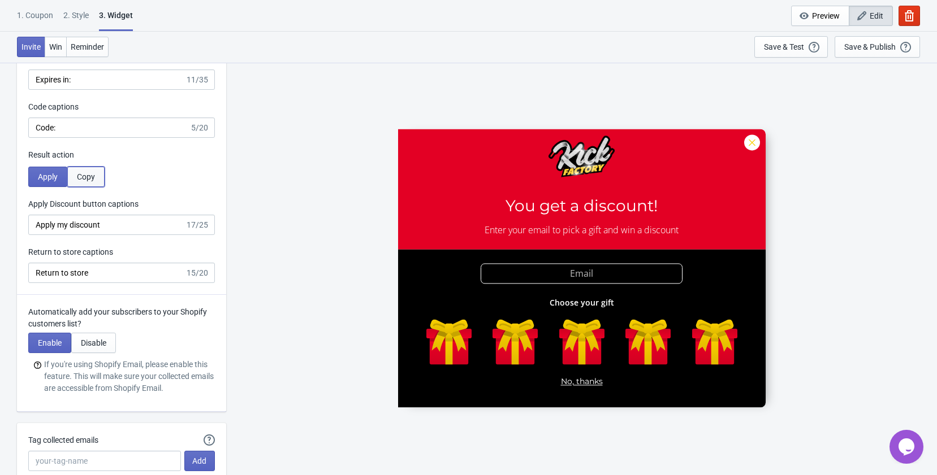
click at [93, 172] on span "Copy" at bounding box center [86, 176] width 18 height 9
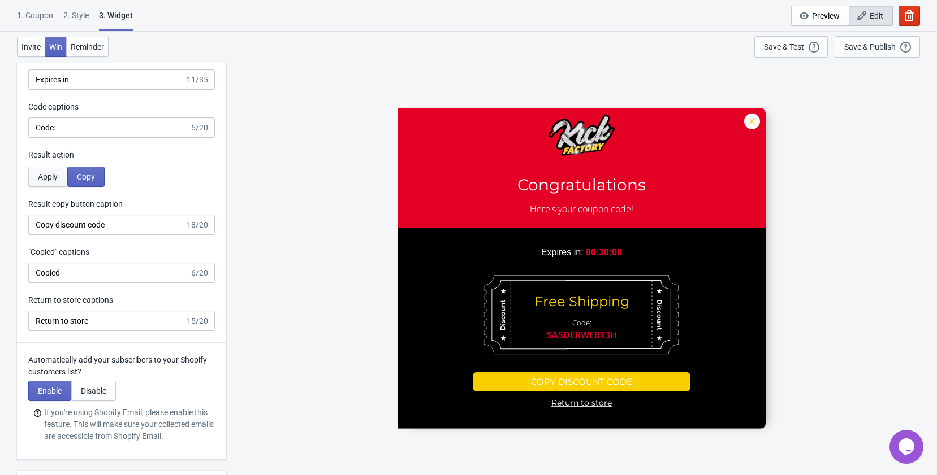
click at [53, 174] on span "Apply" at bounding box center [48, 176] width 20 height 9
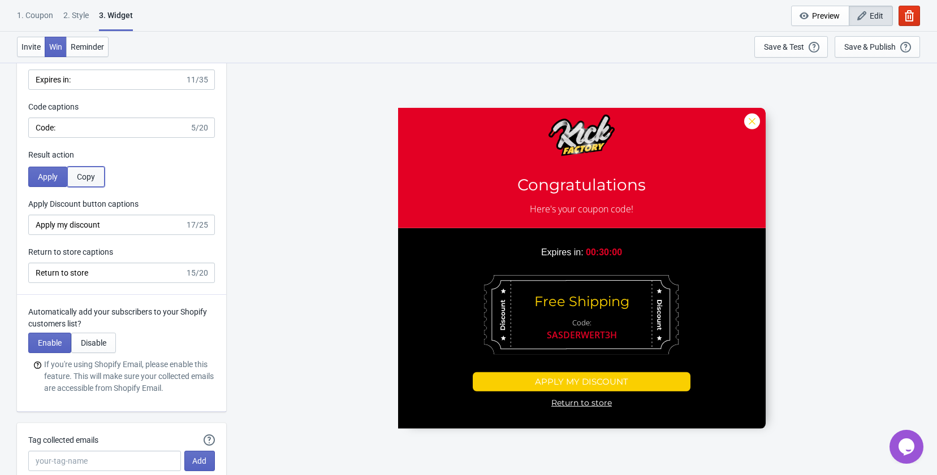
click at [89, 175] on span "Copy" at bounding box center [86, 176] width 18 height 9
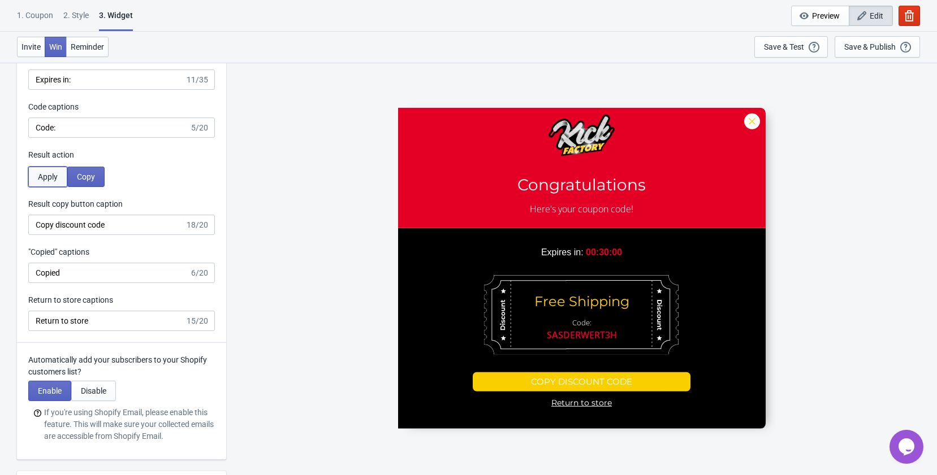
click at [60, 173] on button "Apply" at bounding box center [47, 177] width 39 height 20
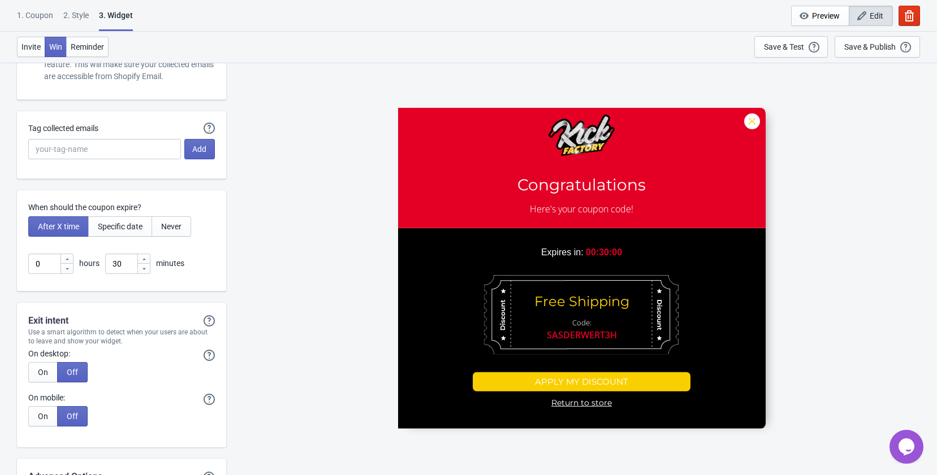
scroll to position [2657, 0]
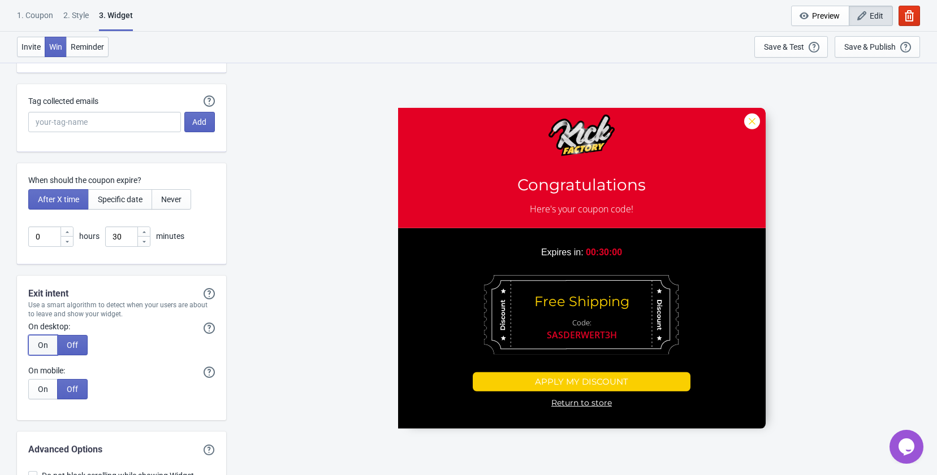
click at [53, 347] on button "On" at bounding box center [42, 345] width 29 height 20
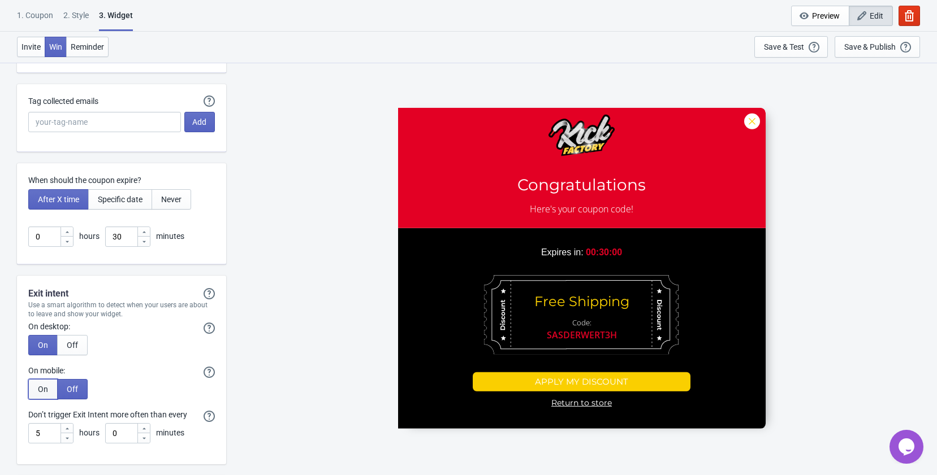
click at [48, 393] on button "On" at bounding box center [42, 389] width 29 height 20
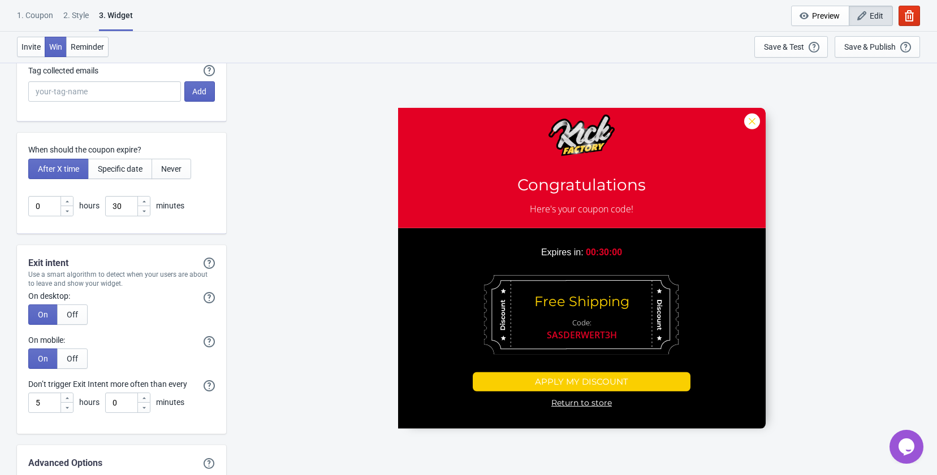
scroll to position [2714, 0]
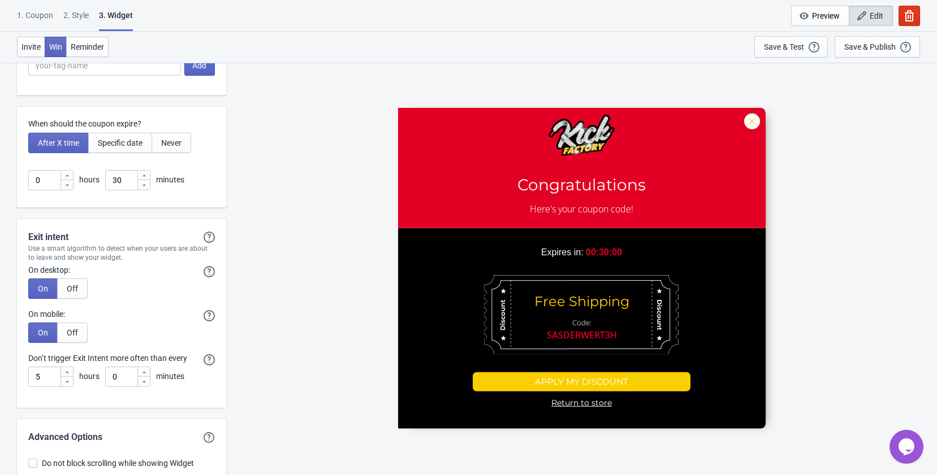
click at [69, 380] on icon at bounding box center [67, 382] width 7 height 7
type input "1"
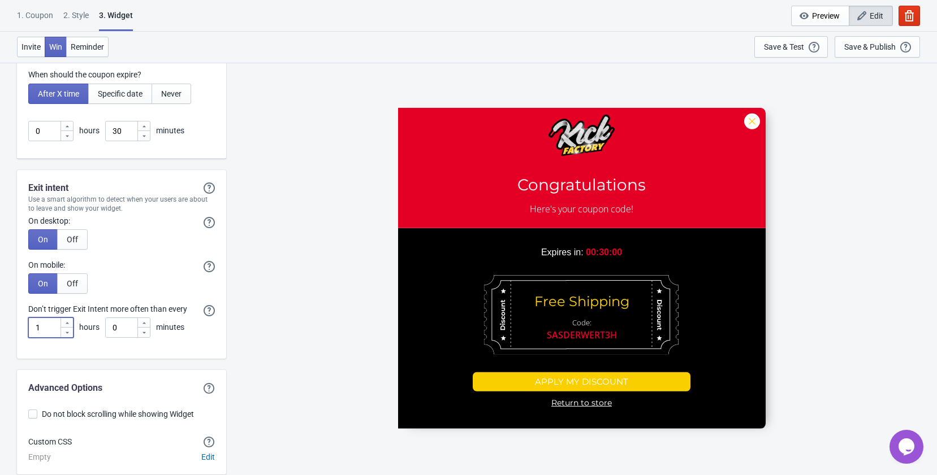
scroll to position [2817, 0]
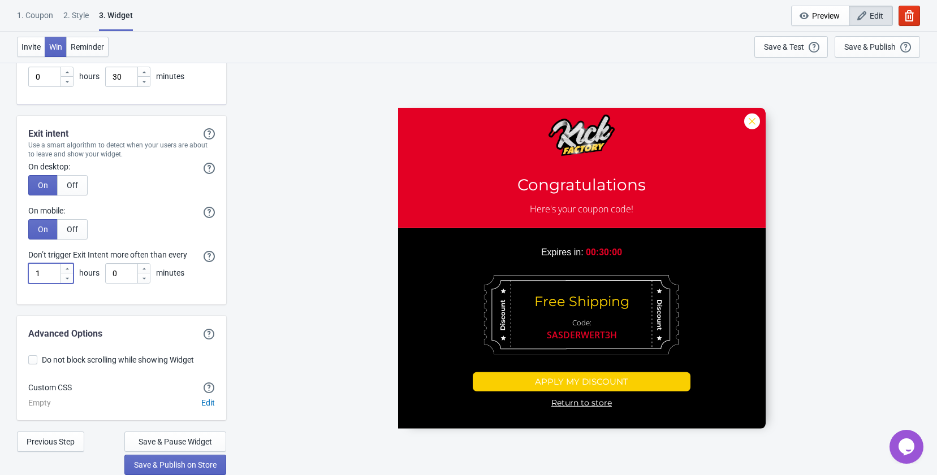
click at [107, 338] on div "Advanced Options" at bounding box center [121, 334] width 187 height 14
click at [32, 362] on span at bounding box center [32, 360] width 9 height 9
click at [29, 362] on input "Do not block scrolling while showing Widget" at bounding box center [28, 366] width 1 height 20
click at [32, 362] on span at bounding box center [32, 360] width 9 height 9
click at [29, 362] on input "Do not block scrolling while showing Widget" at bounding box center [28, 366] width 1 height 20
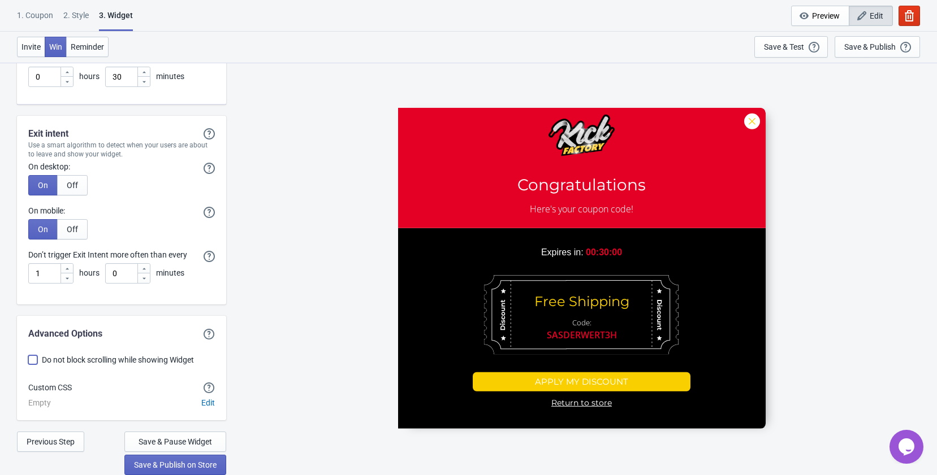
checkbox input "false"
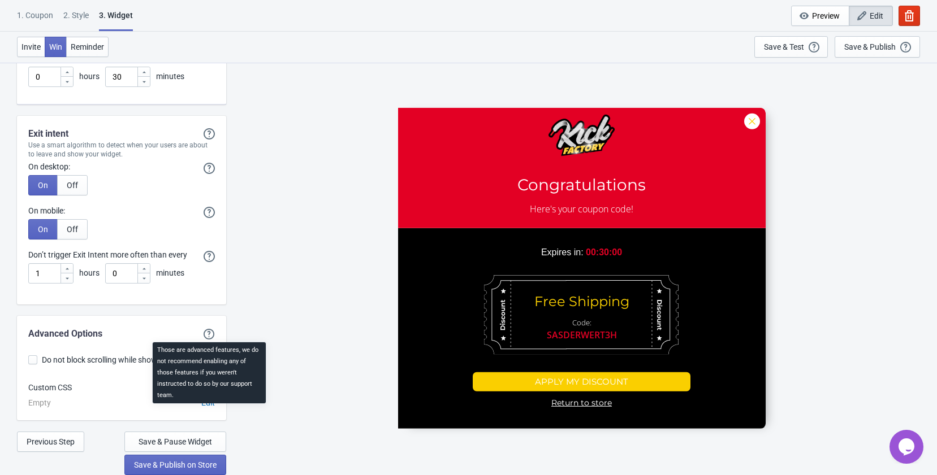
click at [210, 334] on icon at bounding box center [209, 334] width 11 height 11
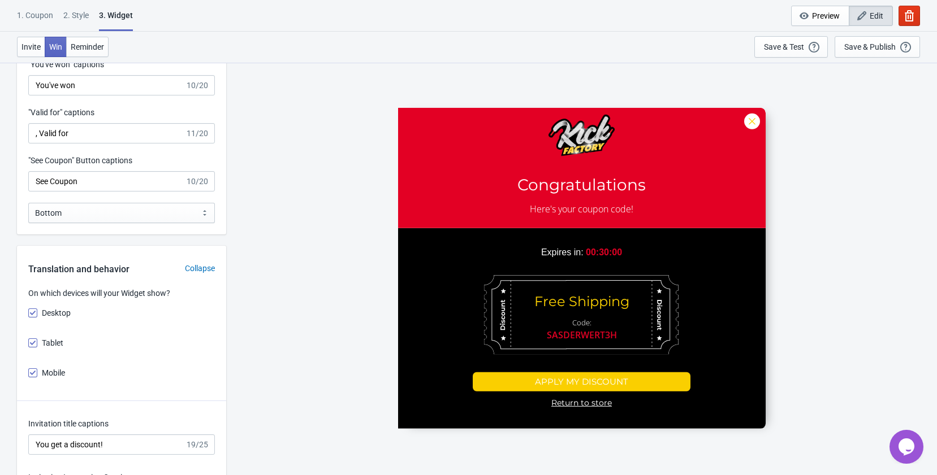
scroll to position [1234, 0]
click at [34, 46] on span "Invite" at bounding box center [30, 46] width 19 height 9
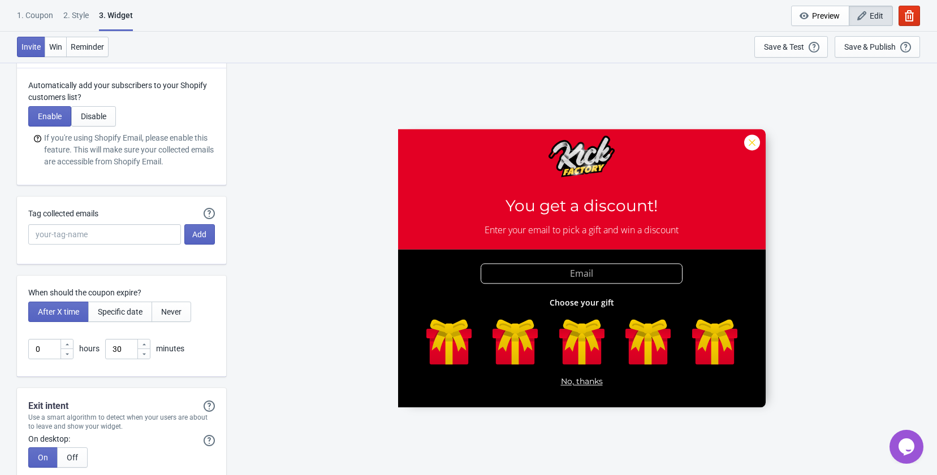
scroll to position [2544, 0]
click at [88, 47] on span "Reminder" at bounding box center [87, 46] width 33 height 9
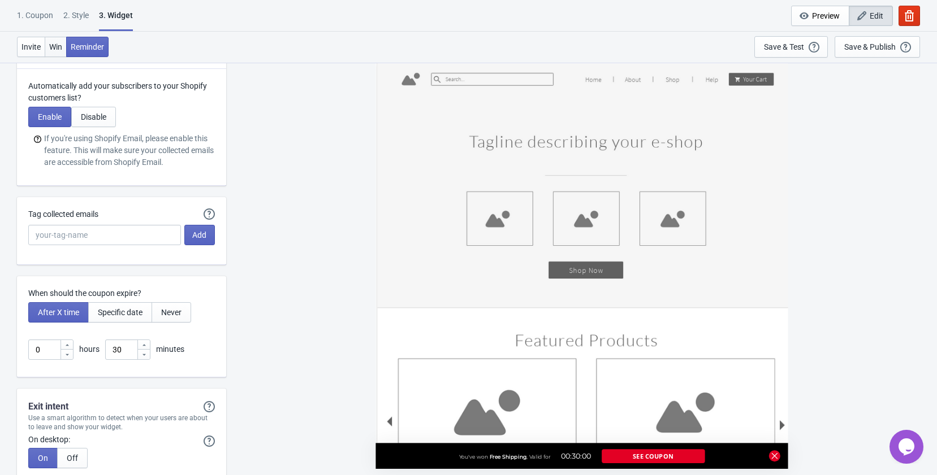
click at [60, 44] on span "Win" at bounding box center [55, 46] width 13 height 9
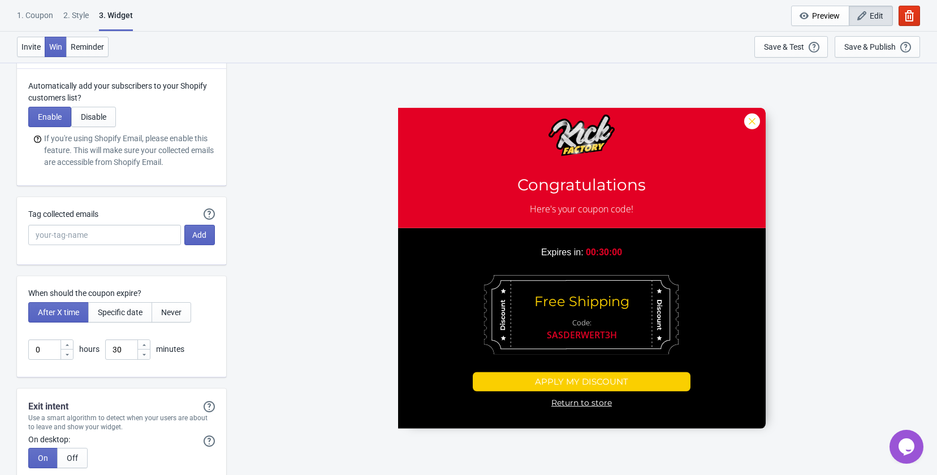
scroll to position [2817, 0]
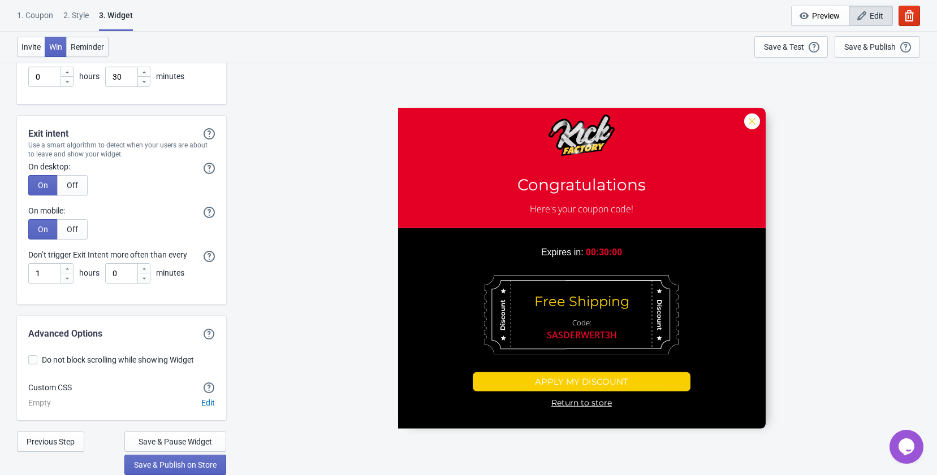
click at [83, 47] on span "Reminder" at bounding box center [87, 46] width 33 height 9
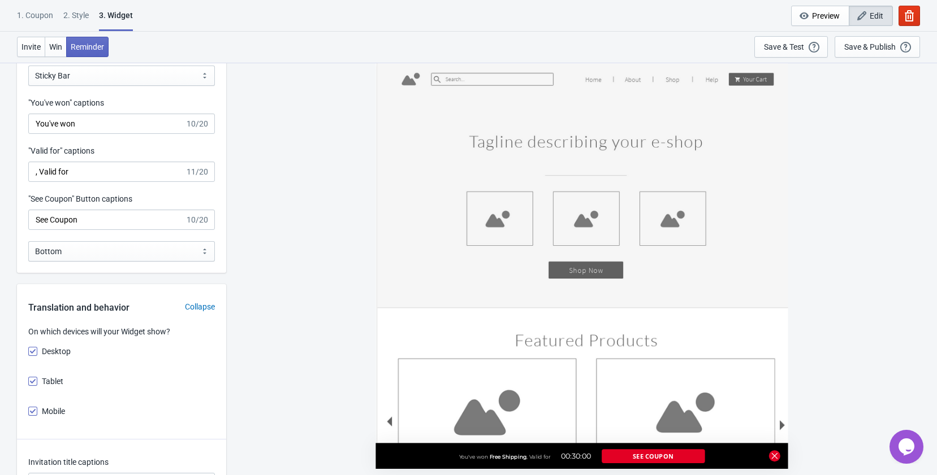
scroll to position [1234, 0]
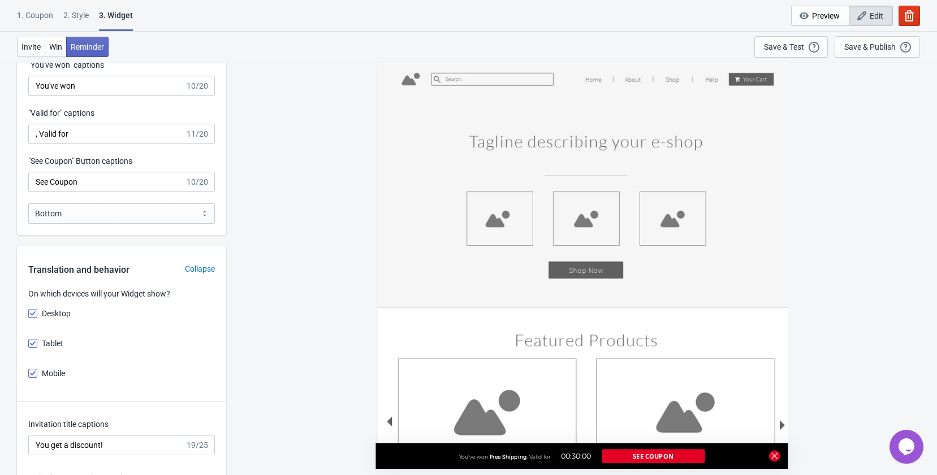
click at [193, 270] on div "Collapse" at bounding box center [200, 269] width 53 height 12
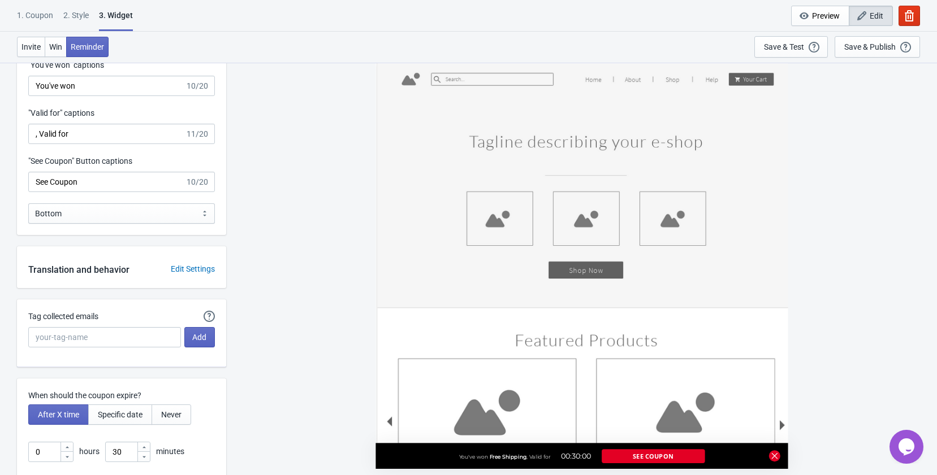
click at [193, 268] on div "Edit Settings" at bounding box center [192, 269] width 67 height 12
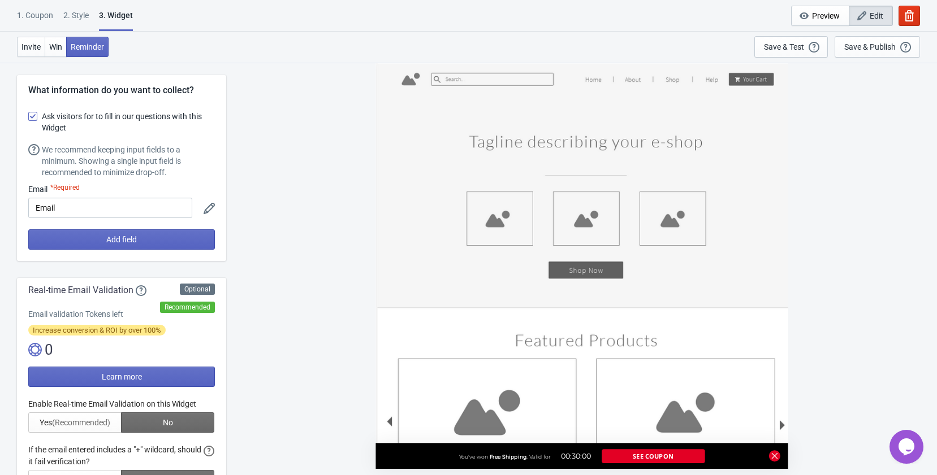
scroll to position [0, 0]
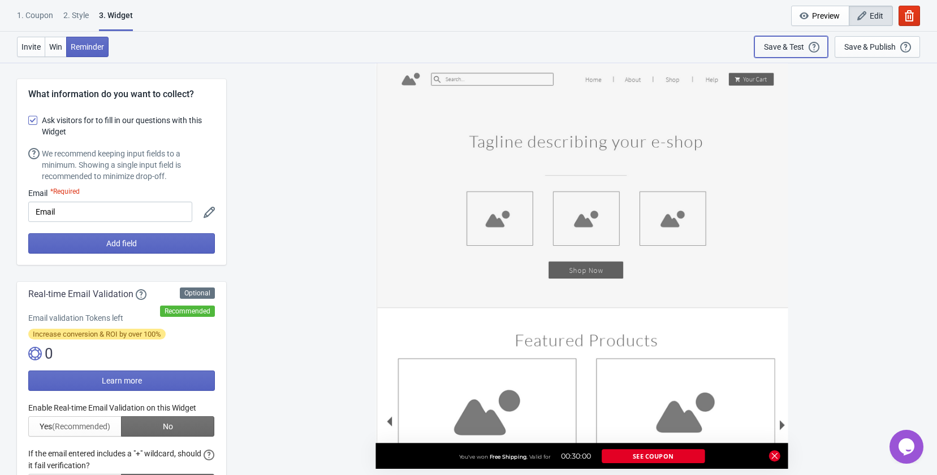
click at [801, 53] on div "Save & Test Open a Widget Preview of your site so that you can try it out. It w…" at bounding box center [791, 47] width 54 height 12
click at [794, 46] on div "Save & Test" at bounding box center [784, 46] width 40 height 9
click at [25, 49] on span "Invite" at bounding box center [30, 46] width 19 height 9
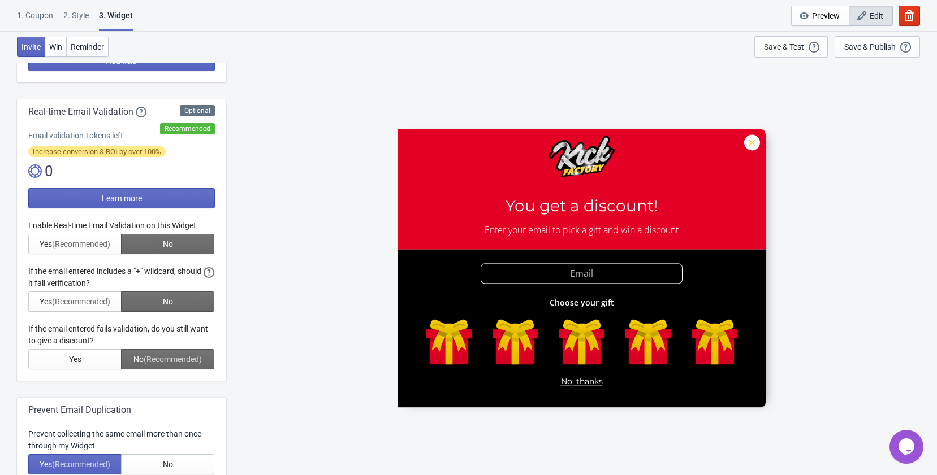
scroll to position [226, 0]
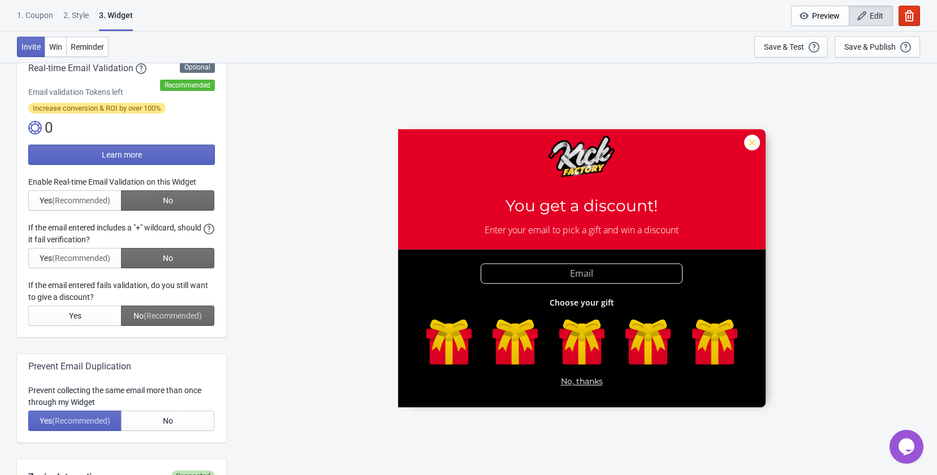
click at [89, 192] on div at bounding box center [121, 251] width 187 height 150
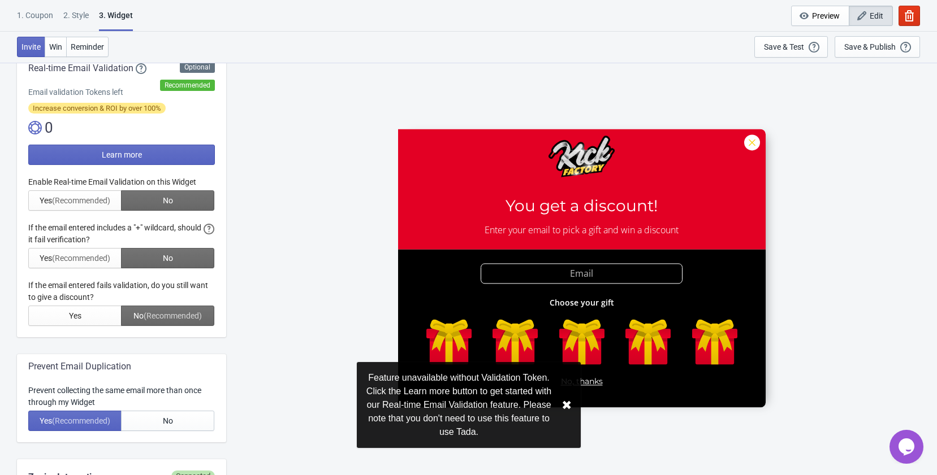
click at [100, 214] on div at bounding box center [121, 251] width 187 height 150
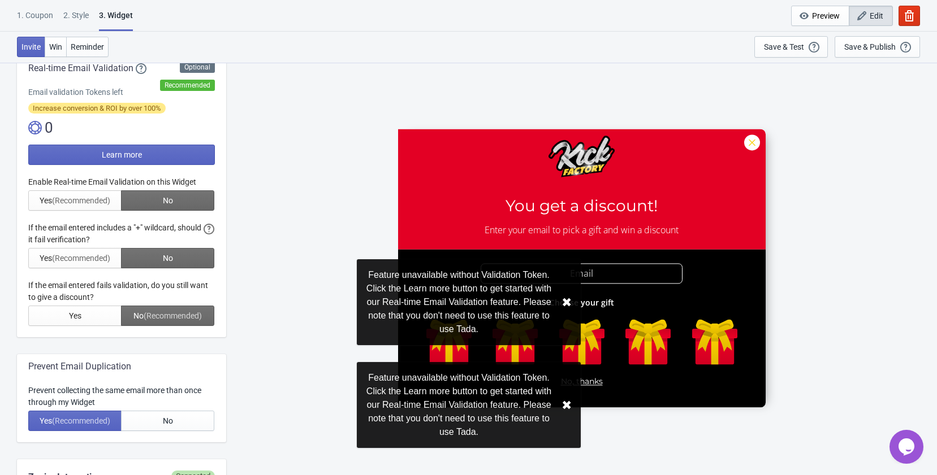
click at [90, 254] on div at bounding box center [121, 251] width 187 height 150
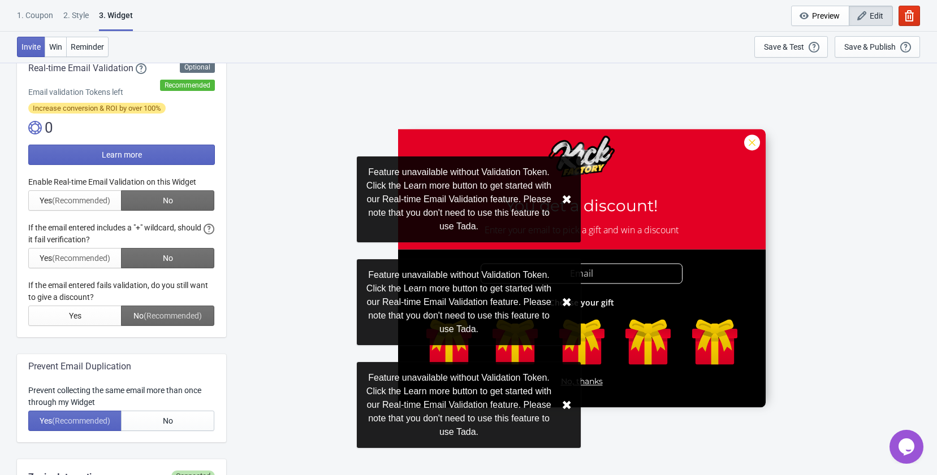
click at [97, 314] on div at bounding box center [121, 251] width 187 height 150
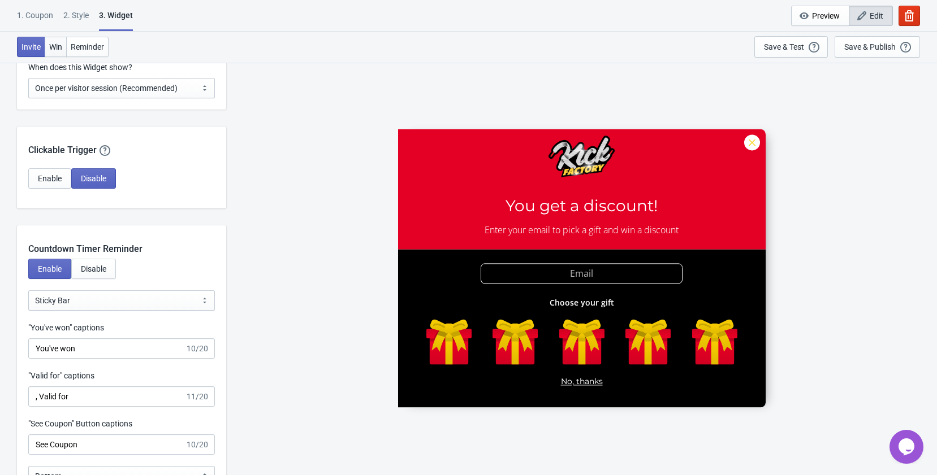
scroll to position [895, 0]
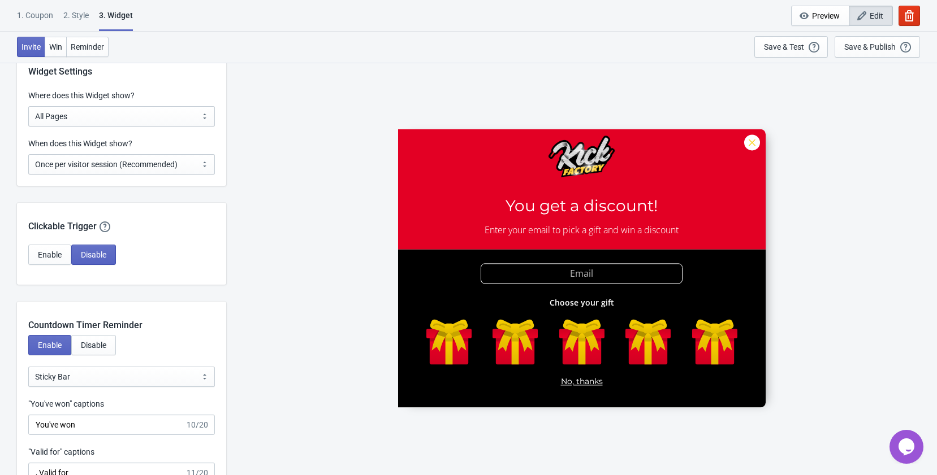
click at [40, 18] on div "1. Coupon" at bounding box center [35, 20] width 36 height 20
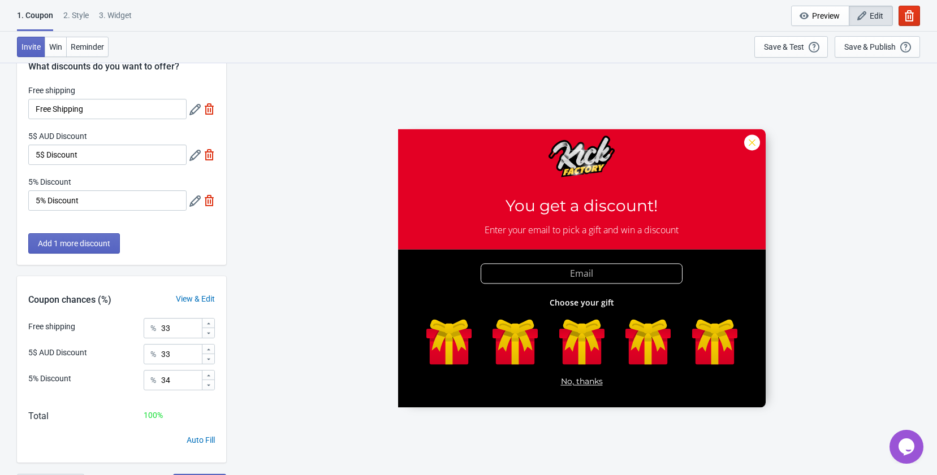
scroll to position [62, 0]
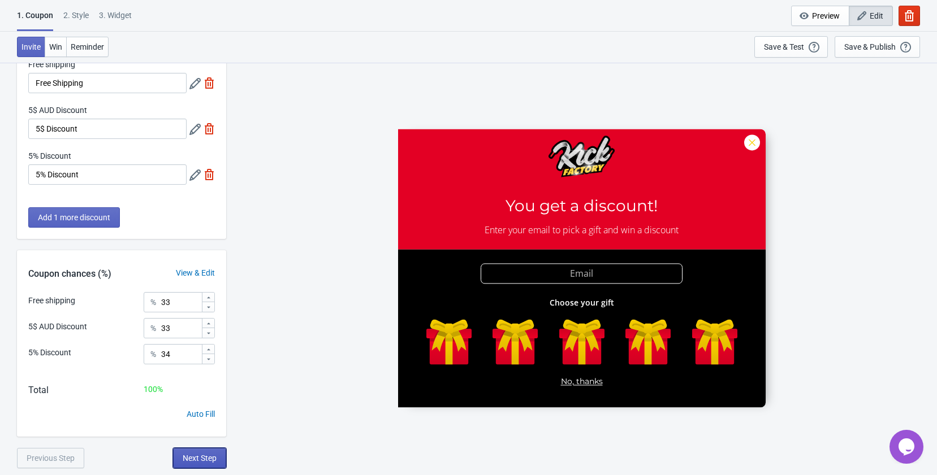
click at [216, 462] on span "Next Step" at bounding box center [200, 458] width 34 height 9
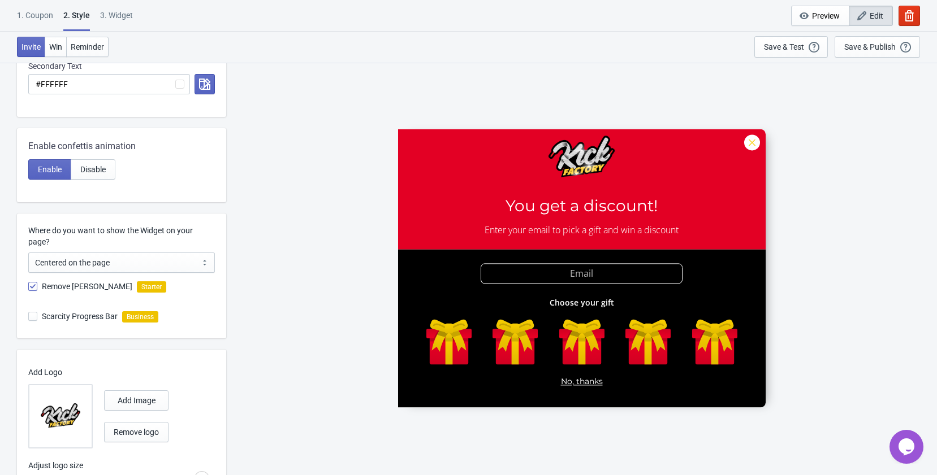
scroll to position [396, 0]
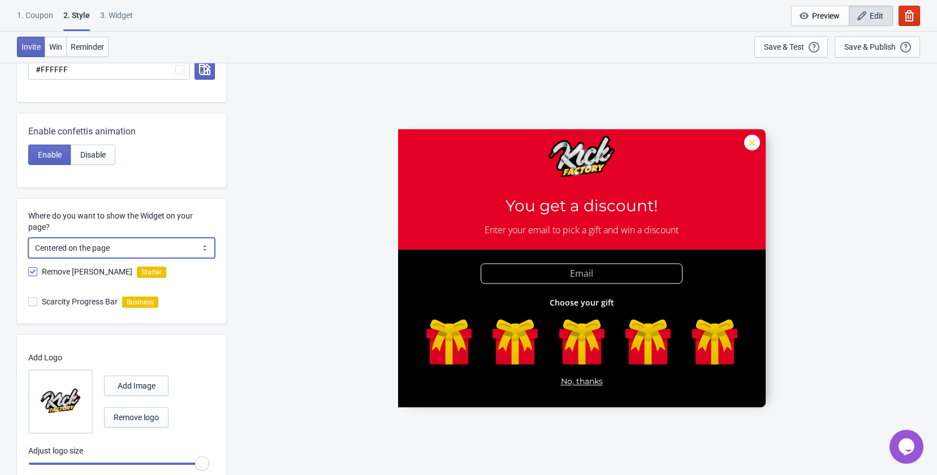
click at [122, 249] on select "Centered on the page Left side of the page" at bounding box center [121, 248] width 187 height 20
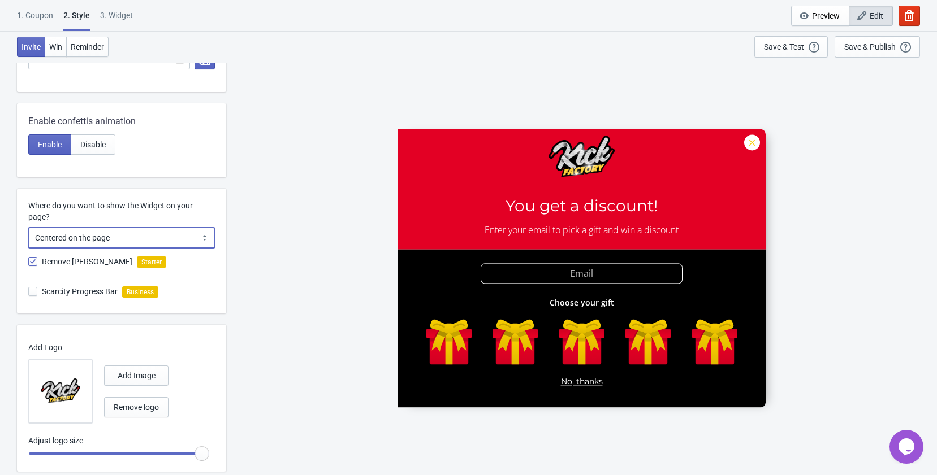
scroll to position [434, 0]
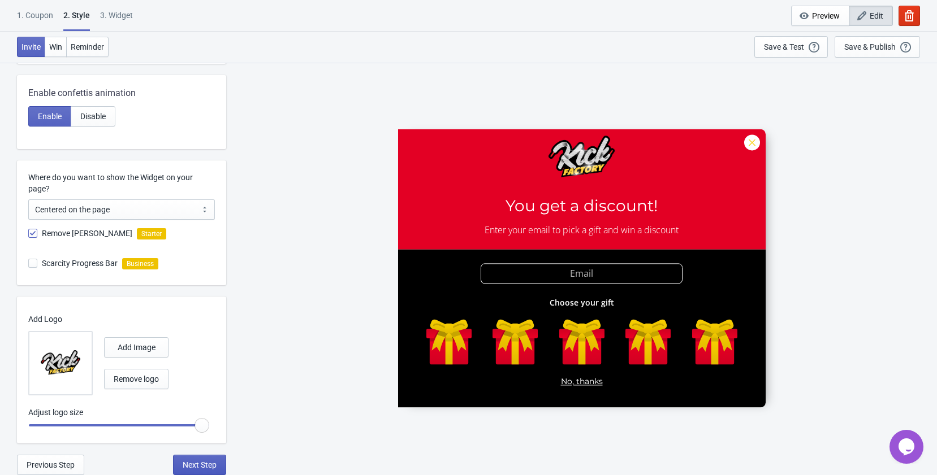
click at [208, 466] on span "Next Step" at bounding box center [200, 465] width 34 height 9
select select "once"
select select "1"
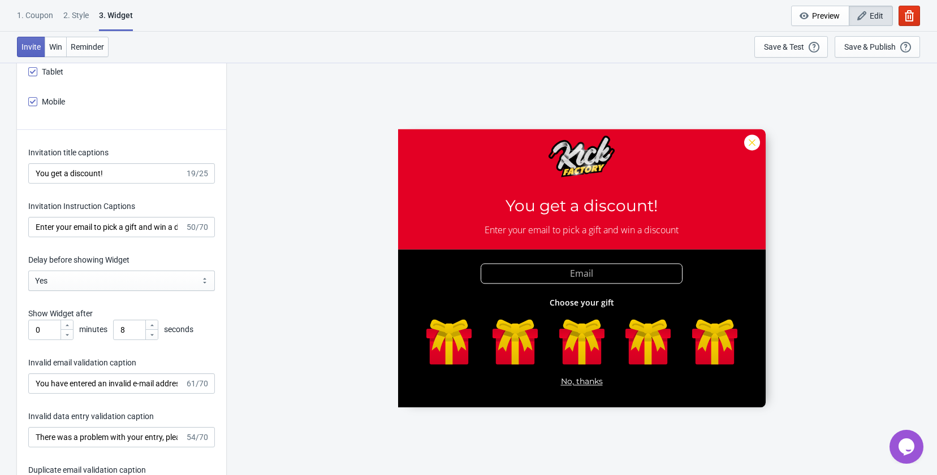
scroll to position [1527, 0]
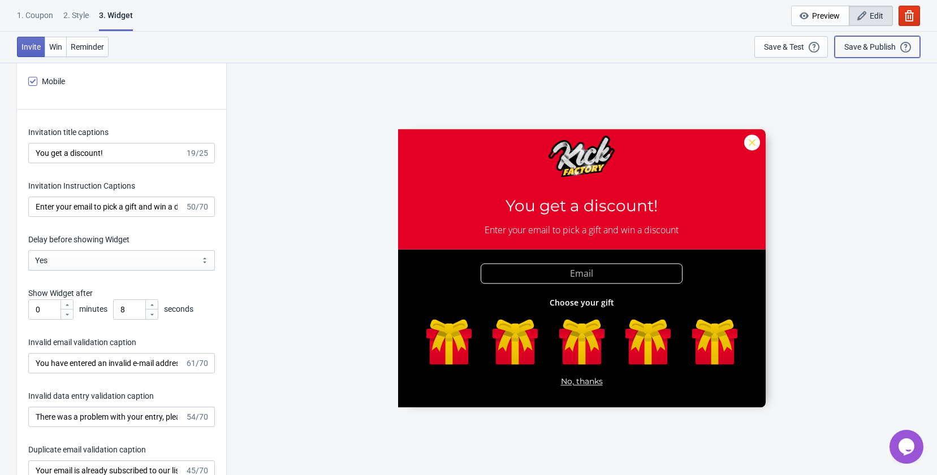
click at [866, 41] on div "Save & Publish This option will save your Widget so that it will be visible to …" at bounding box center [877, 47] width 66 height 12
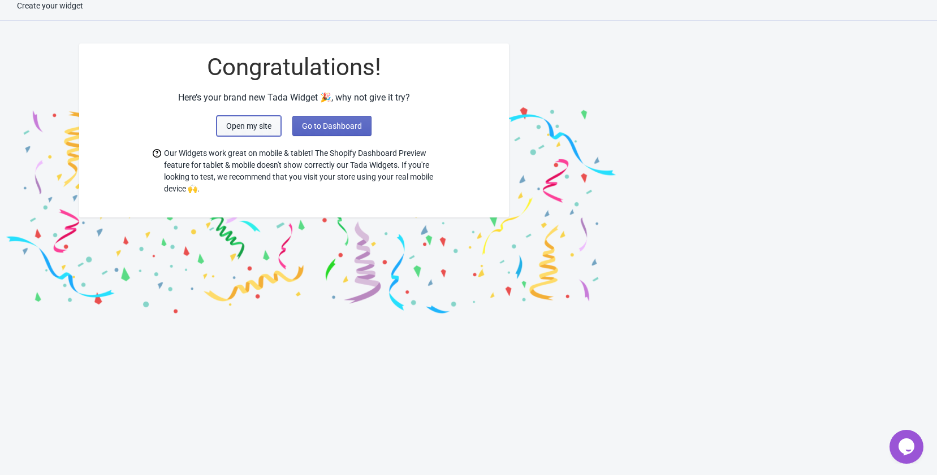
click at [245, 130] on span "Open my site" at bounding box center [248, 126] width 45 height 9
click at [329, 128] on span "Go to Dashboard" at bounding box center [332, 126] width 60 height 9
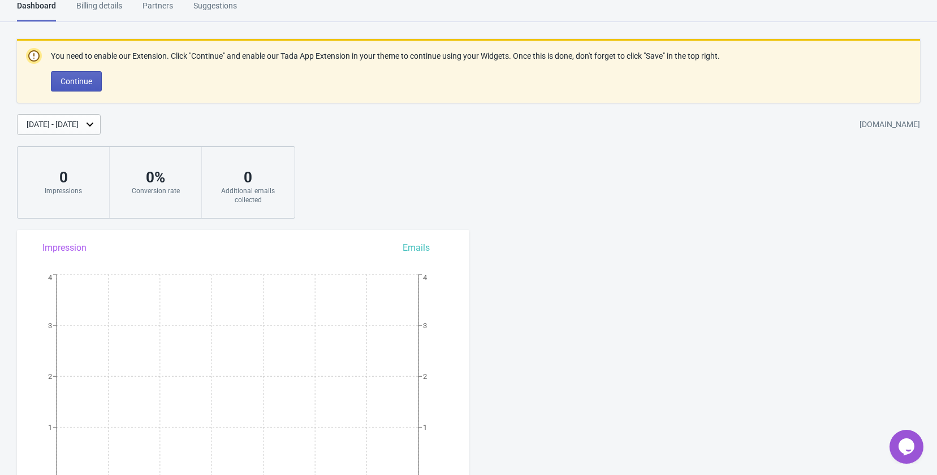
click at [75, 80] on span "Continue" at bounding box center [76, 81] width 32 height 9
